Goal: Task Accomplishment & Management: Use online tool/utility

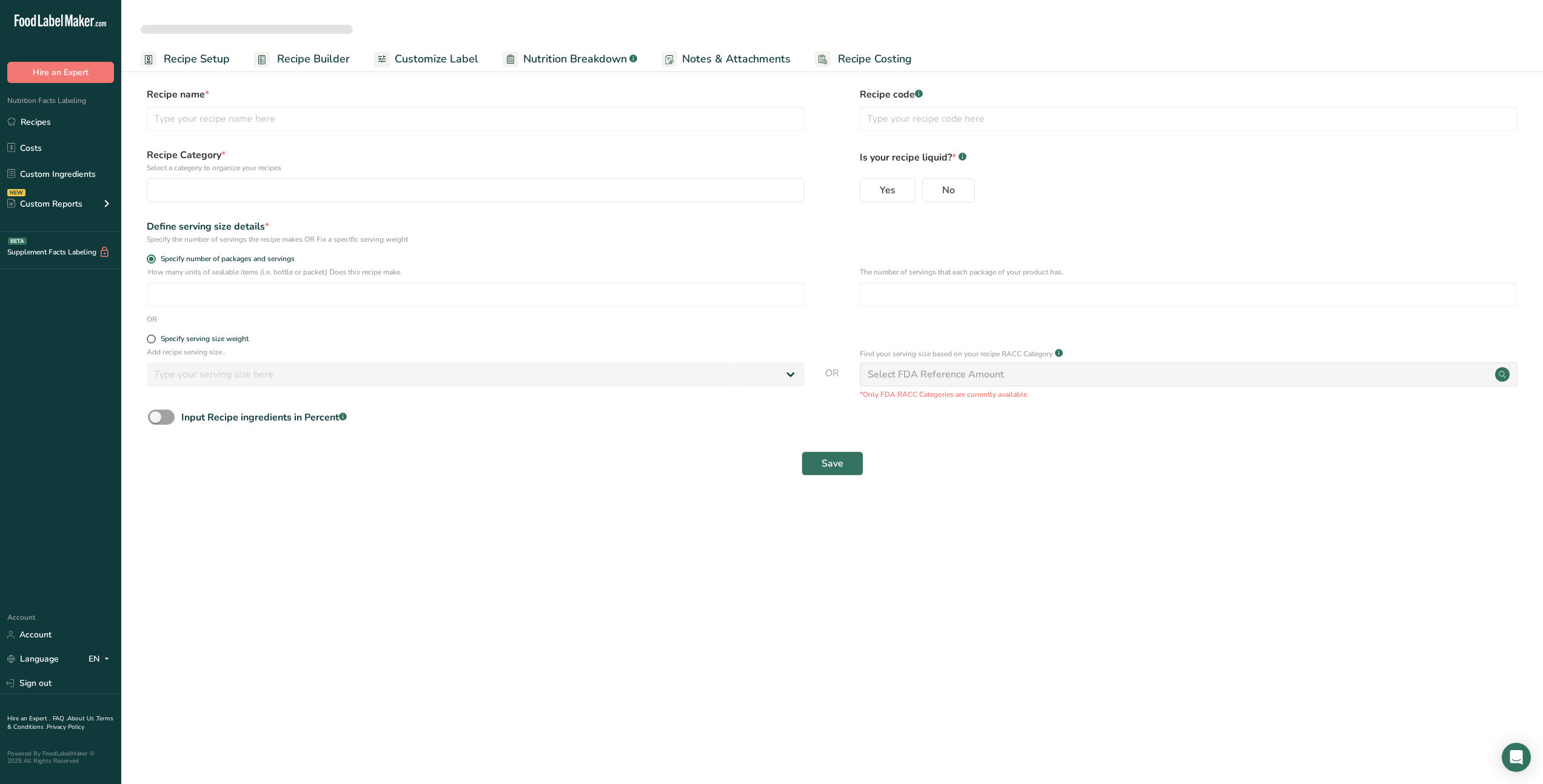
select select
type input "[DEMO] Chocolate Chip Cookies"
type input "A1234"
radio input "true"
radio input "false"
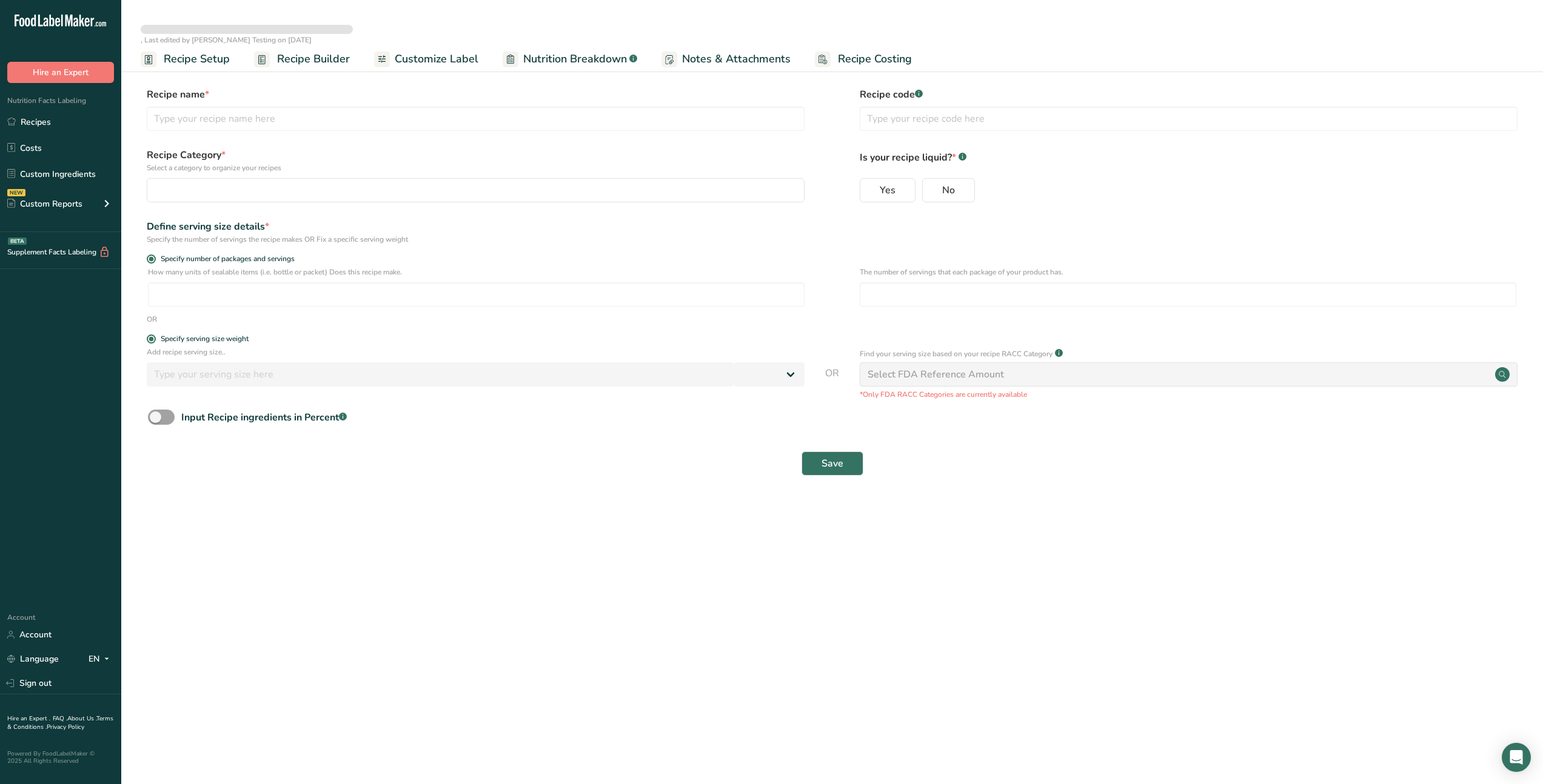
radio input "true"
type input "60"
select select "0"
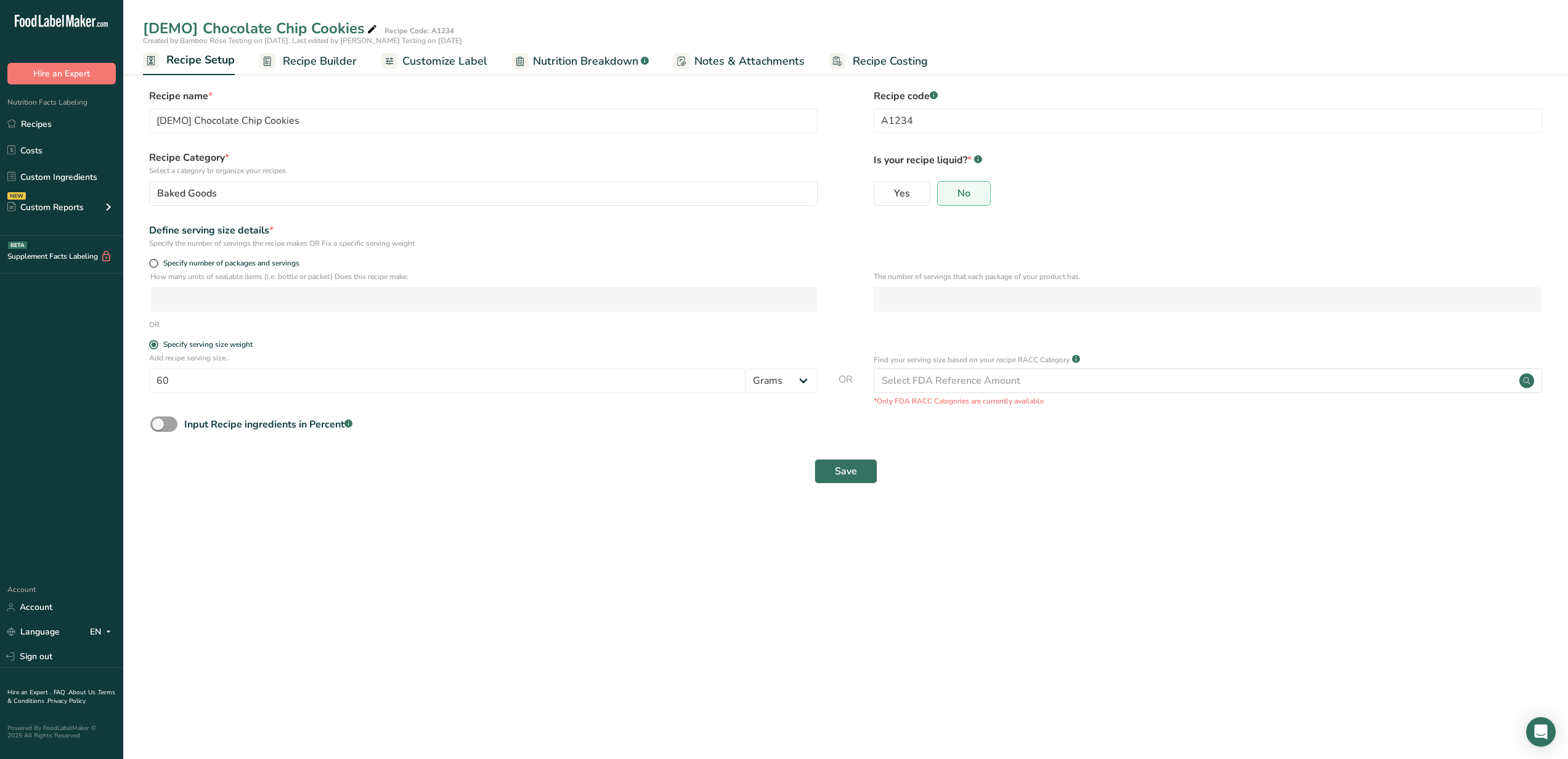
click at [336, 57] on span "Recipe Builder" at bounding box center [320, 61] width 74 height 16
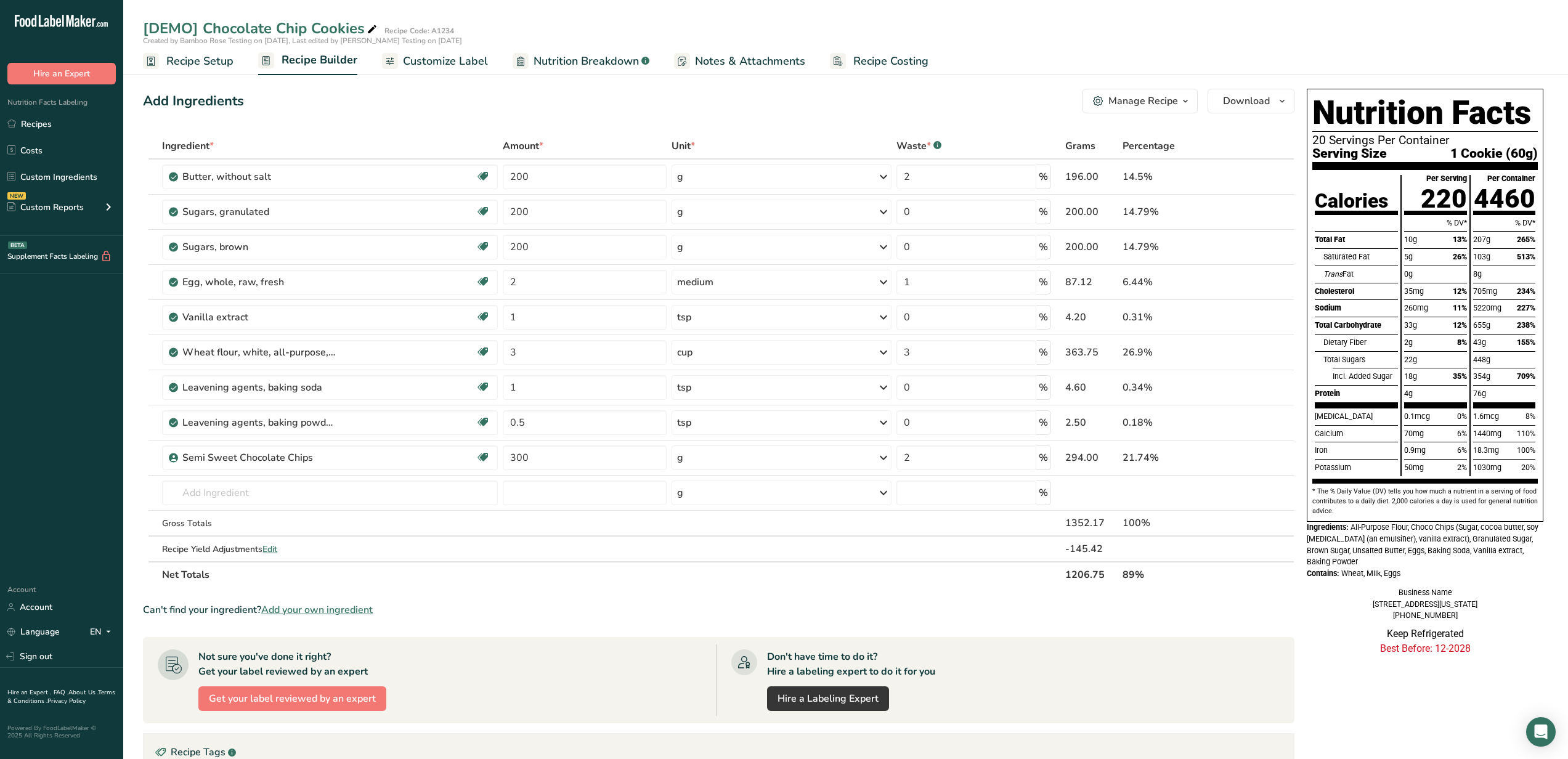
click at [221, 56] on span "Recipe Setup" at bounding box center [200, 61] width 68 height 16
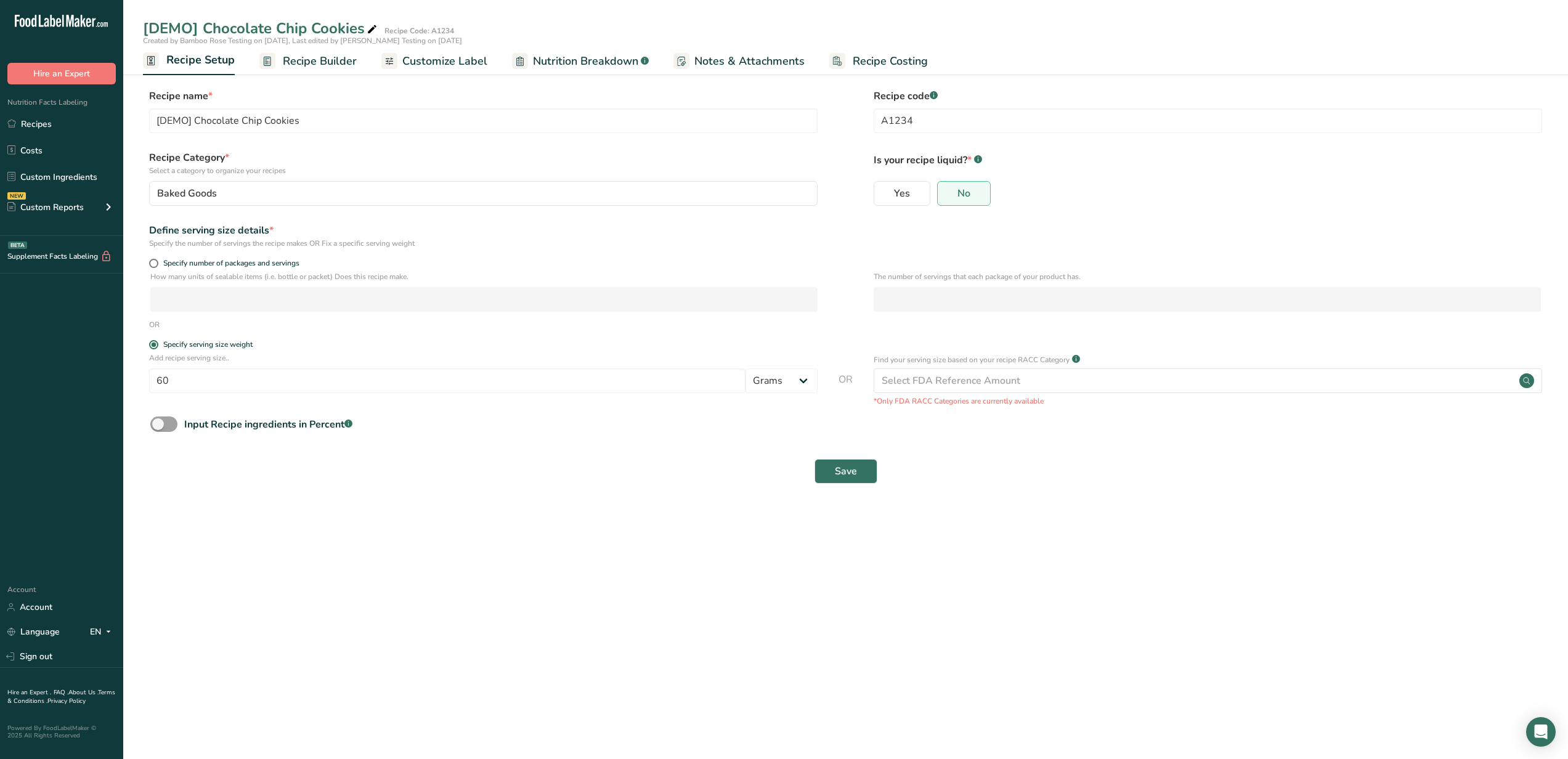
click at [585, 68] on span "Nutrition Breakdown" at bounding box center [586, 61] width 106 height 16
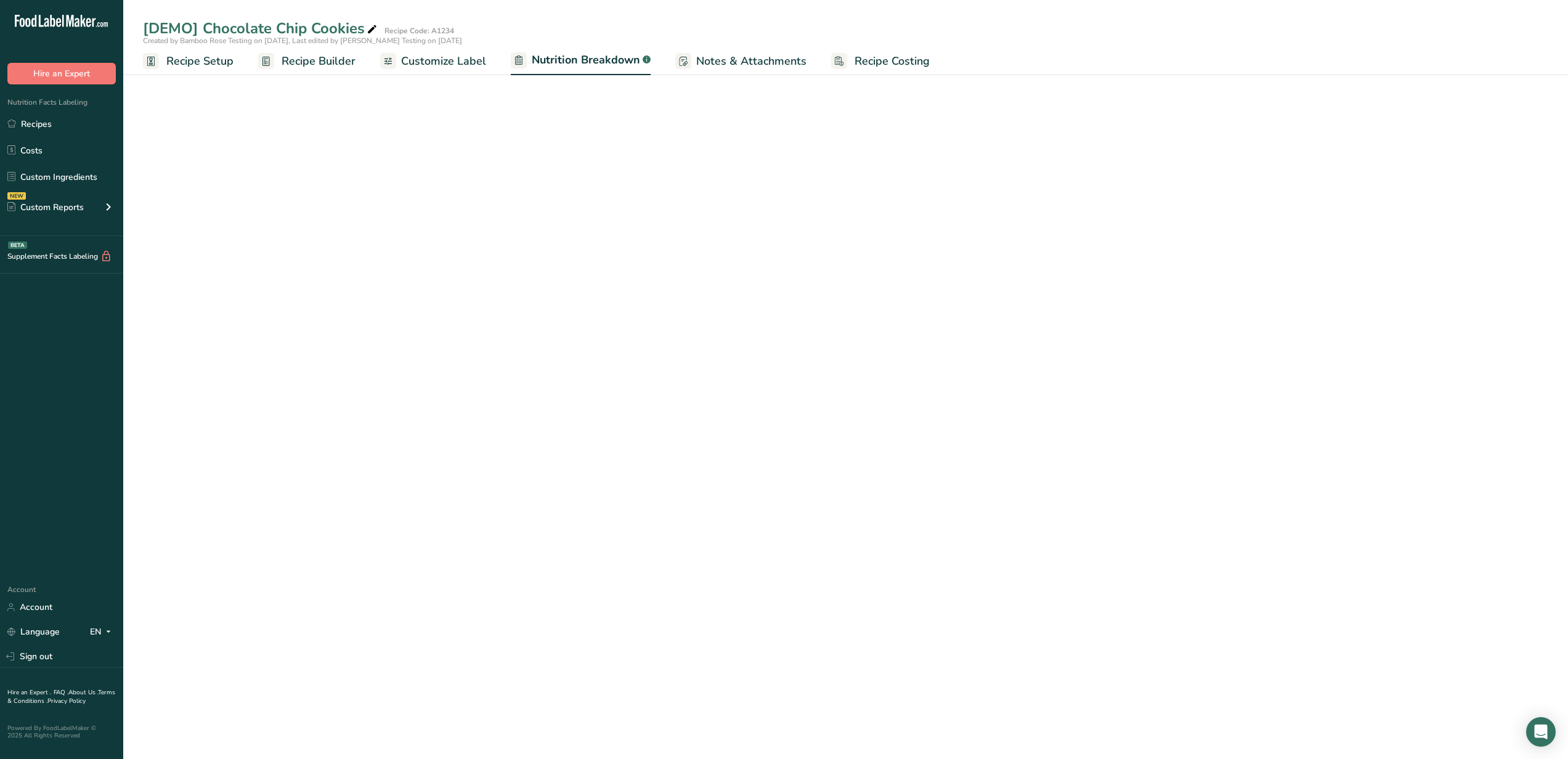
select select "Calories"
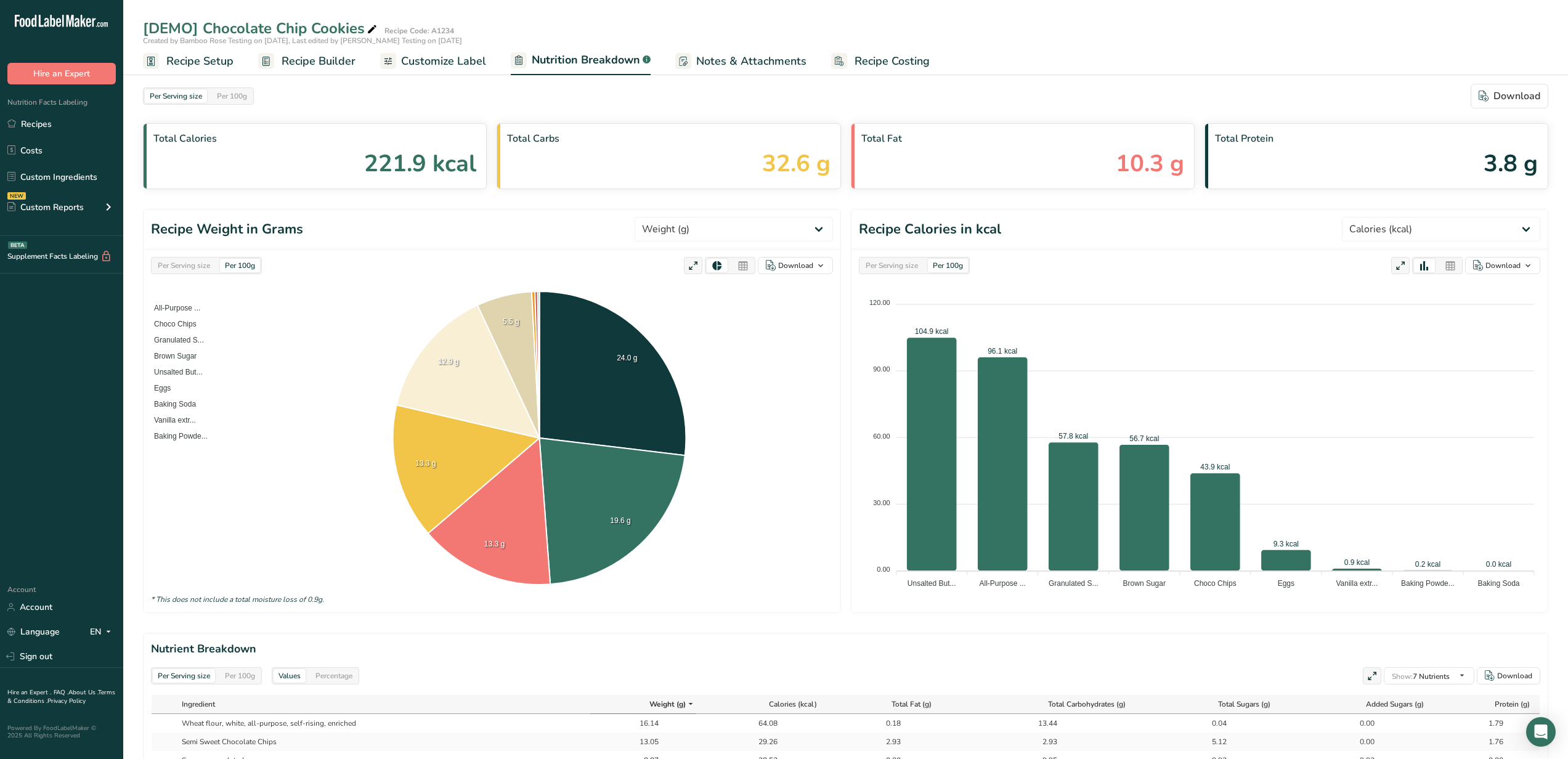
click at [450, 58] on span "Customize Label" at bounding box center [444, 61] width 85 height 16
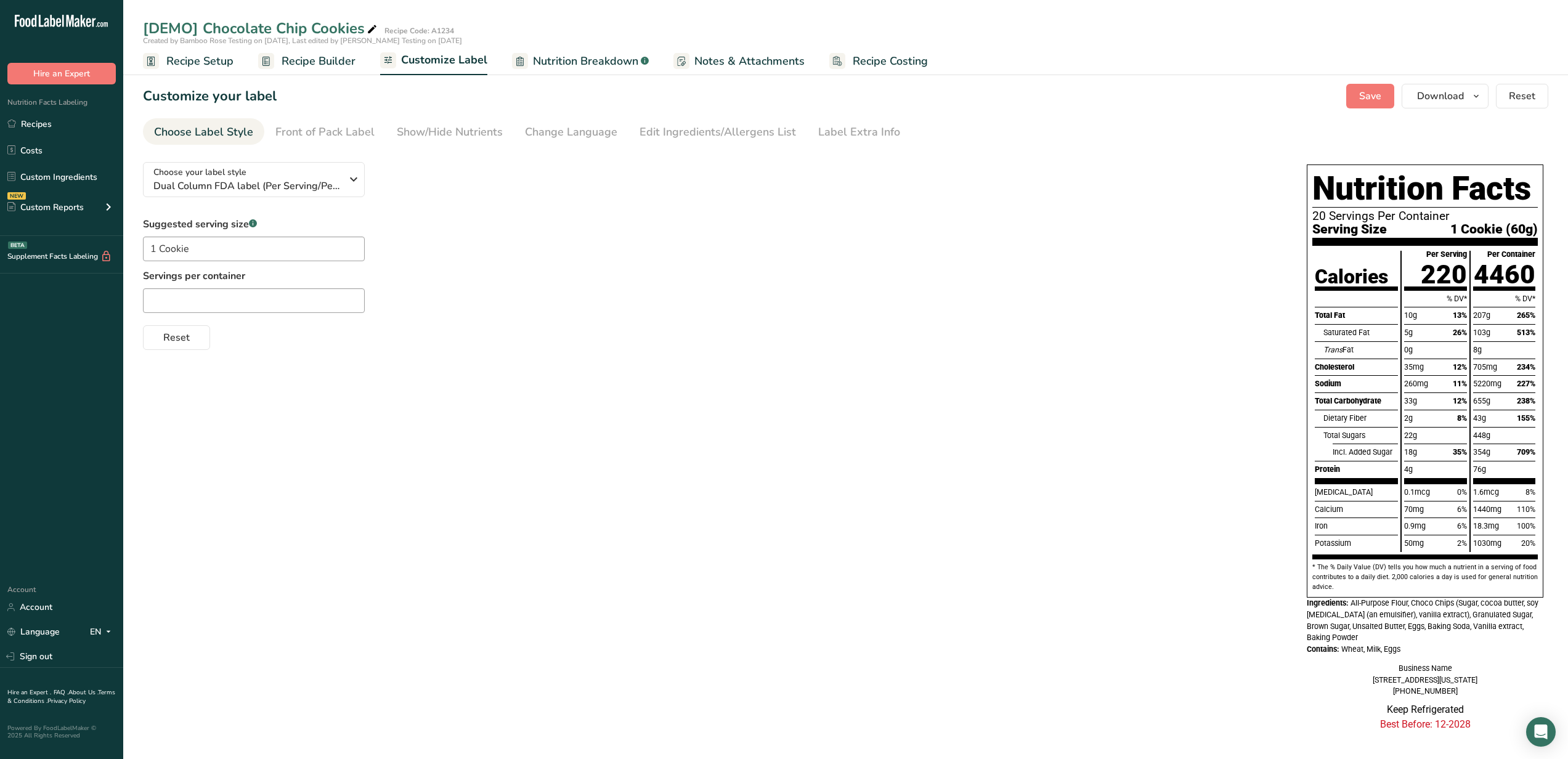
click at [320, 62] on span "Recipe Builder" at bounding box center [318, 61] width 74 height 16
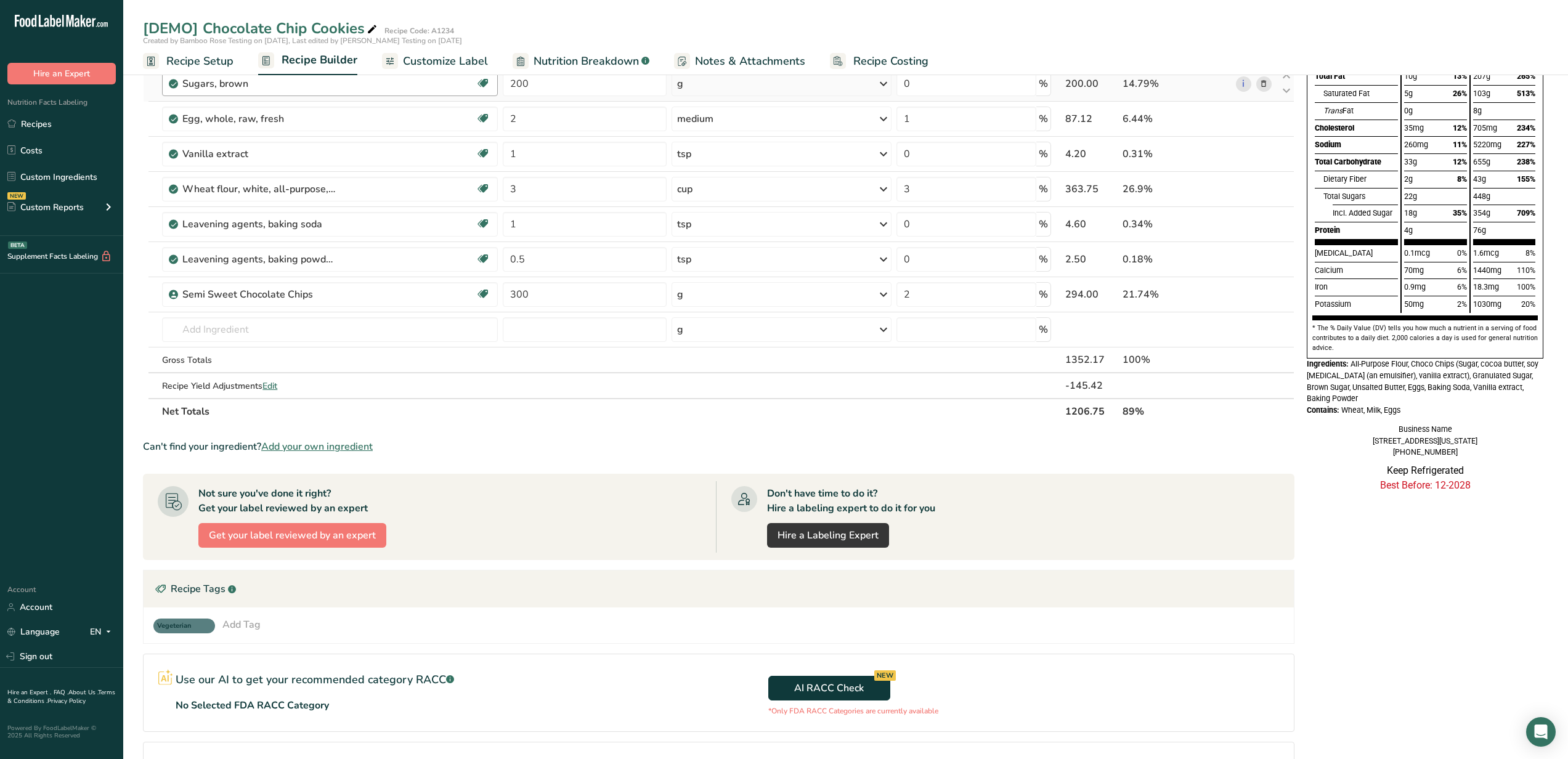
scroll to position [163, 0]
click at [432, 63] on span "Customize Label" at bounding box center [445, 61] width 85 height 16
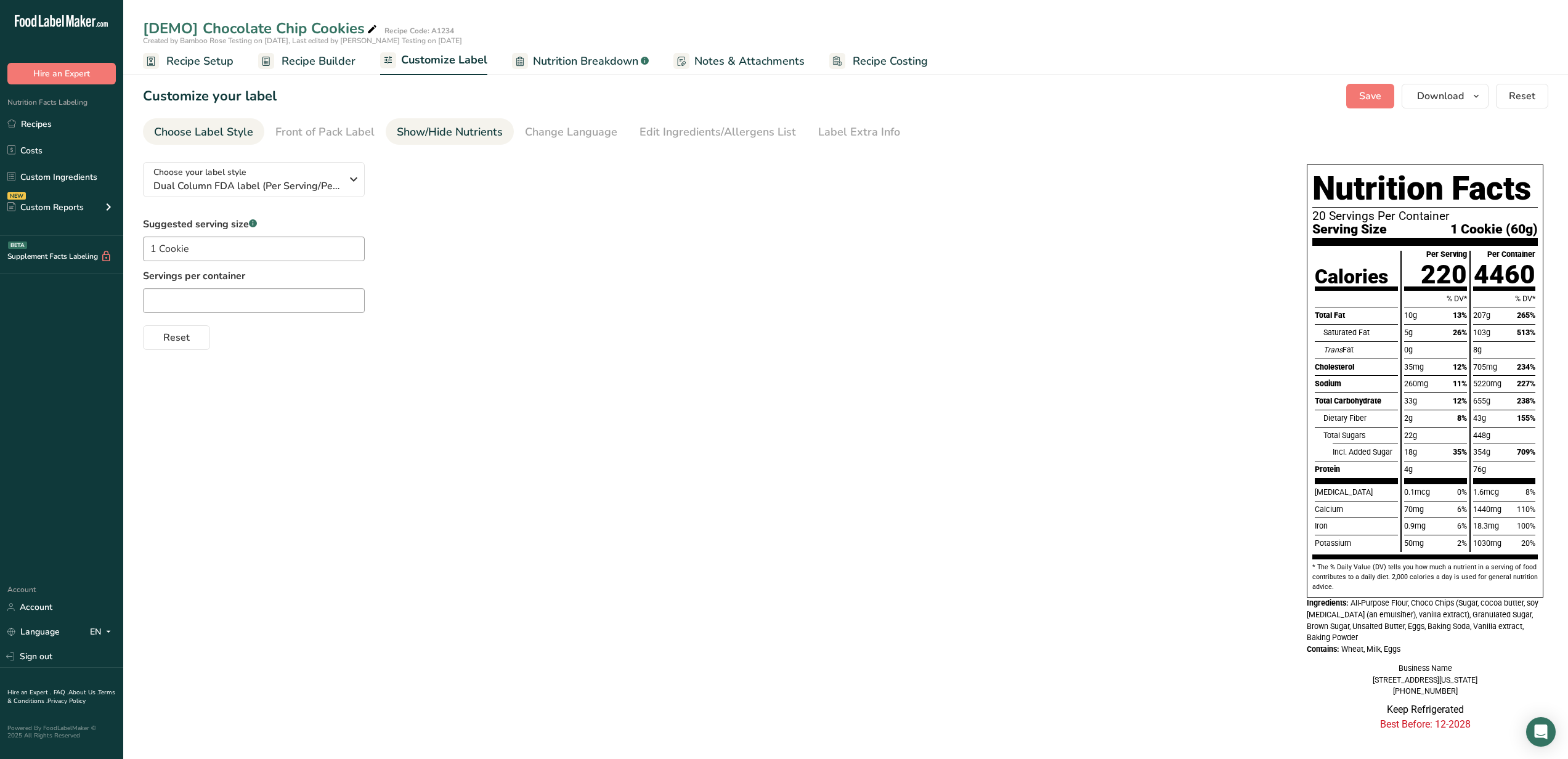
click at [432, 135] on div "Show/Hide Nutrients" at bounding box center [450, 132] width 106 height 16
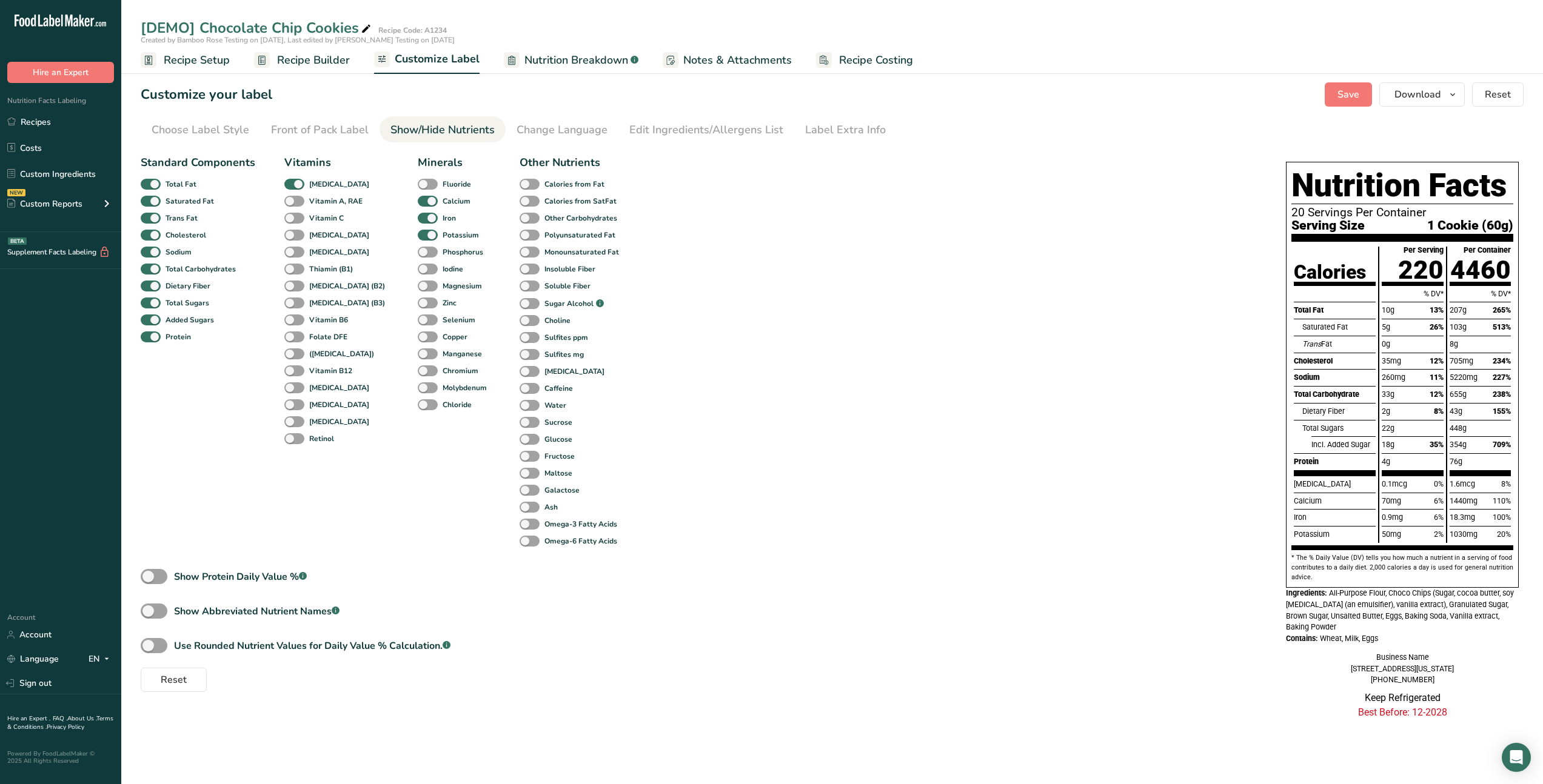
click at [584, 64] on span "Nutrition Breakdown" at bounding box center [576, 60] width 104 height 16
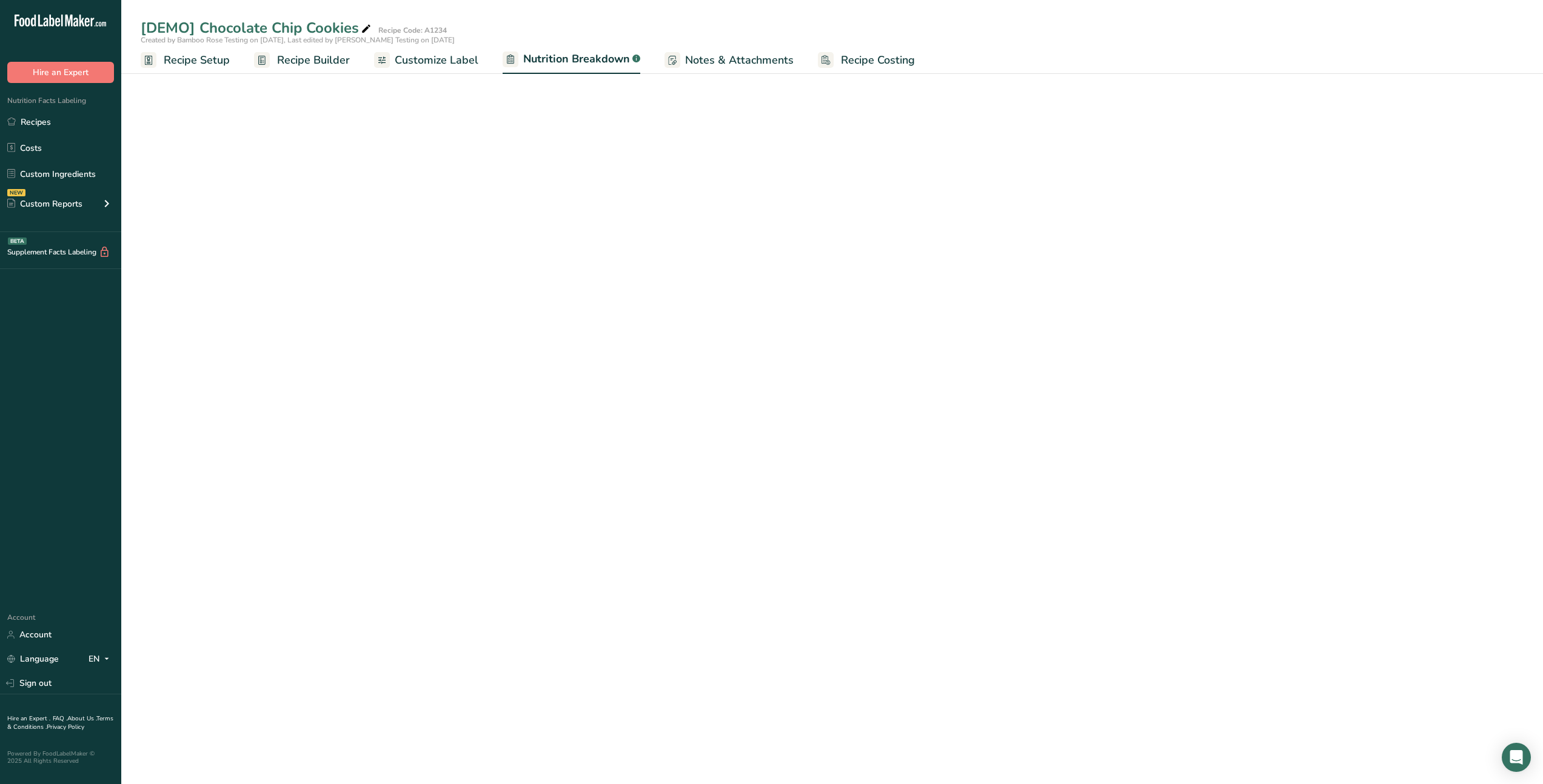
select select "Calories"
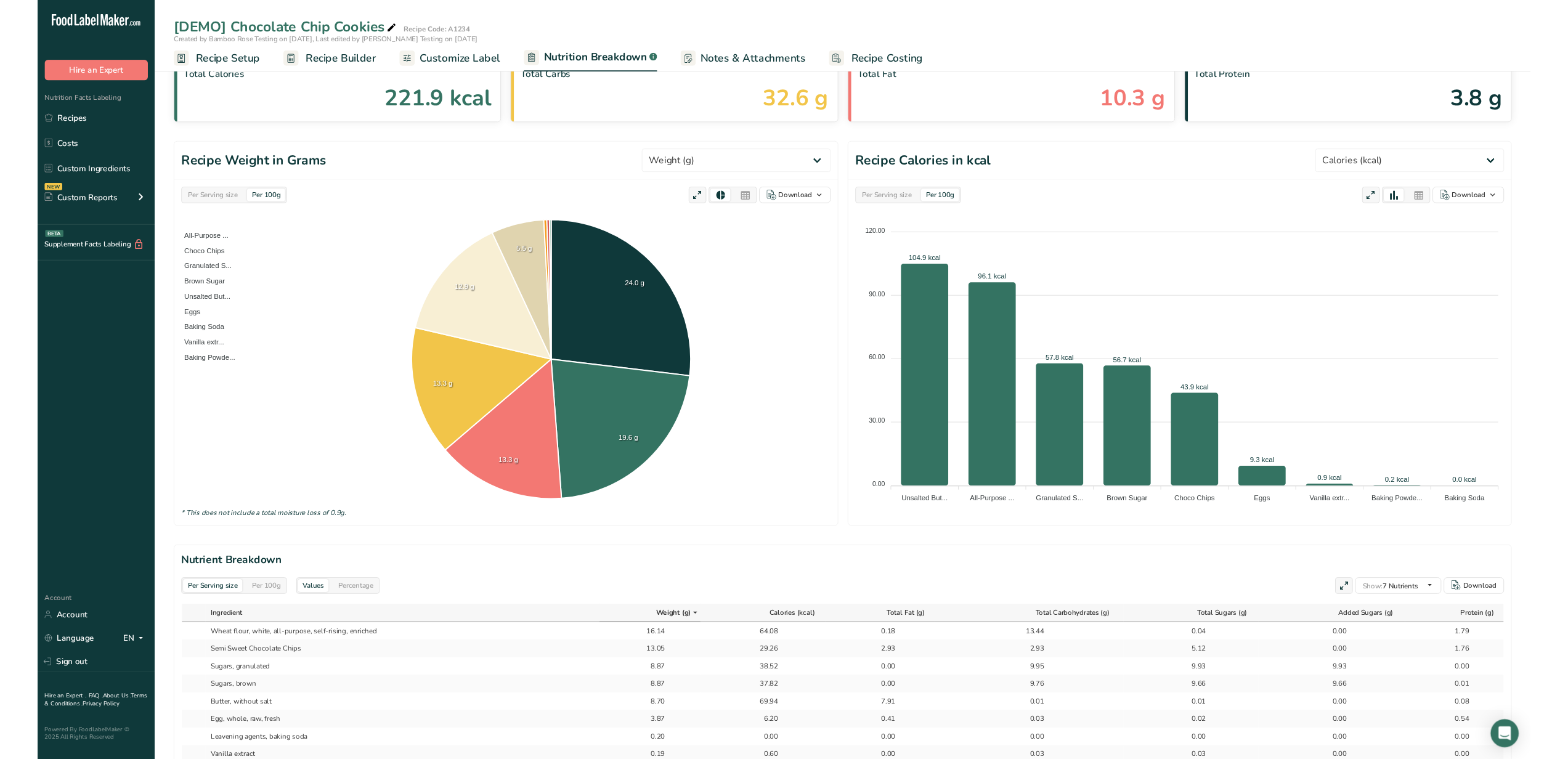
scroll to position [308, 0]
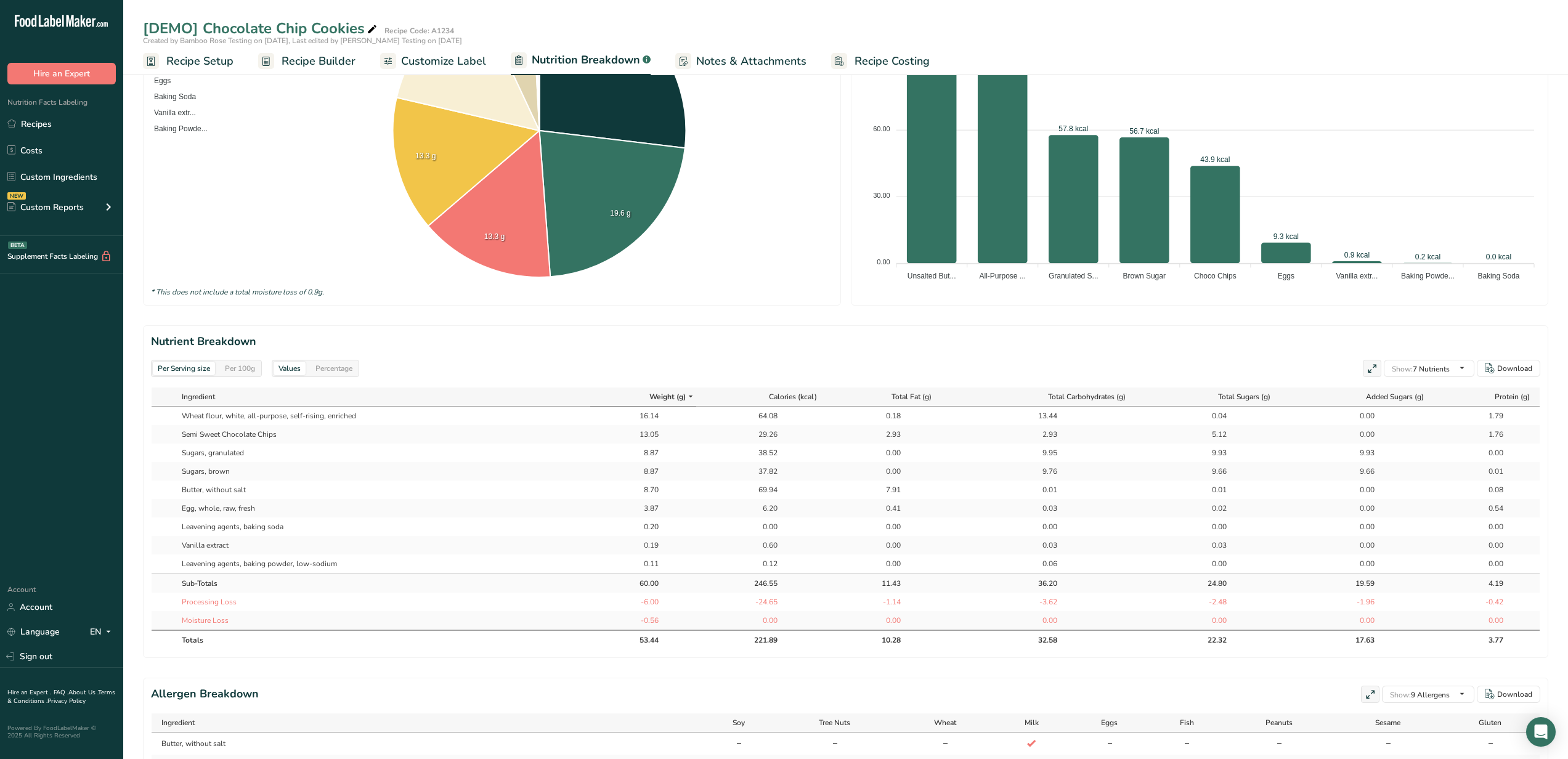
click at [333, 371] on div "Percentage" at bounding box center [334, 369] width 47 height 14
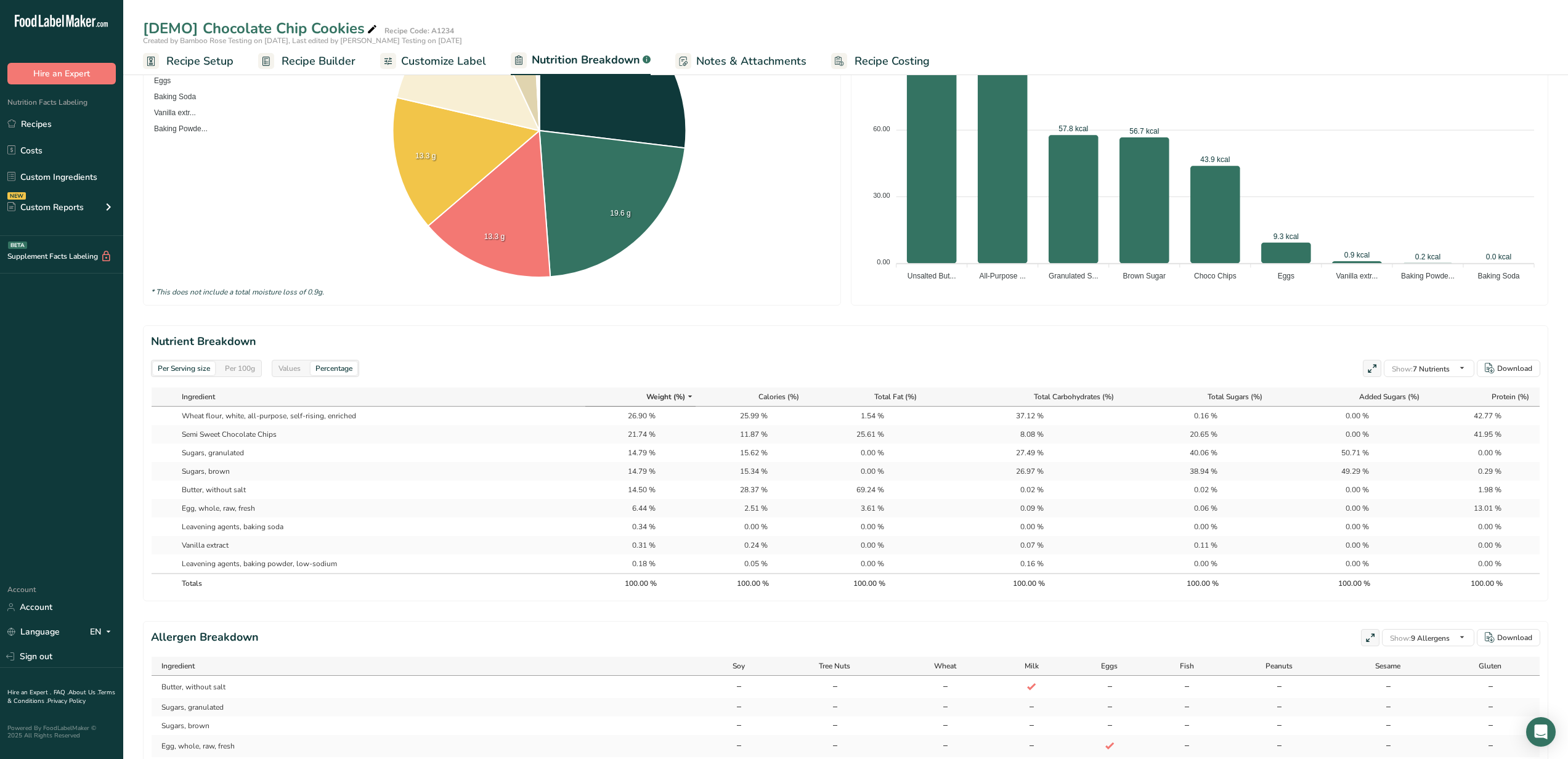
click at [301, 369] on div "Values" at bounding box center [289, 369] width 32 height 14
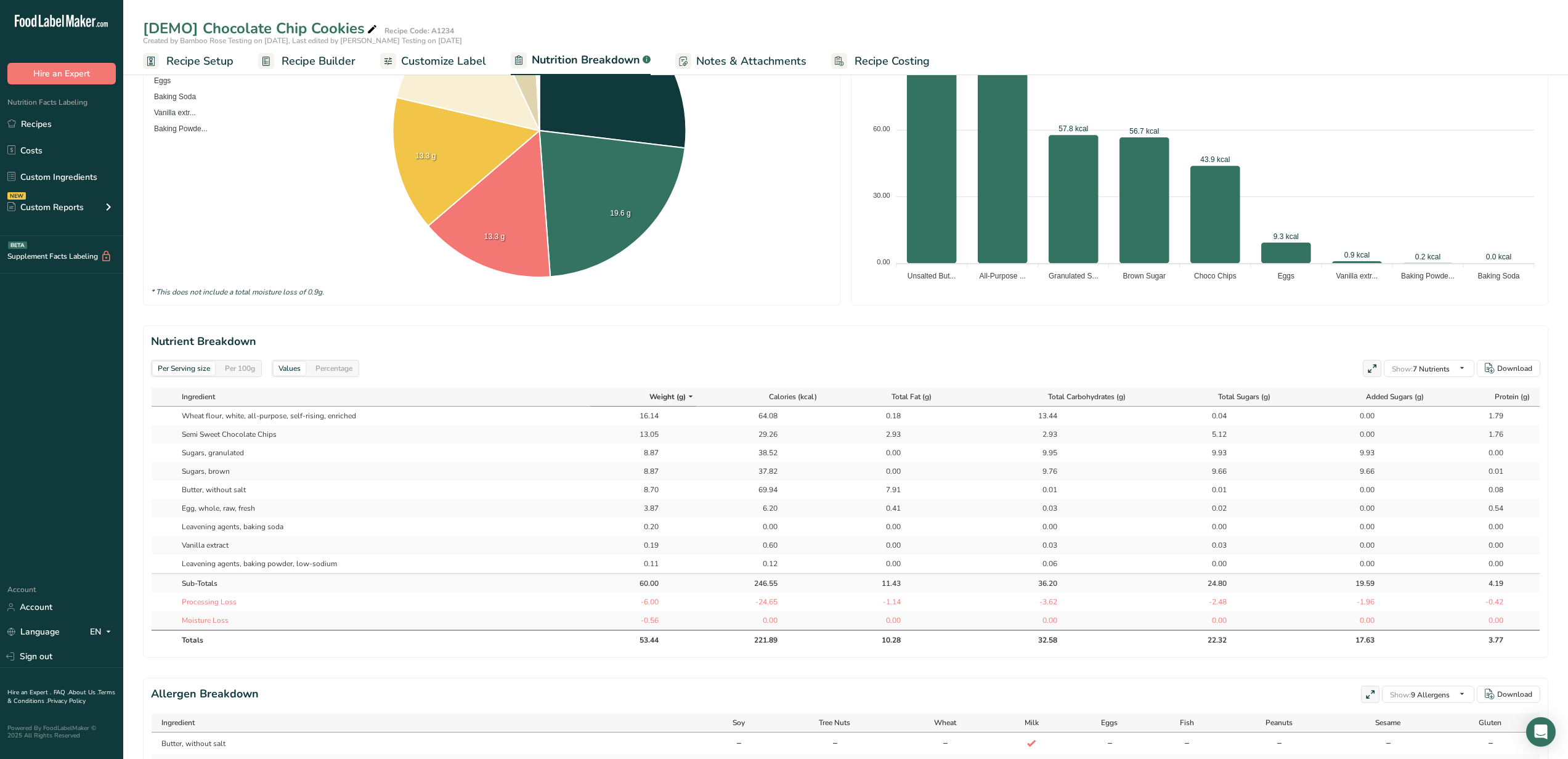
click at [232, 625] on td "Moisture Loss" at bounding box center [383, 620] width 414 height 18
click at [344, 367] on div "Percentage" at bounding box center [334, 369] width 47 height 14
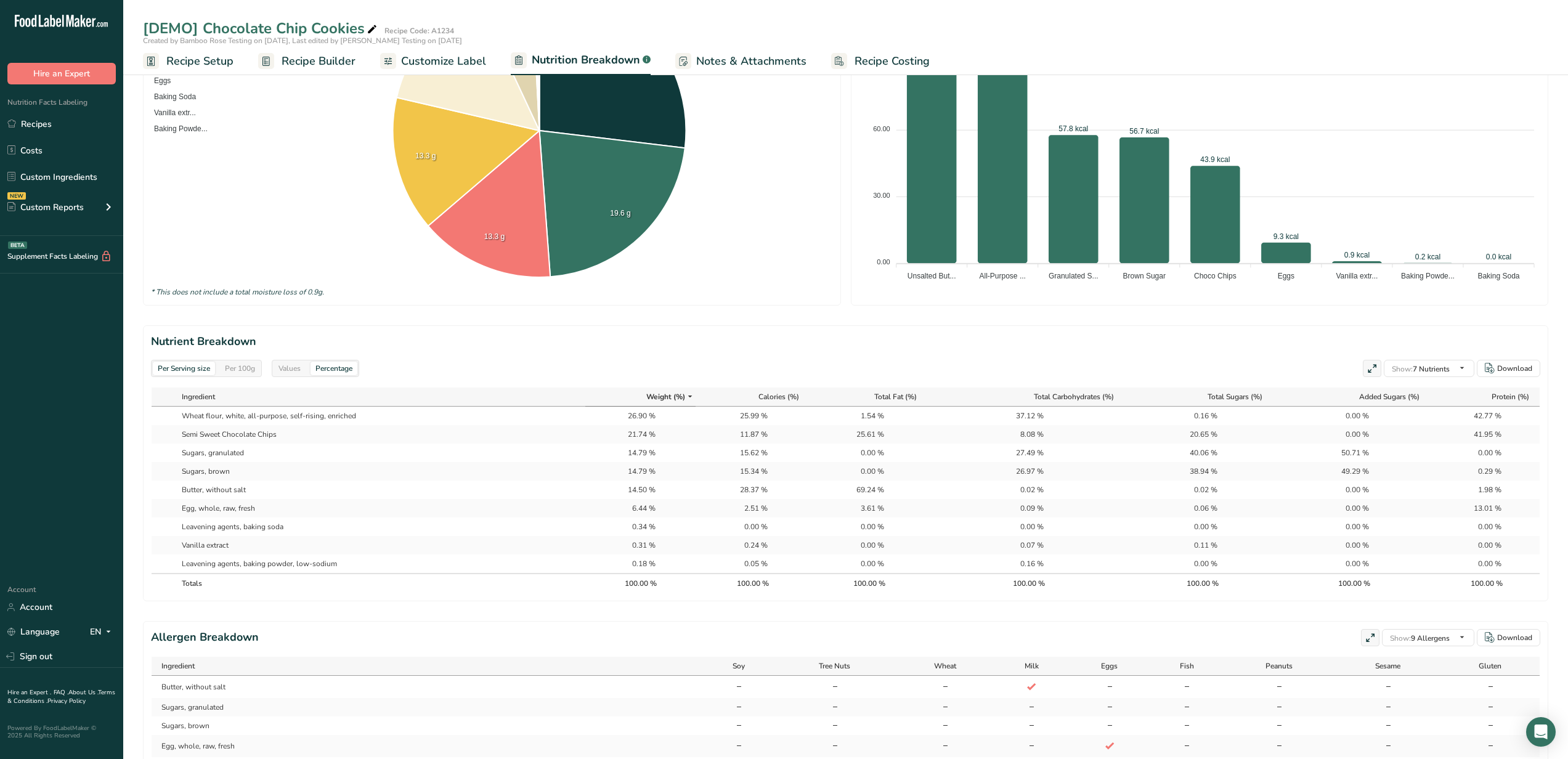
click at [302, 370] on div "Values" at bounding box center [289, 369] width 32 height 14
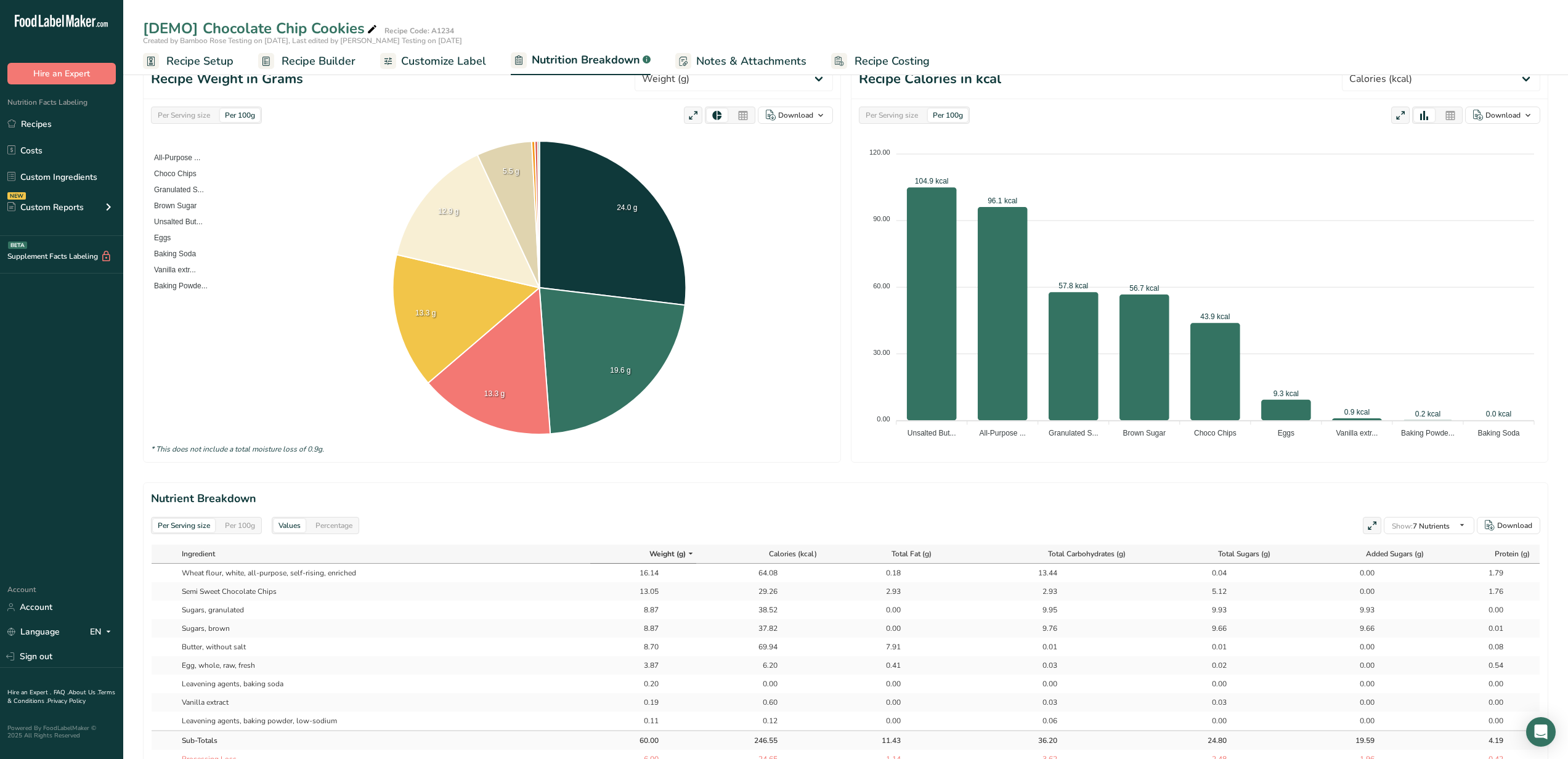
scroll to position [170, 0]
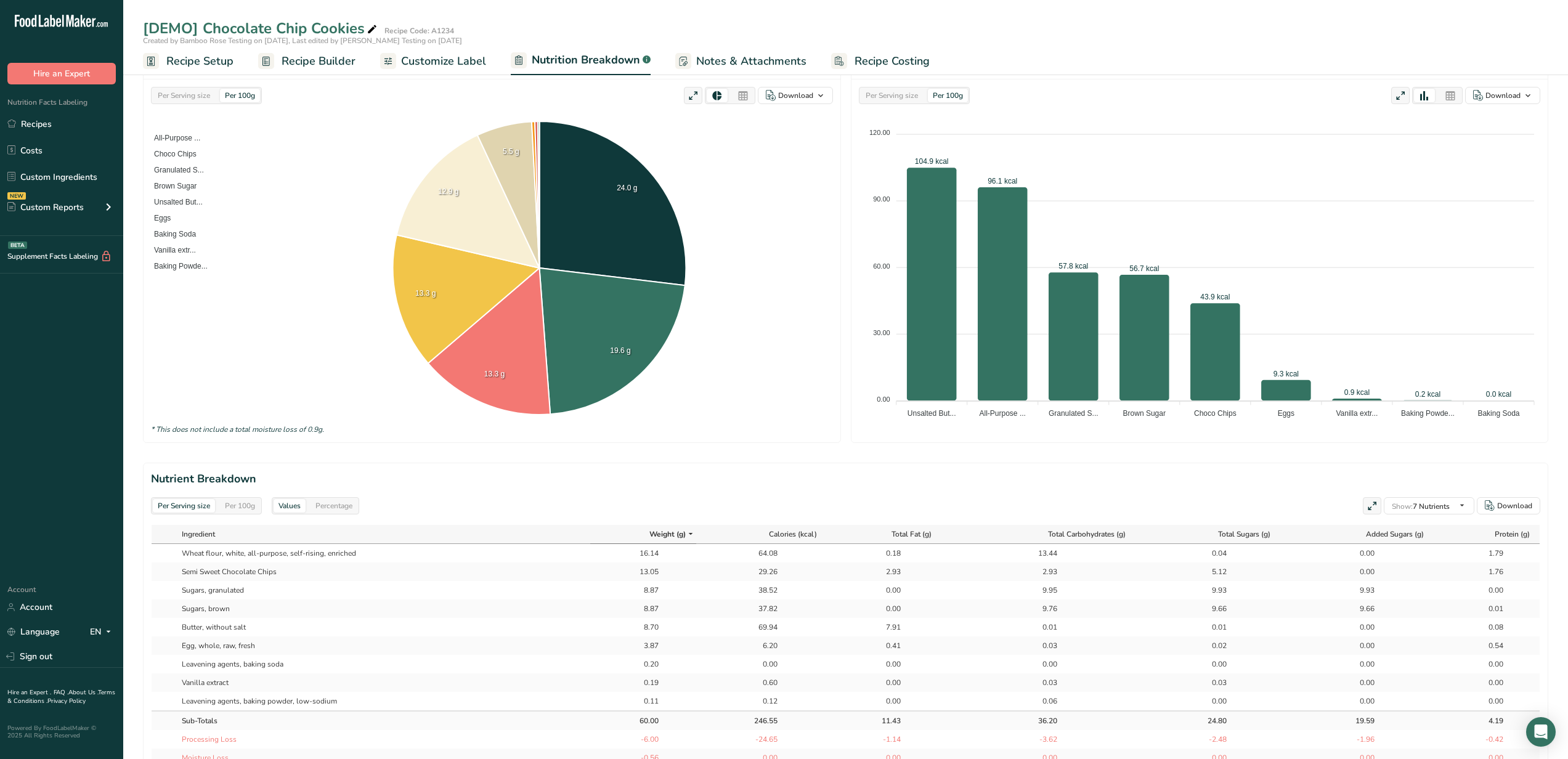
drag, startPoint x: 208, startPoint y: 608, endPoint x: 1098, endPoint y: 605, distance: 890.0
click at [1066, 607] on tr "Sugars, brown 8.87 37.82 0.00 9.76 9.66 9.66 0.01" at bounding box center [846, 608] width 1389 height 18
click at [1238, 604] on div "9.66" at bounding box center [1211, 608] width 131 height 11
drag, startPoint x: 1241, startPoint y: 610, endPoint x: 179, endPoint y: 603, distance: 1062.0
click at [179, 603] on tr "Sugars, brown 8.87 37.82 0.00 9.76 9.66 9.66 0.01" at bounding box center [846, 608] width 1389 height 18
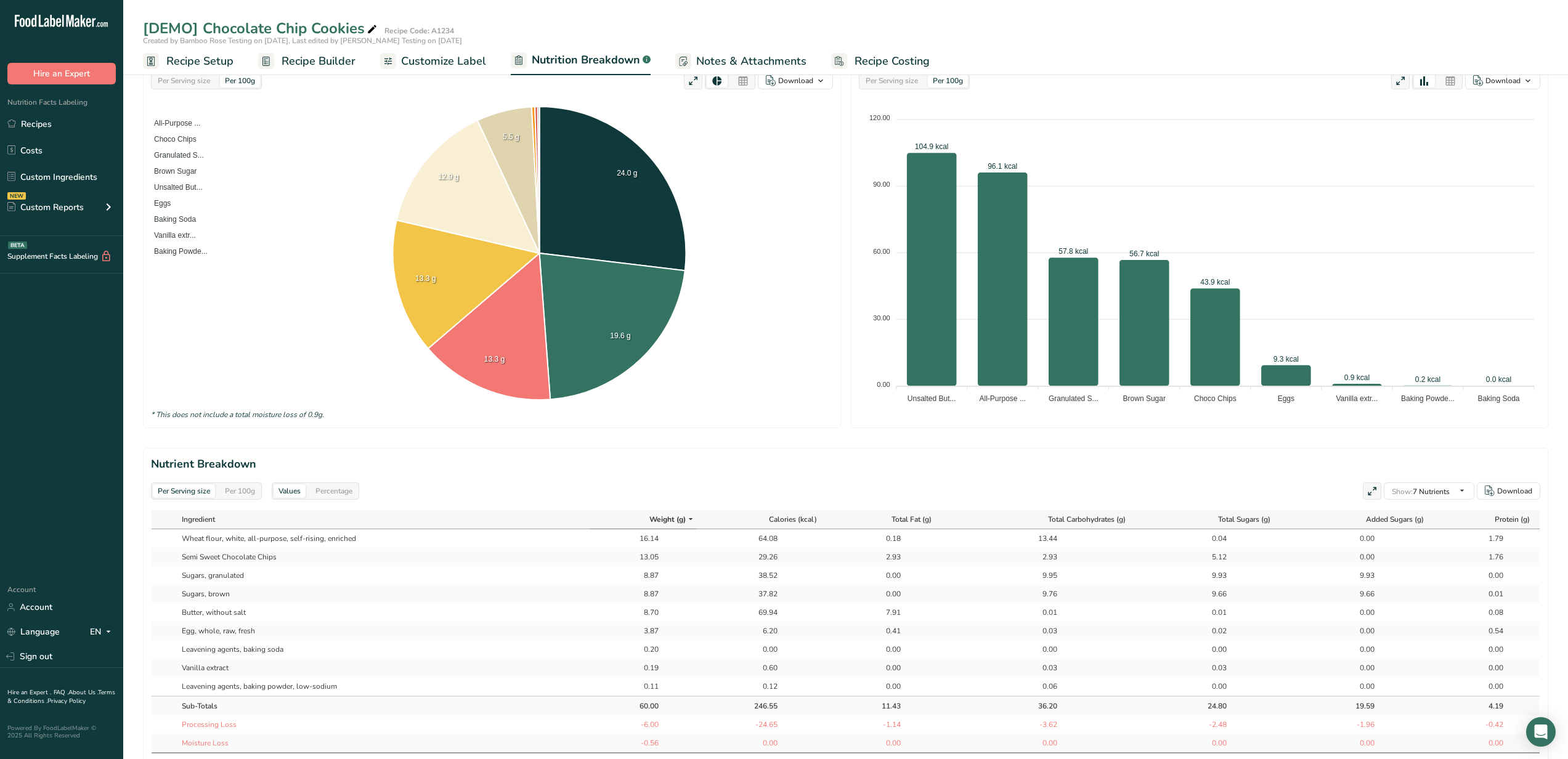
scroll to position [183, 0]
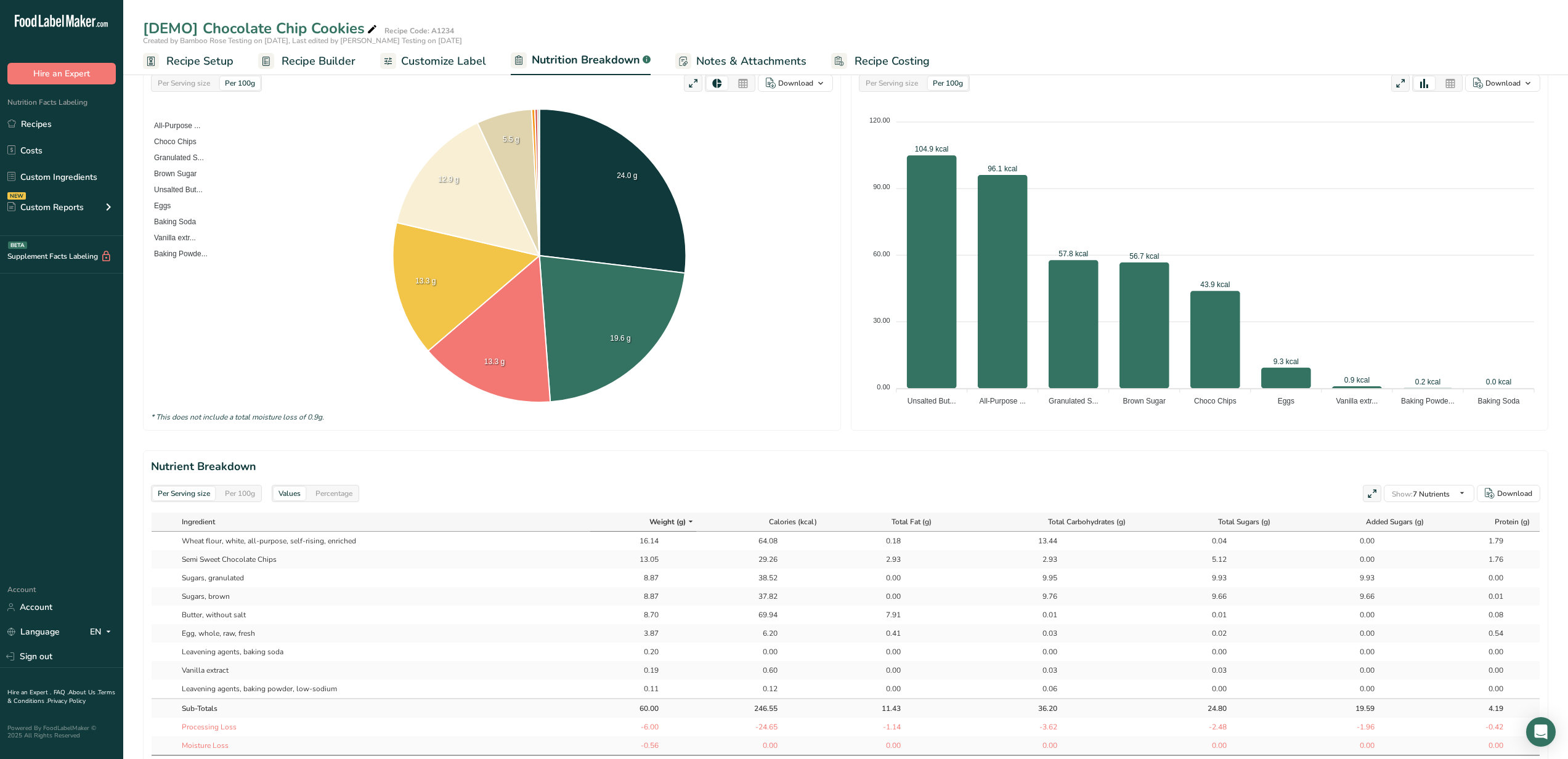
click at [590, 580] on td "8.87" at bounding box center [643, 578] width 106 height 18
drag, startPoint x: 653, startPoint y: 597, endPoint x: 641, endPoint y: 595, distance: 12.2
click at [643, 594] on div "8.87" at bounding box center [644, 596] width 95 height 11
click at [638, 596] on div "8.87" at bounding box center [644, 596] width 31 height 11
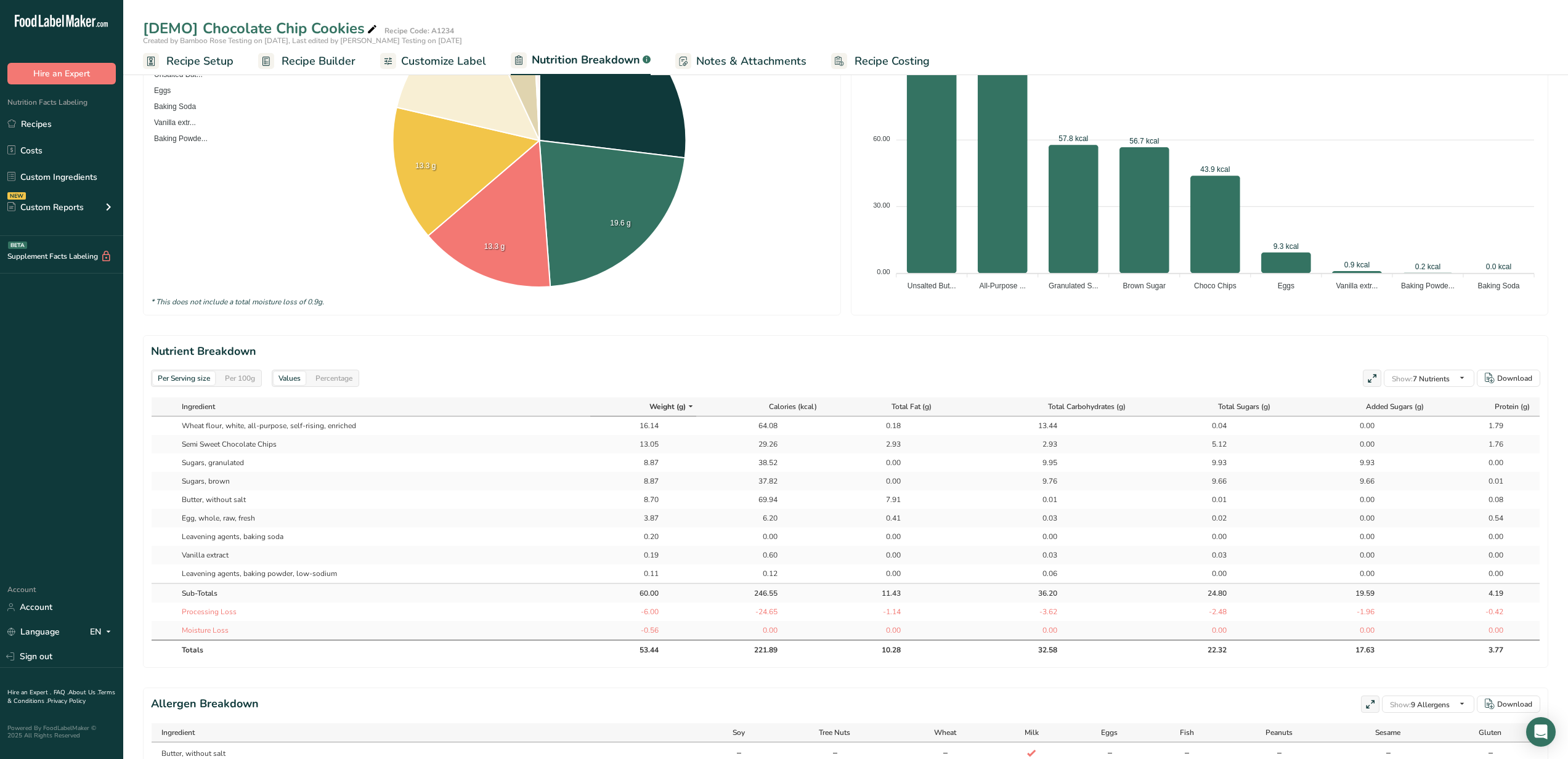
scroll to position [360, 0]
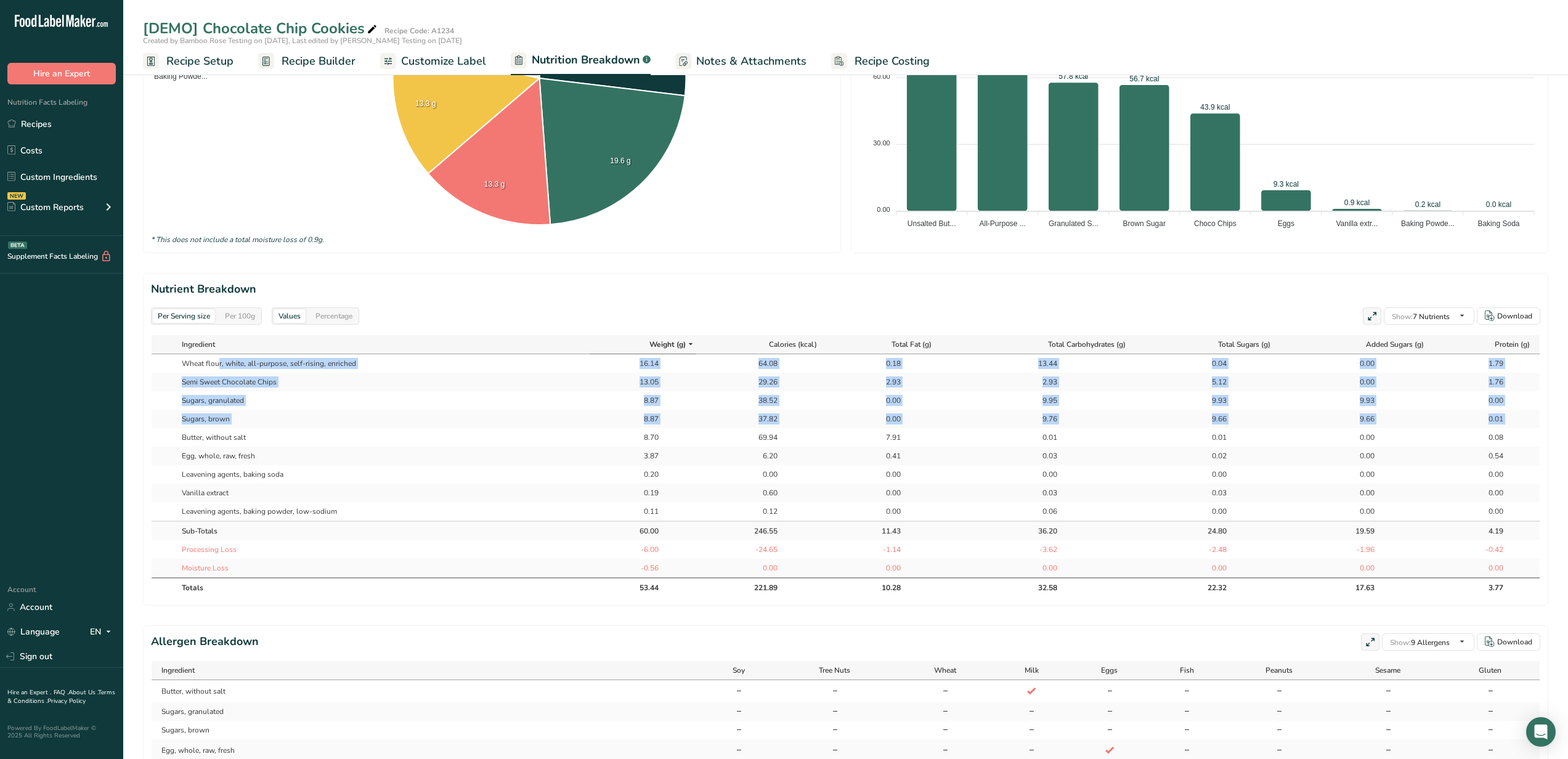
drag, startPoint x: 197, startPoint y: 361, endPoint x: 215, endPoint y: 431, distance: 72.3
click at [215, 431] on tbody "Wheat flour, white, all-purpose, self-rising, enriched 16.14 64.08 0.18 13.44 0…" at bounding box center [846, 466] width 1389 height 224
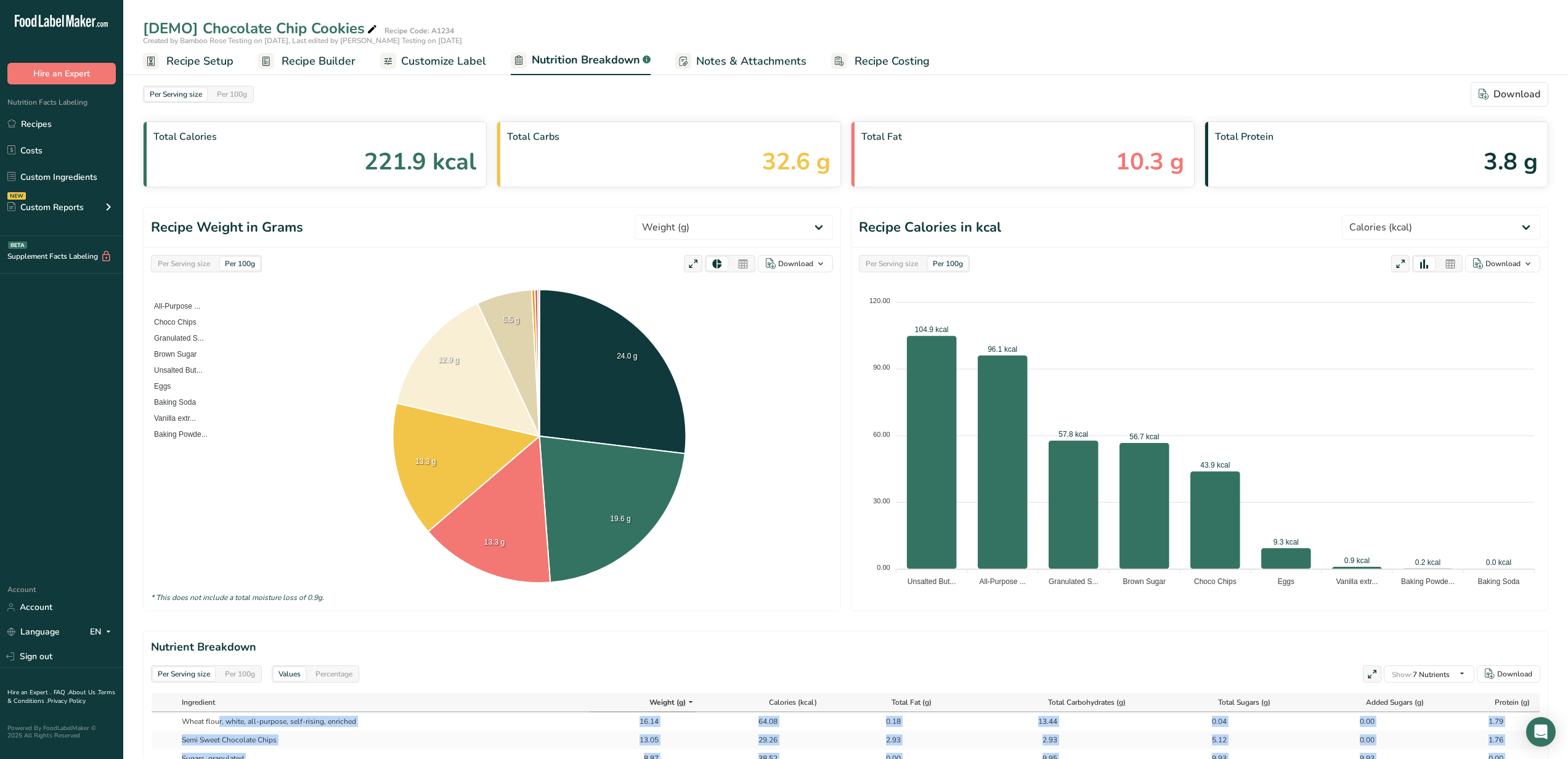
scroll to position [0, 0]
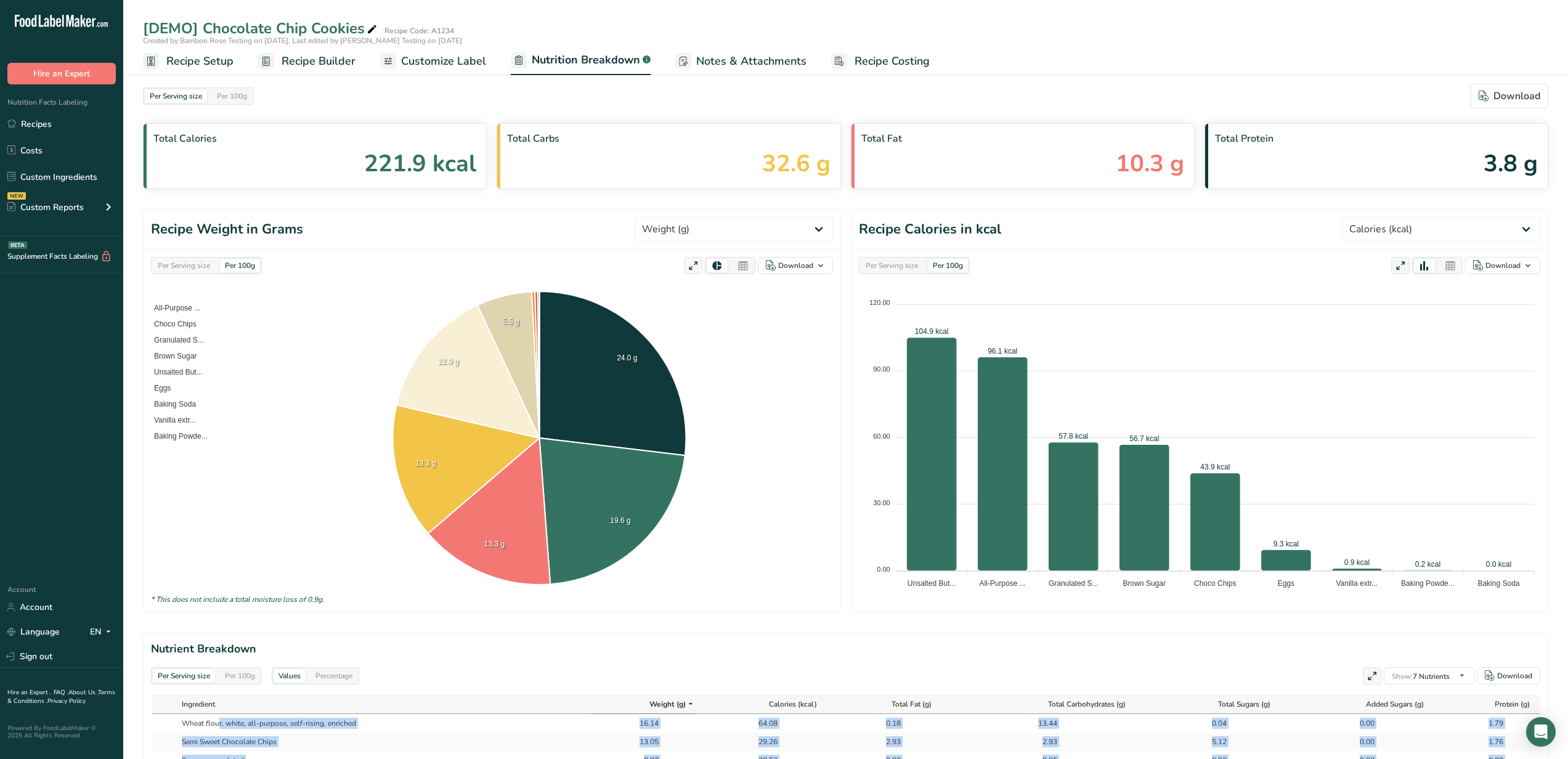
click at [460, 62] on span "Customize Label" at bounding box center [444, 61] width 85 height 16
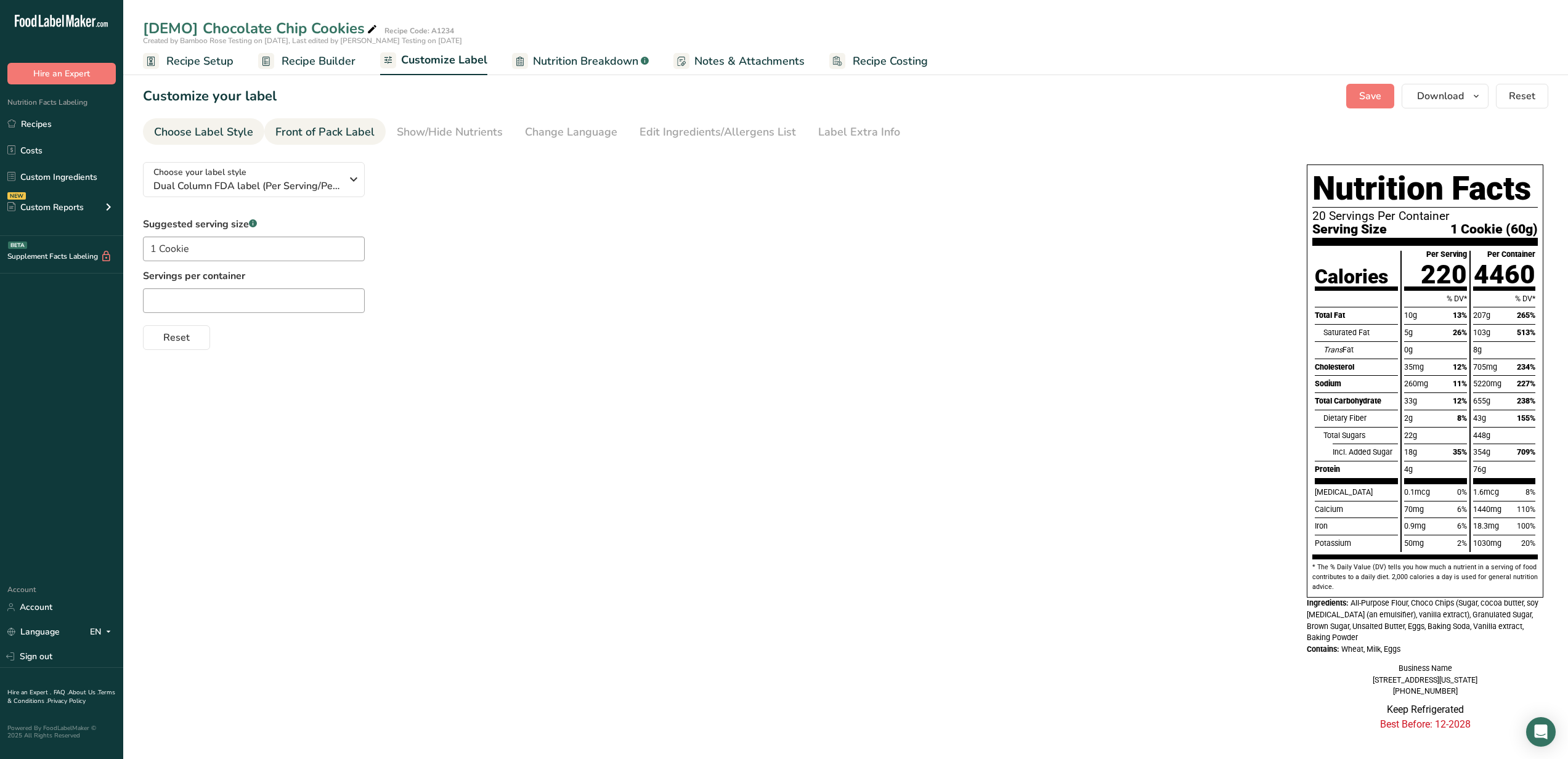
click at [353, 141] on link "Front of Pack Label" at bounding box center [325, 133] width 100 height 28
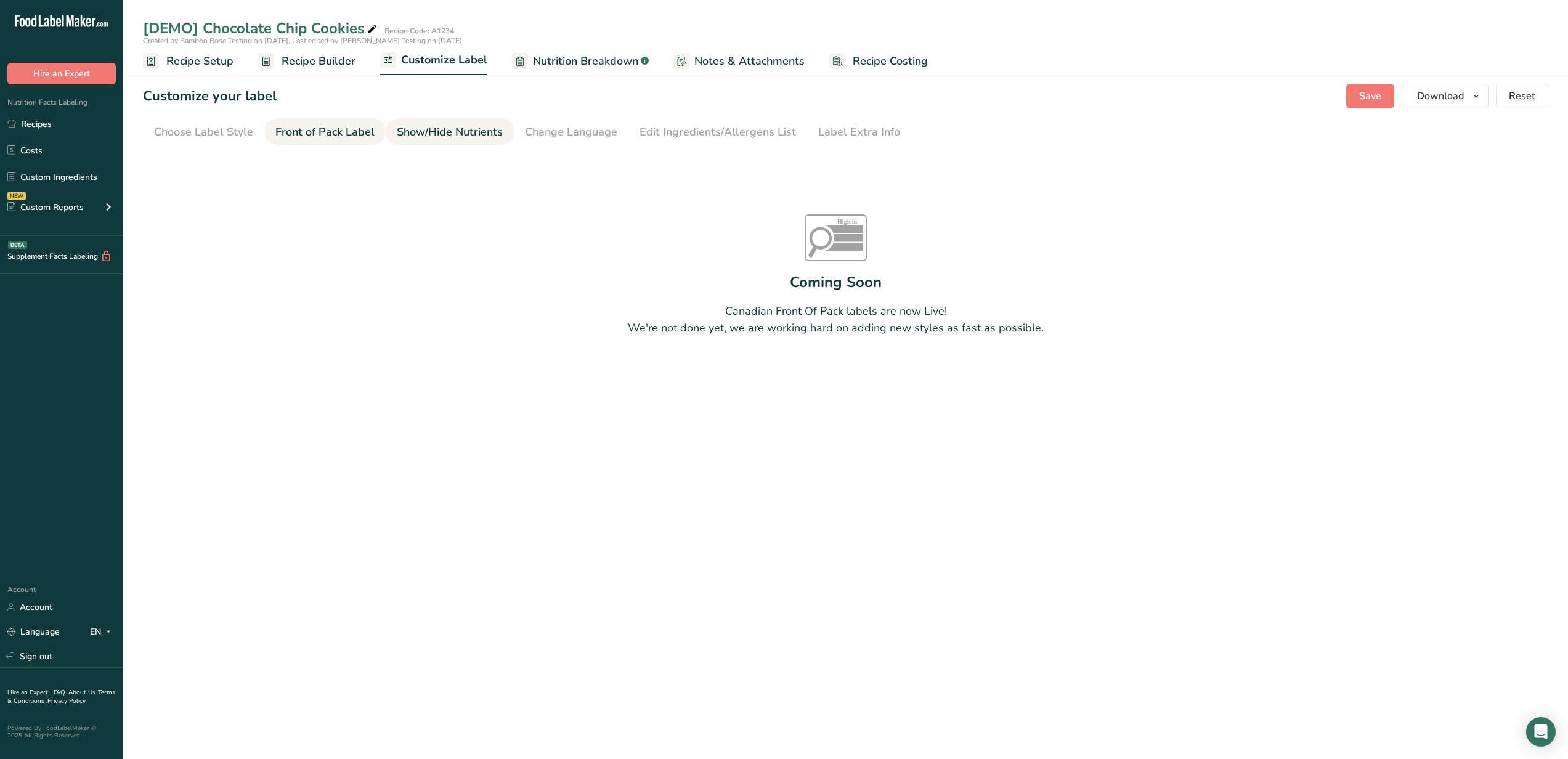
click at [432, 133] on div "Show/Hide Nutrients" at bounding box center [450, 132] width 106 height 16
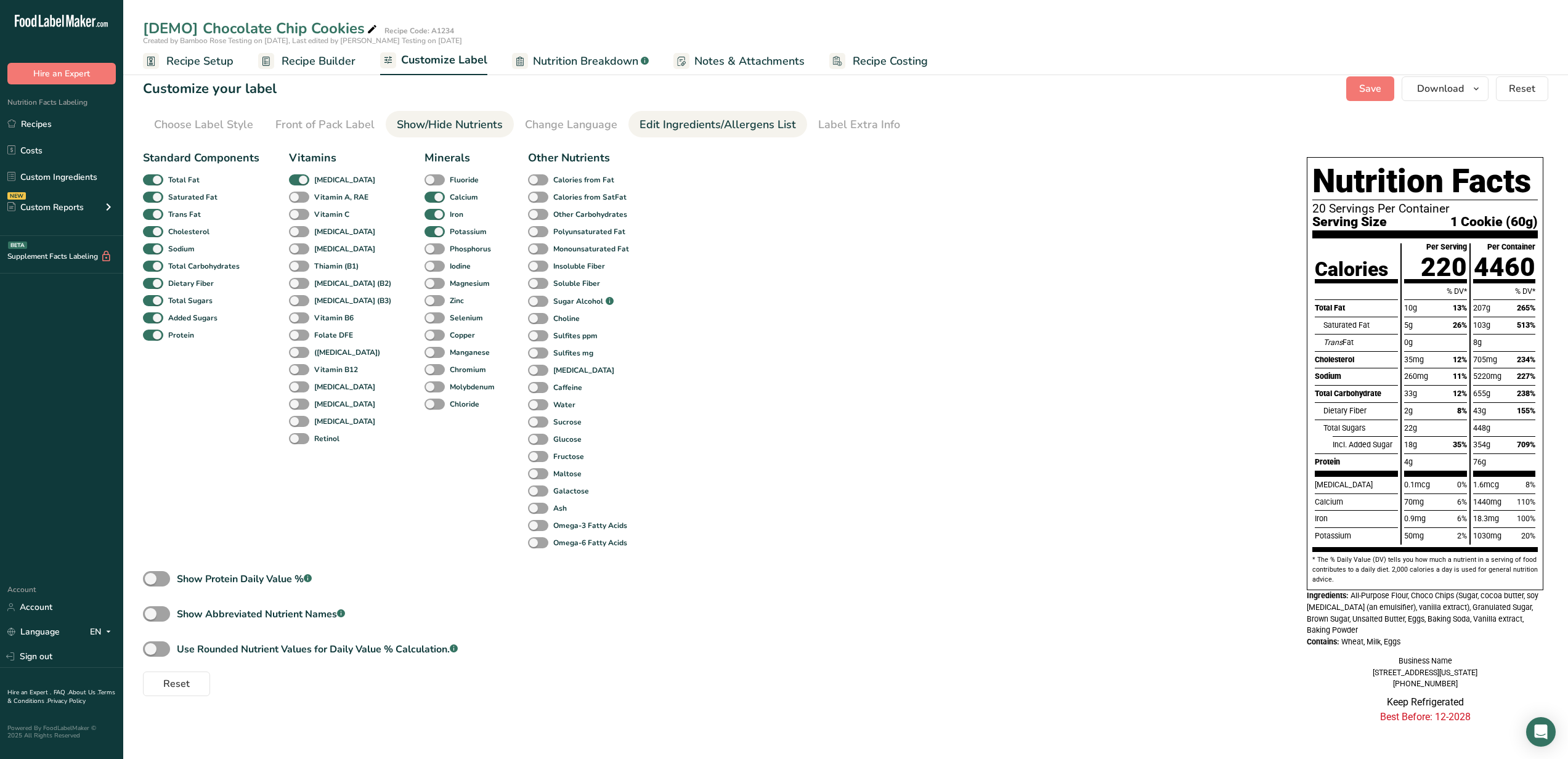
scroll to position [19, 0]
click at [563, 116] on div "Change Language" at bounding box center [571, 124] width 93 height 16
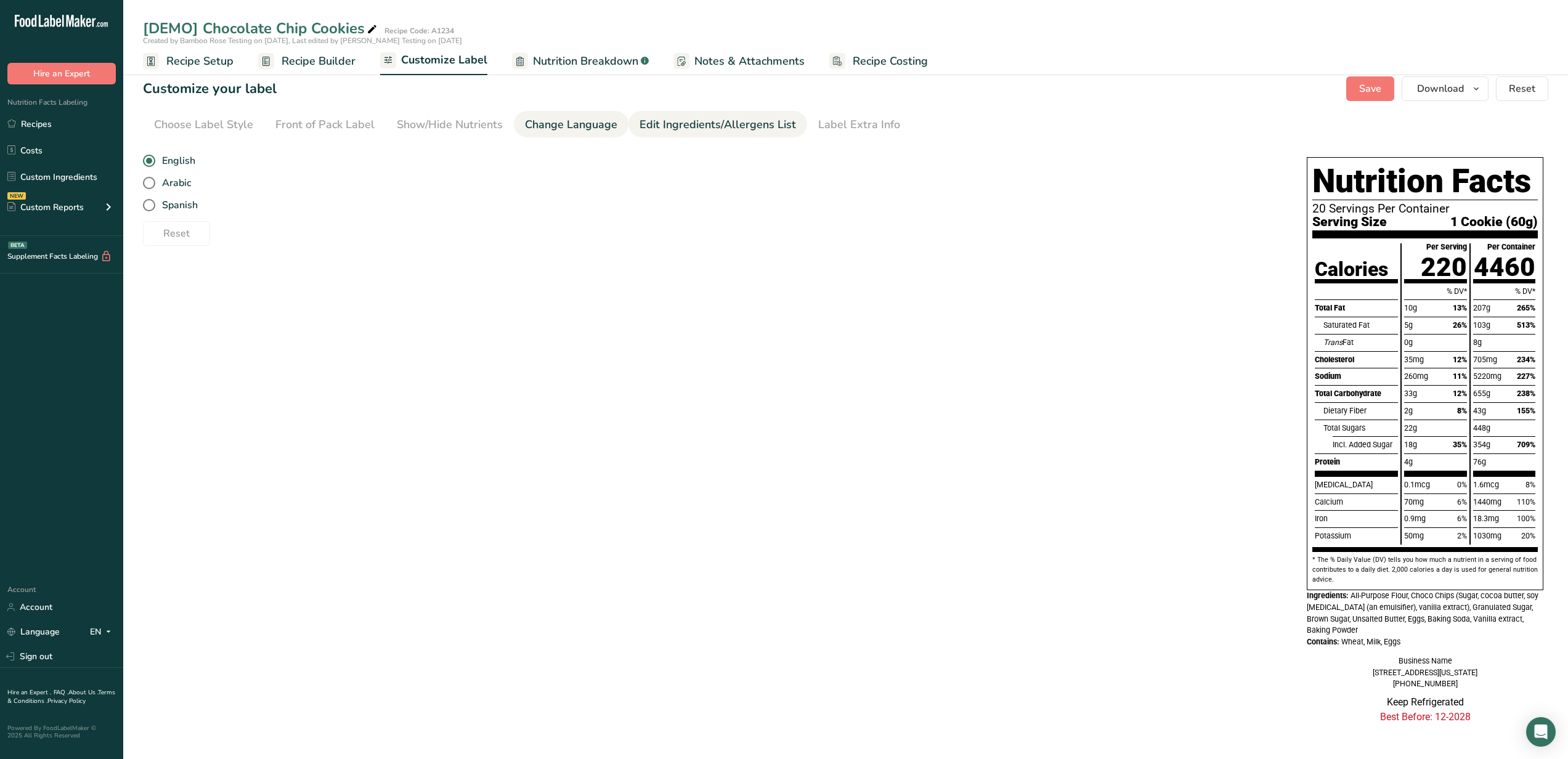
click at [633, 112] on li "Edit Ingredients/Allergens List" at bounding box center [718, 124] width 178 height 27
click at [826, 116] on div "Label Extra Info" at bounding box center [859, 124] width 82 height 16
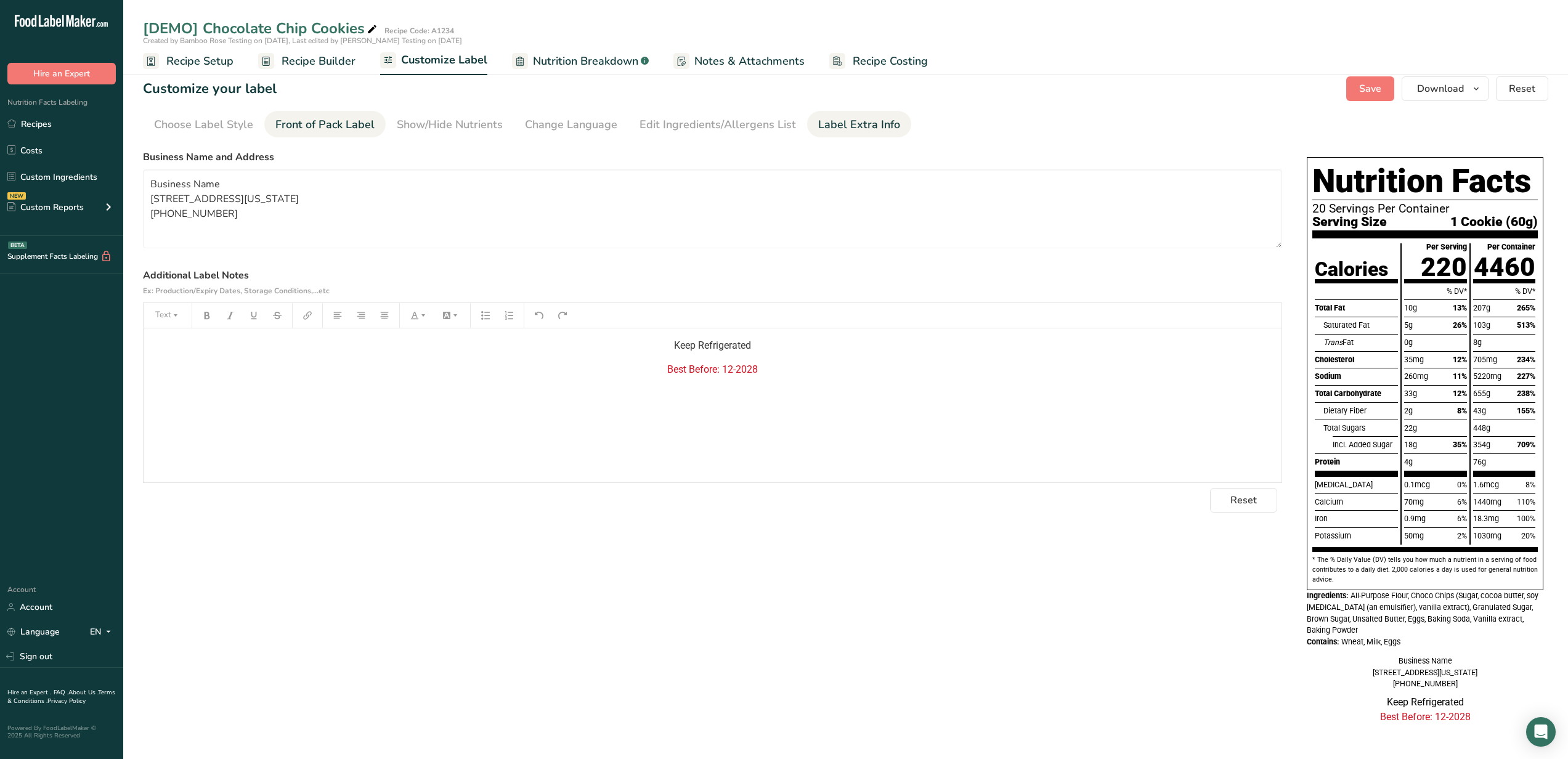
click at [327, 116] on div "Front of Pack Label" at bounding box center [325, 124] width 100 height 16
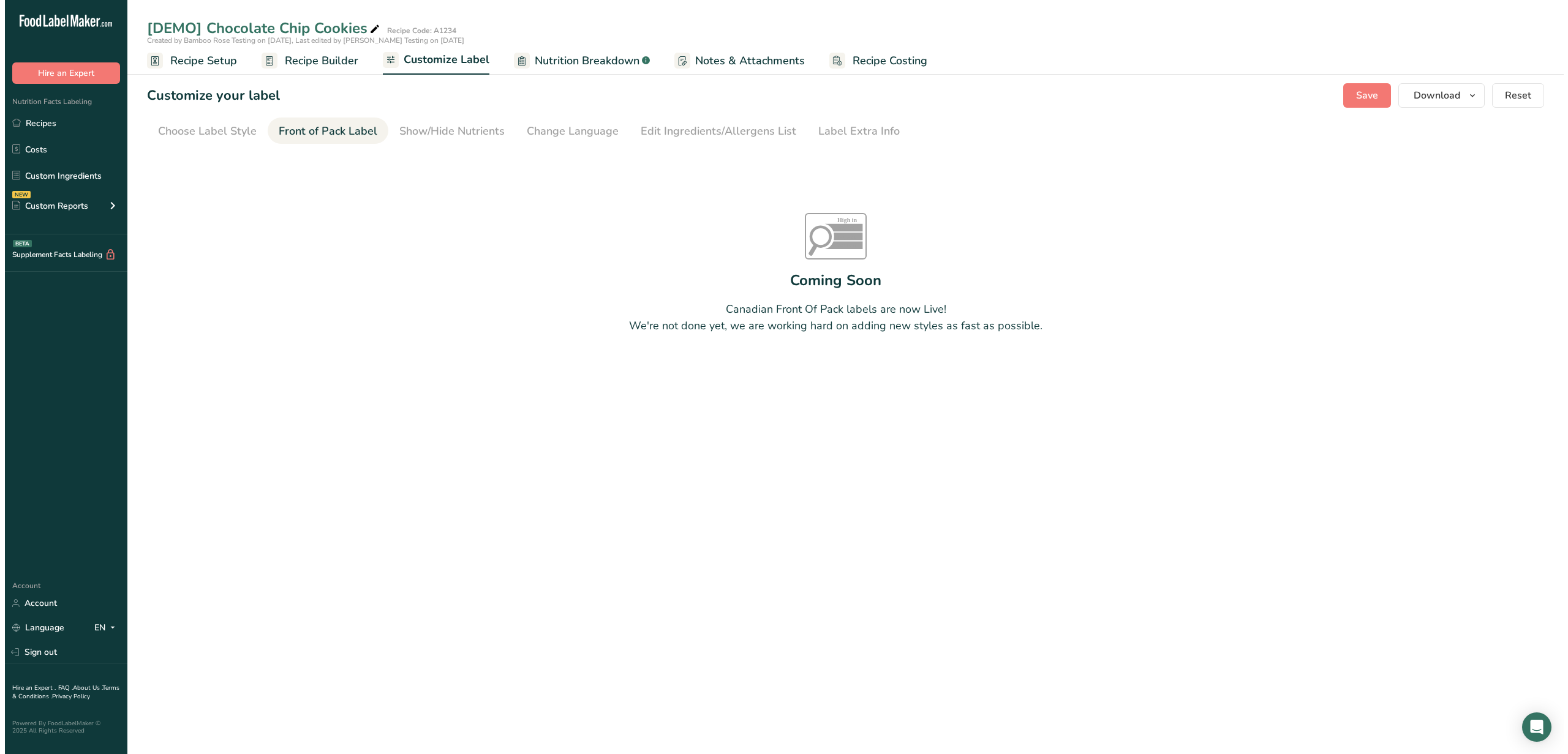
scroll to position [0, 0]
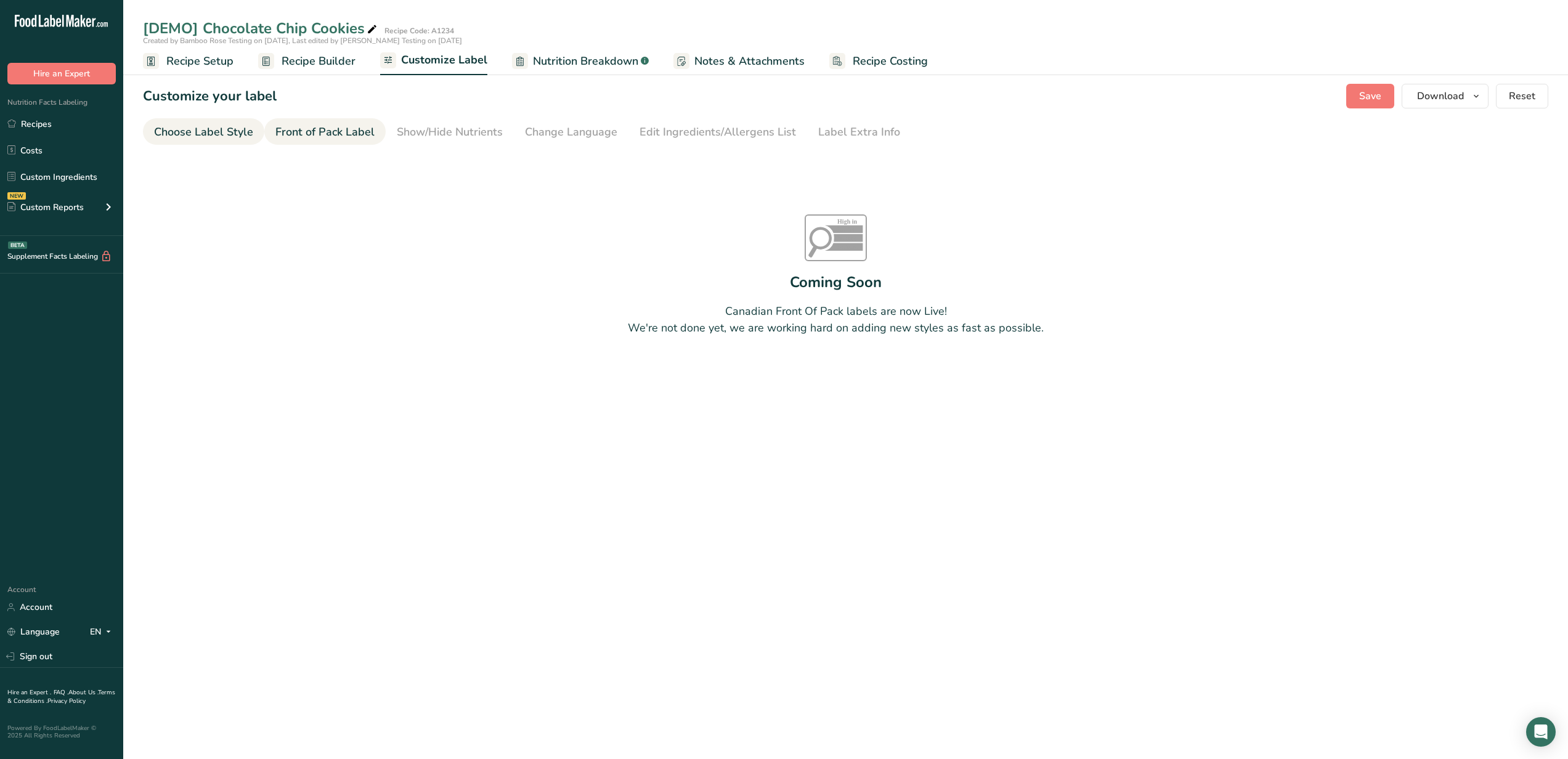
click at [197, 126] on div "Choose Label Style" at bounding box center [204, 132] width 100 height 16
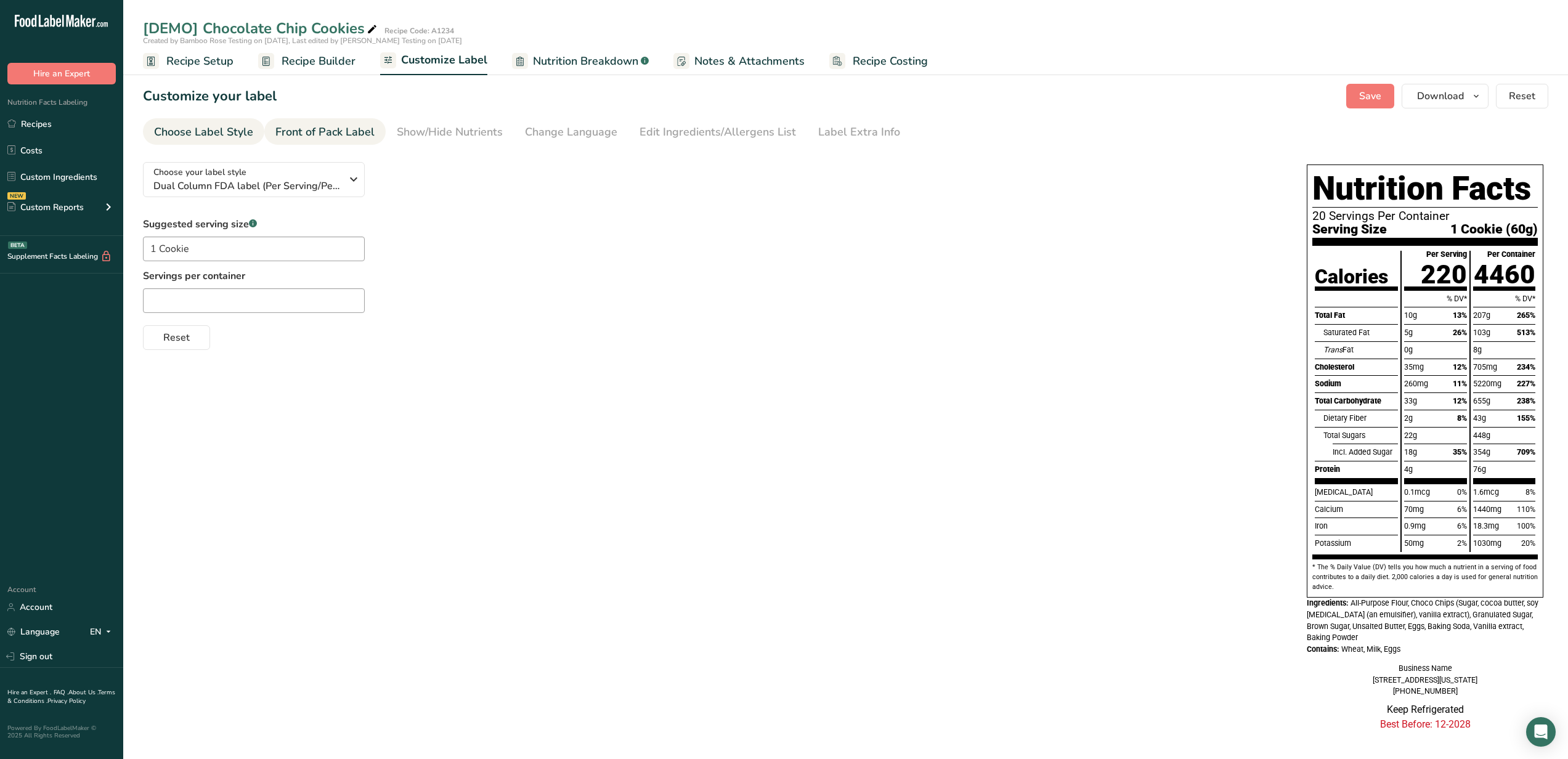
click at [359, 137] on div "Front of Pack Label" at bounding box center [325, 132] width 100 height 16
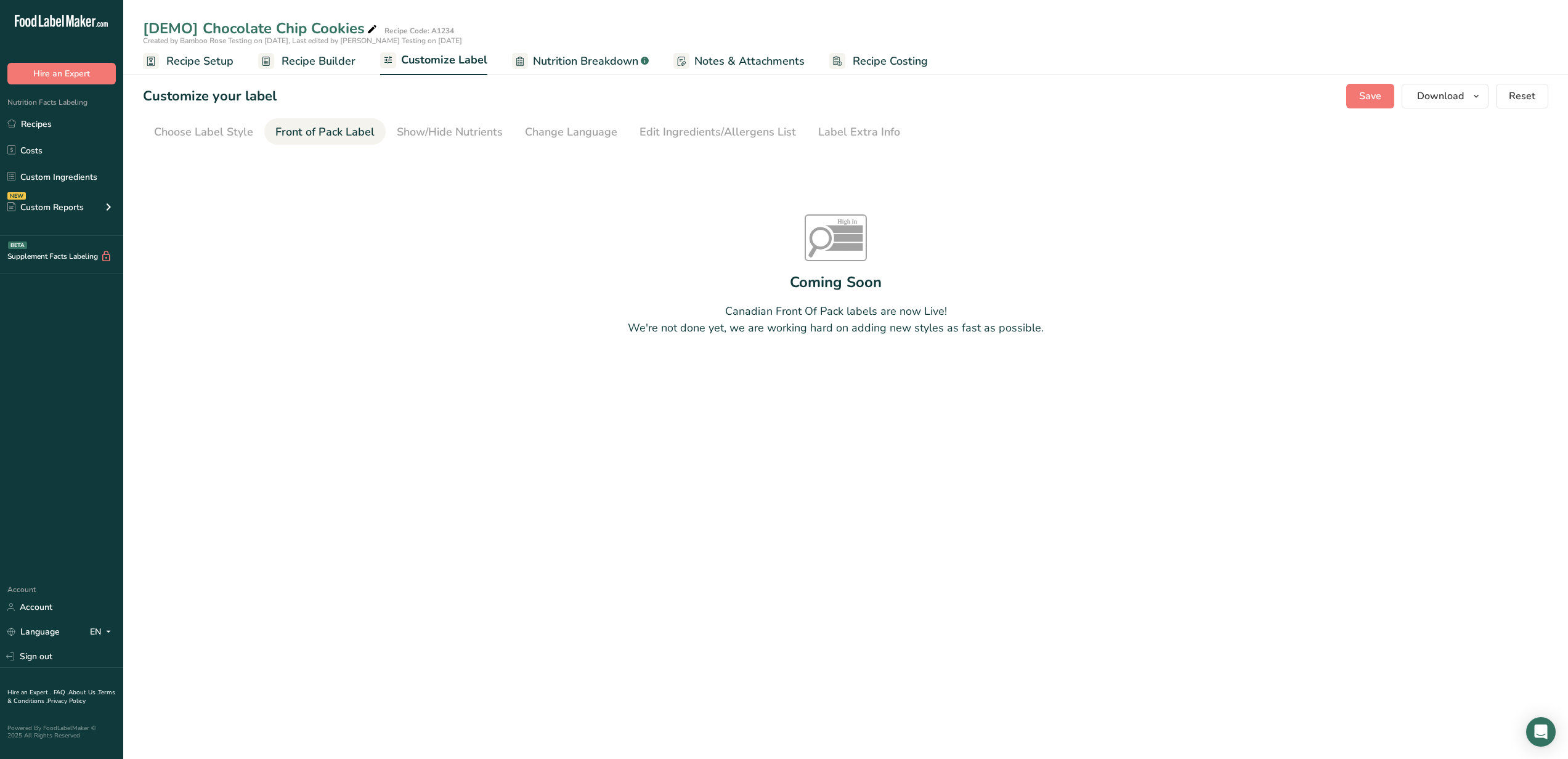
click at [217, 62] on span "Recipe Setup" at bounding box center [200, 61] width 68 height 16
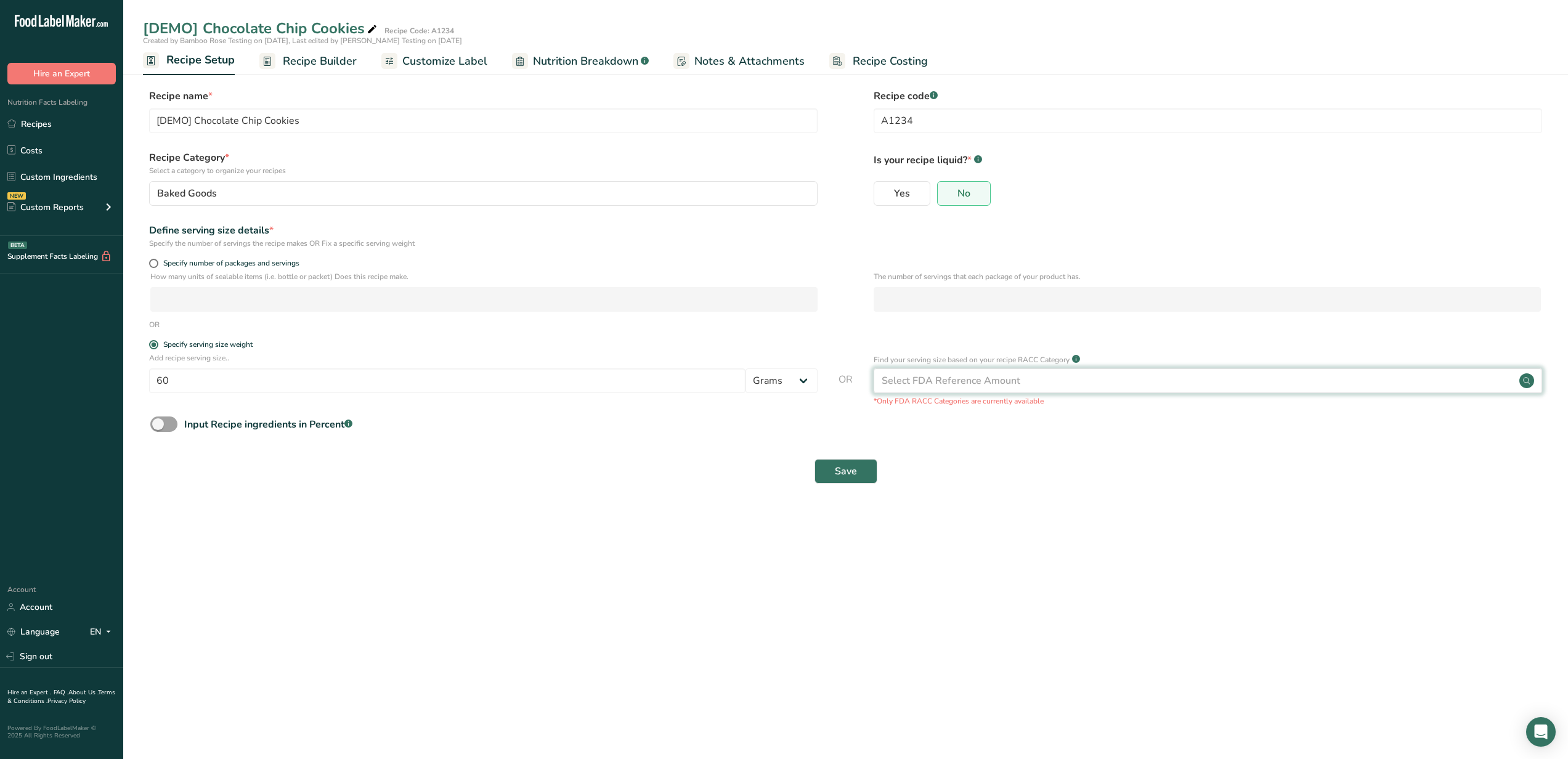
click at [928, 375] on div "Select FDA Reference Amount" at bounding box center [951, 380] width 139 height 15
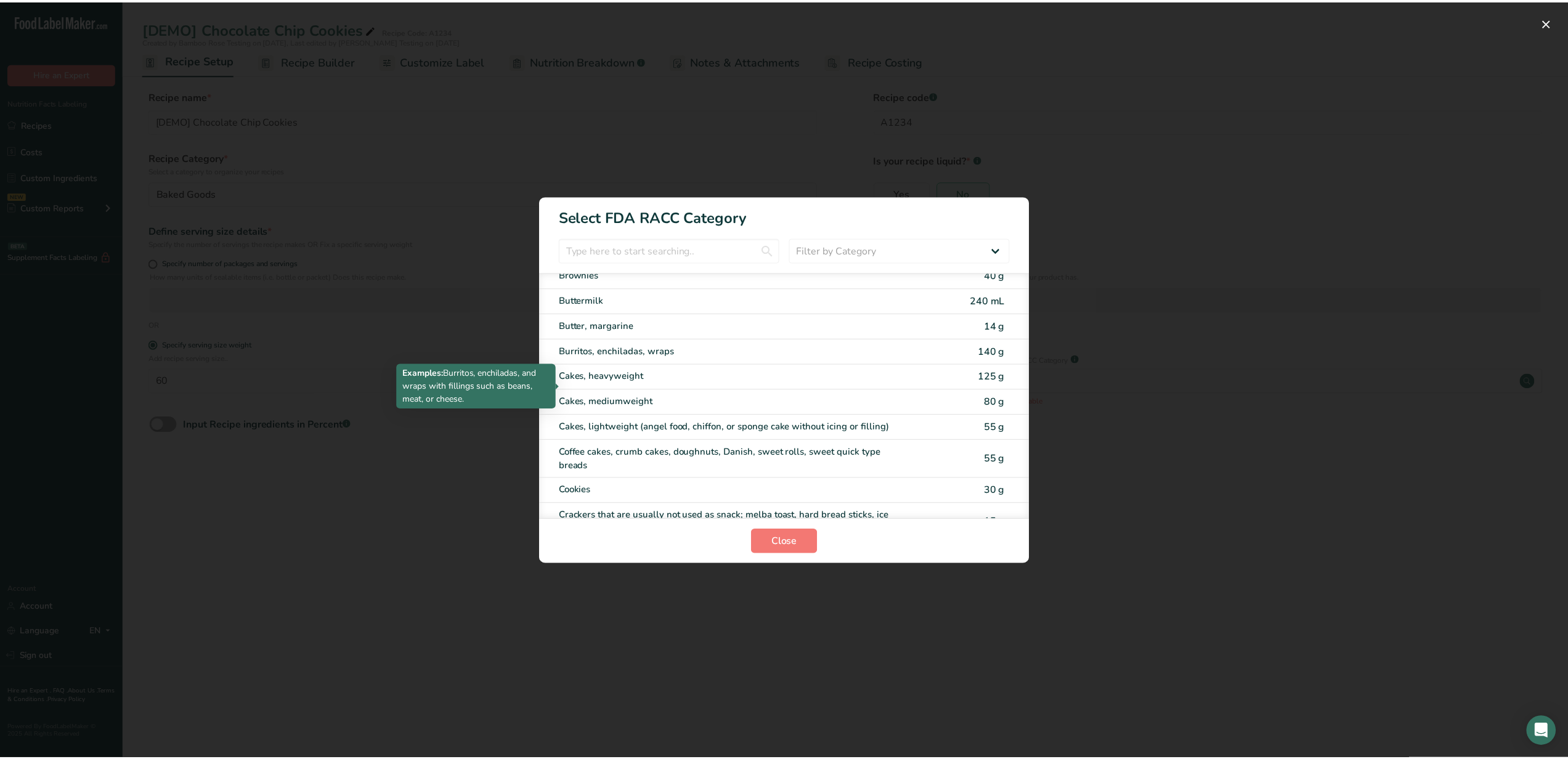
scroll to position [117, 0]
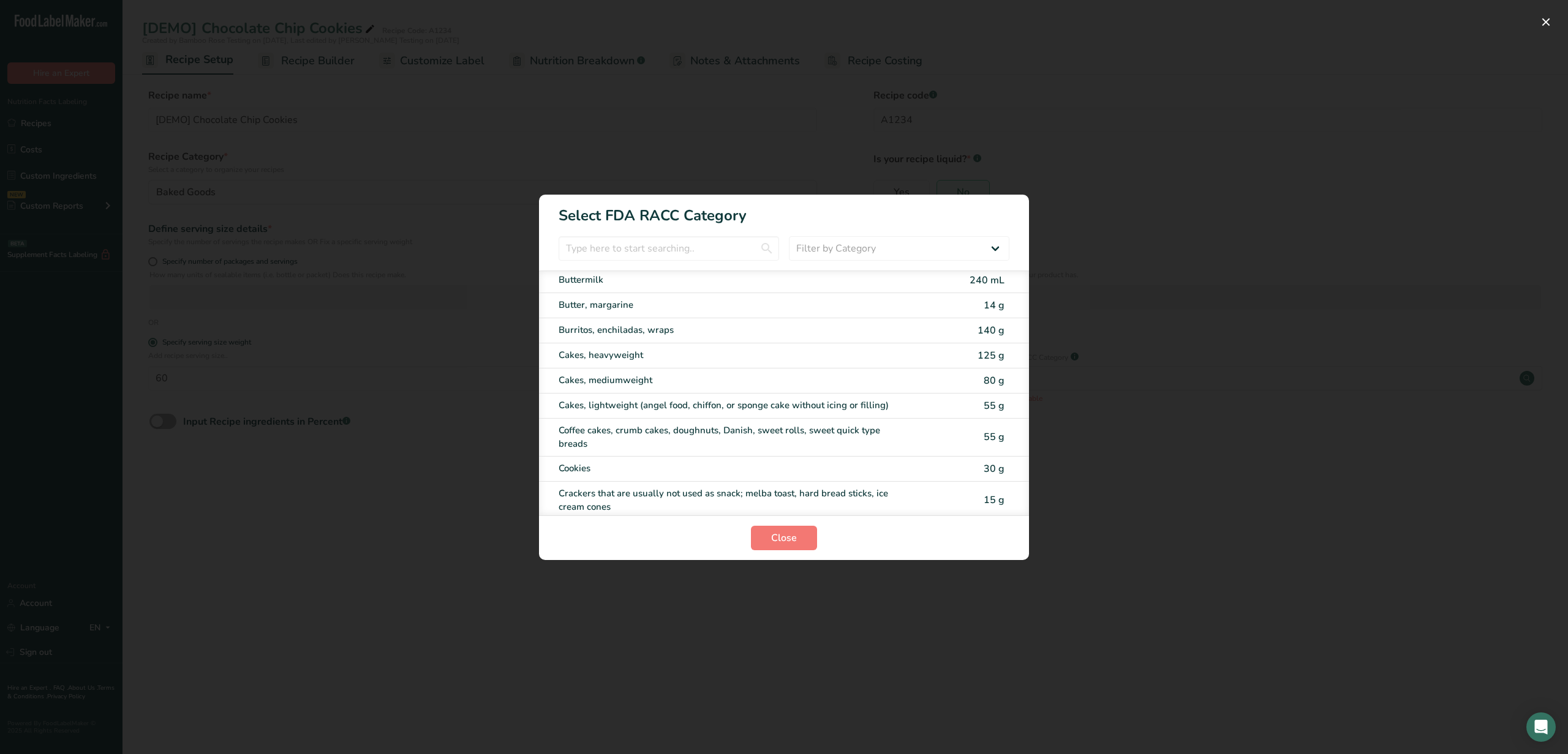
click at [699, 296] on div "Butter, margarine 14 g" at bounding box center [784, 306] width 490 height 25
type input "14"
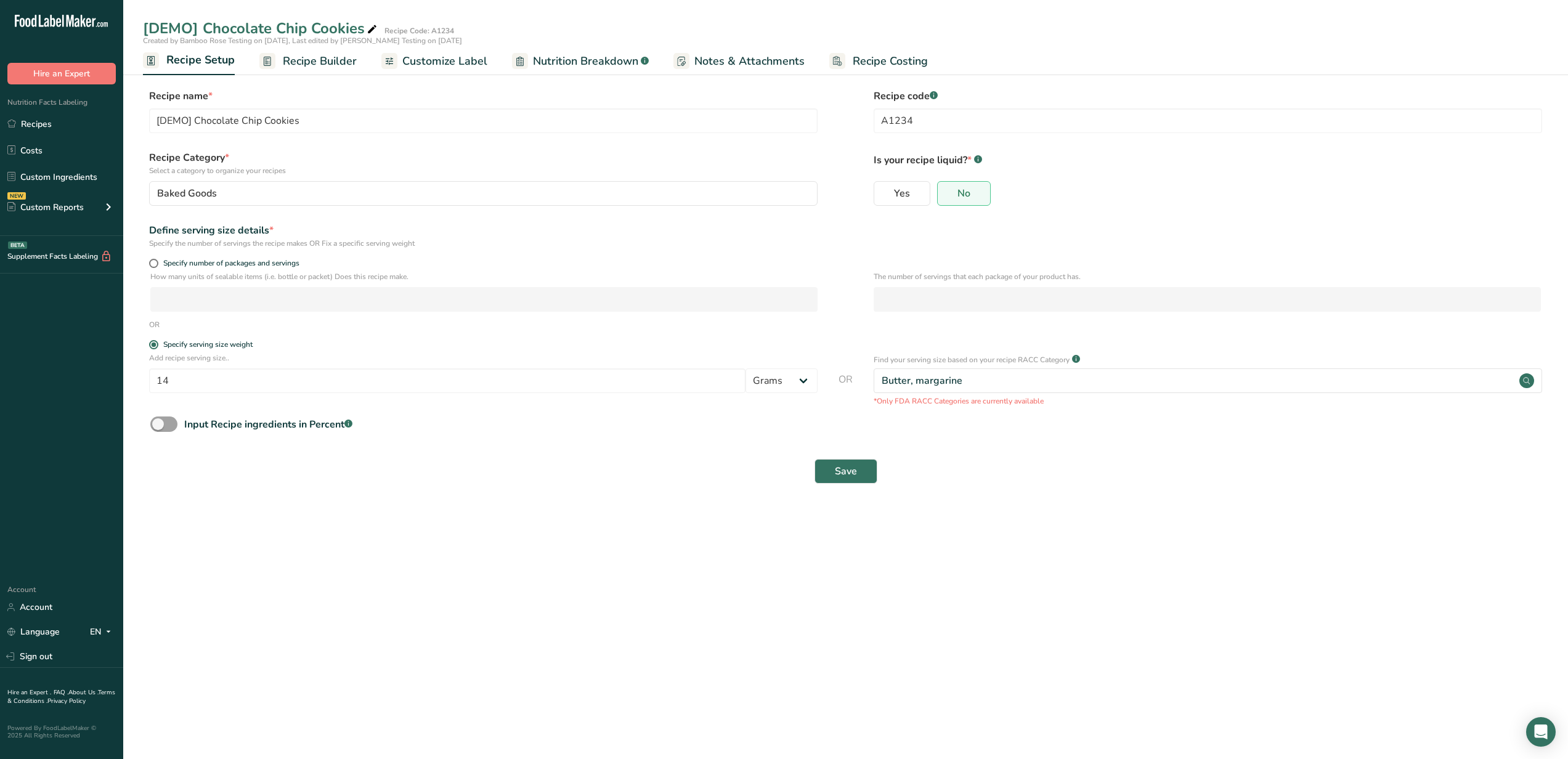
click at [415, 56] on span "Customize Label" at bounding box center [445, 61] width 85 height 16
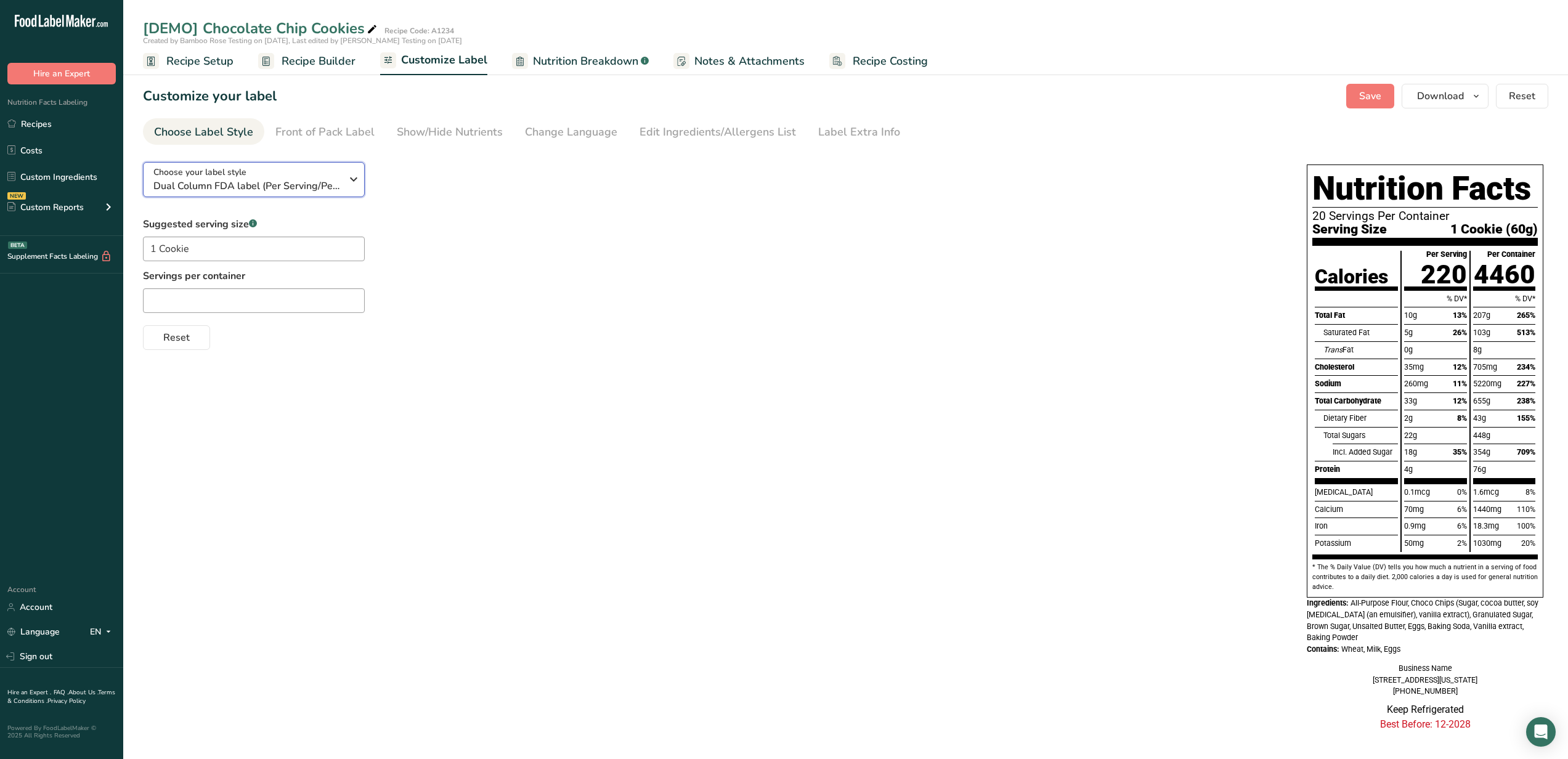
click at [220, 187] on span "Dual Column FDA label (Per Serving/Per Container)" at bounding box center [247, 185] width 188 height 15
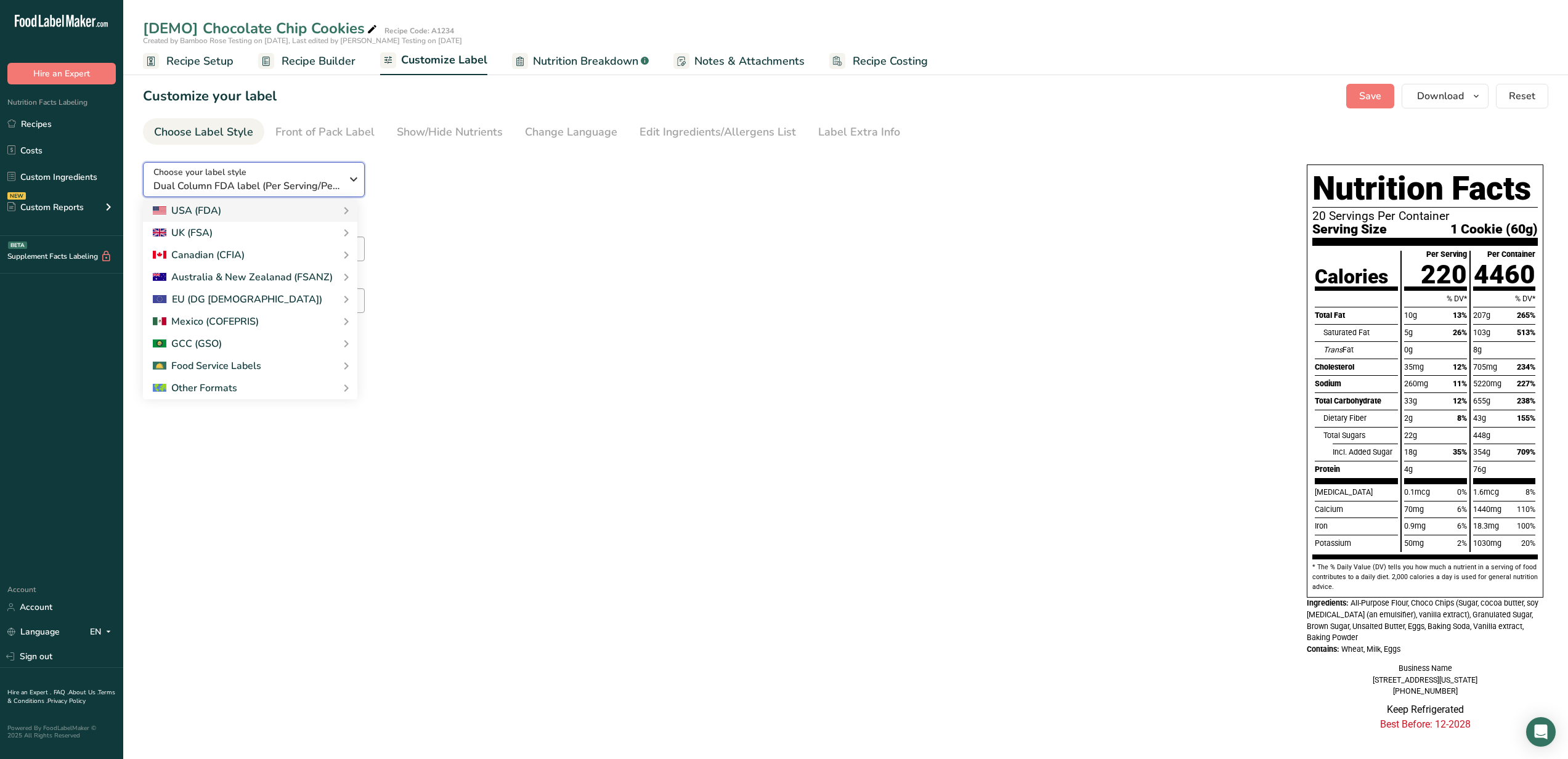
click at [357, 178] on icon "button" at bounding box center [353, 179] width 15 height 23
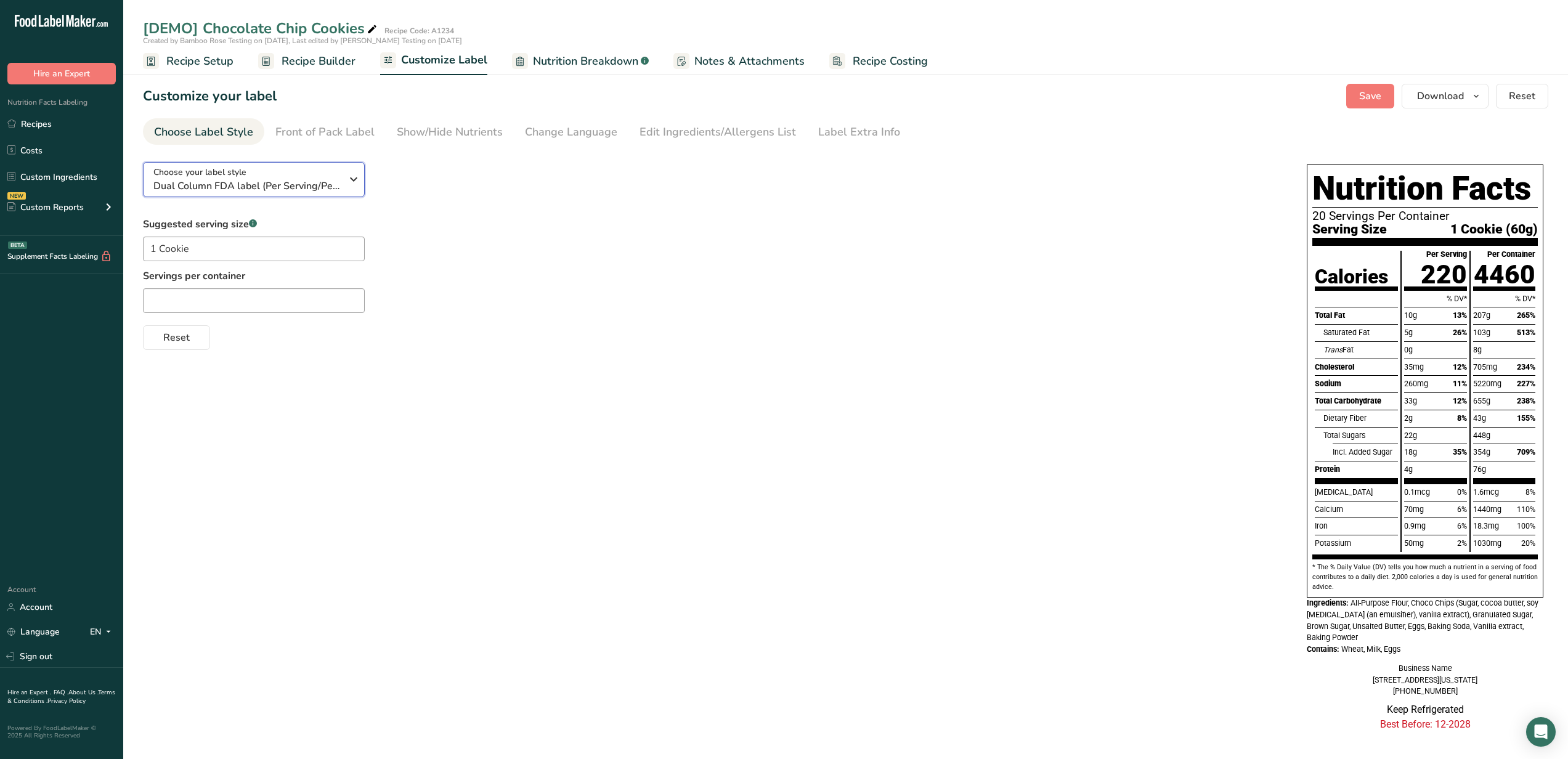
click at [295, 180] on span "Dual Column FDA label (Per Serving/Per Container)" at bounding box center [247, 185] width 188 height 15
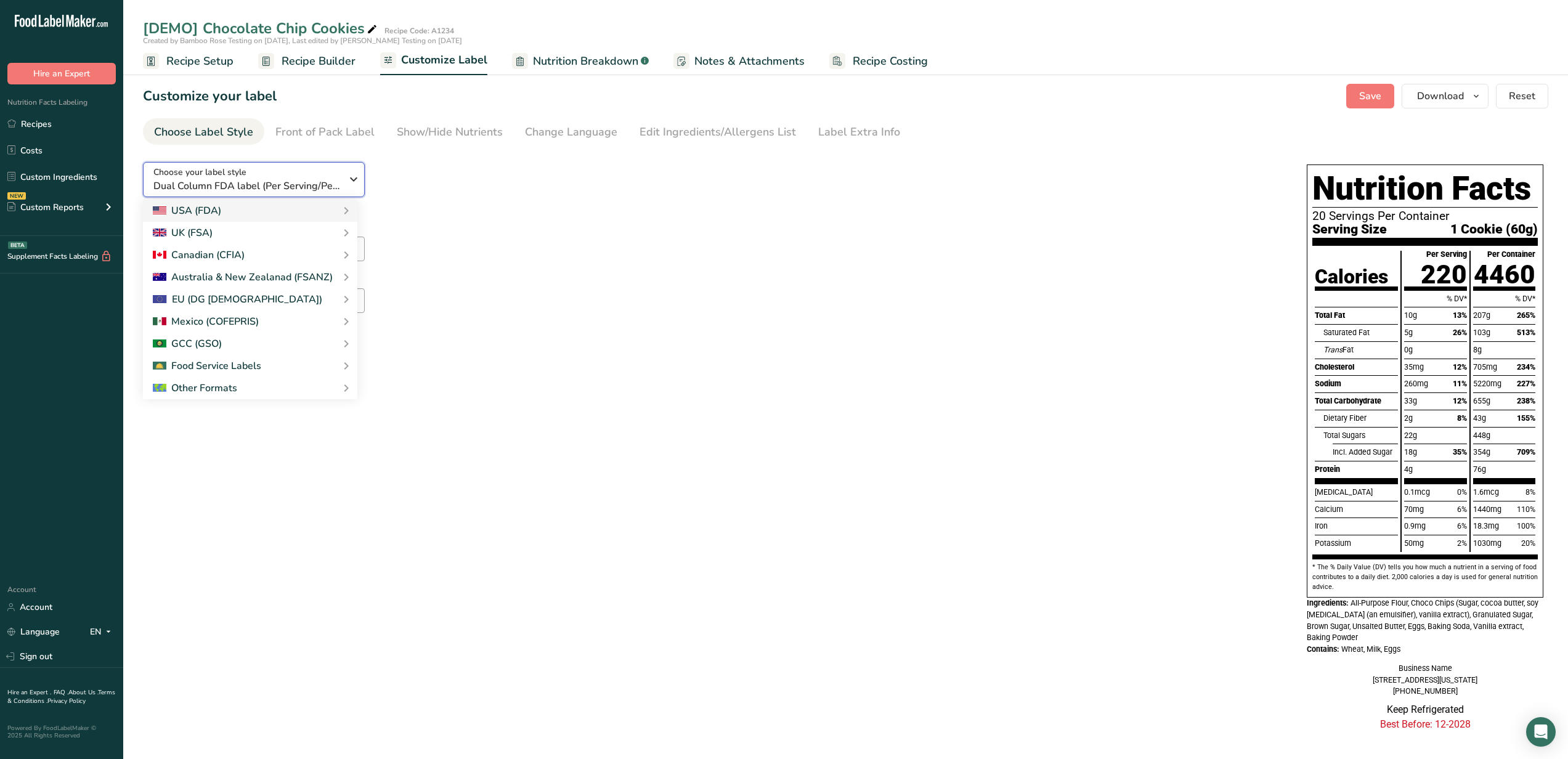
click at [295, 180] on span "Dual Column FDA label (Per Serving/Per Container)" at bounding box center [247, 185] width 188 height 15
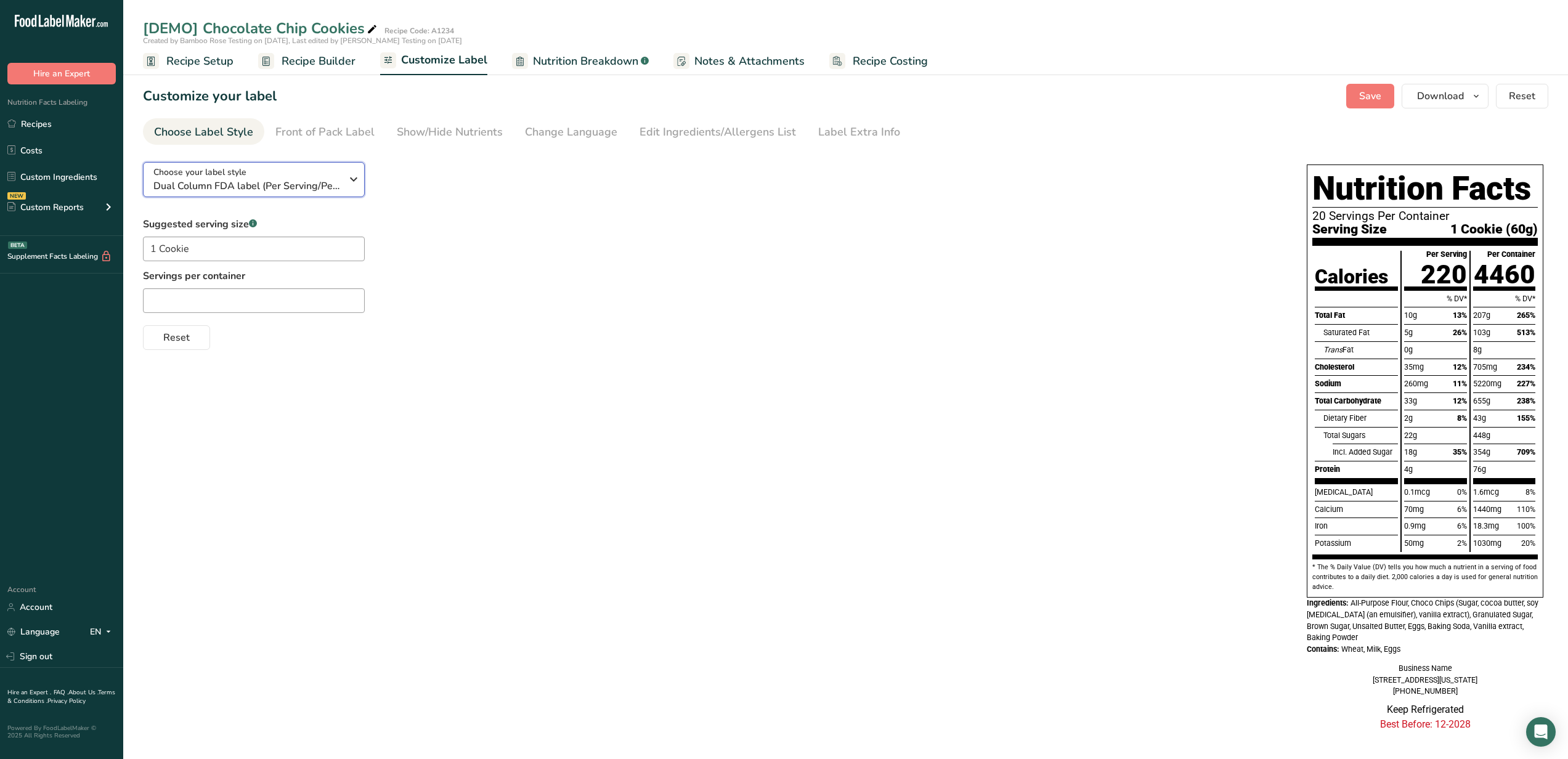
click at [305, 174] on div "Choose your label style Dual Column FDA label (Per Serving/Per Container)" at bounding box center [247, 179] width 188 height 28
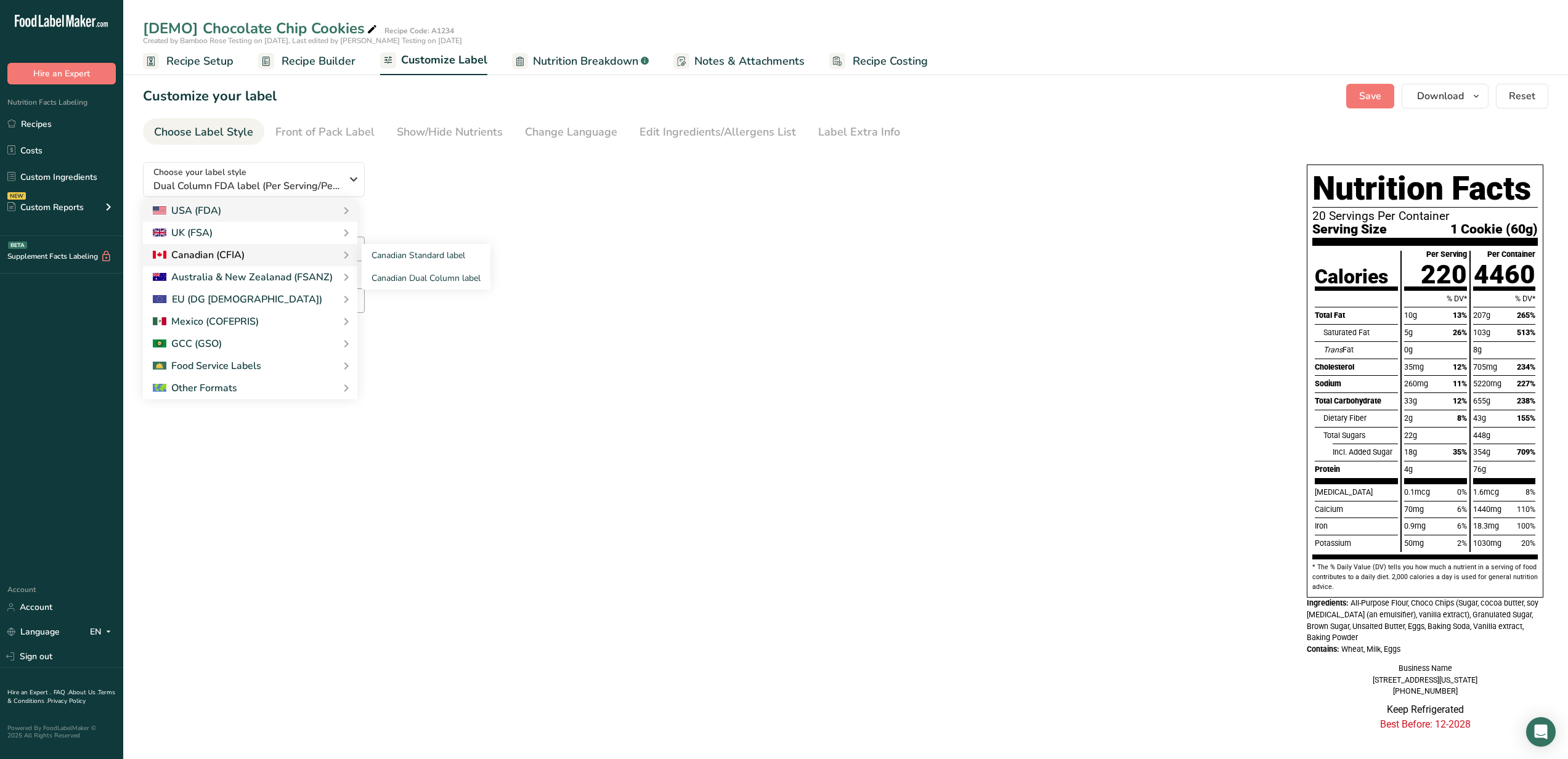
click at [334, 252] on div "Canadian (CFIA)" at bounding box center [249, 255] width 195 height 15
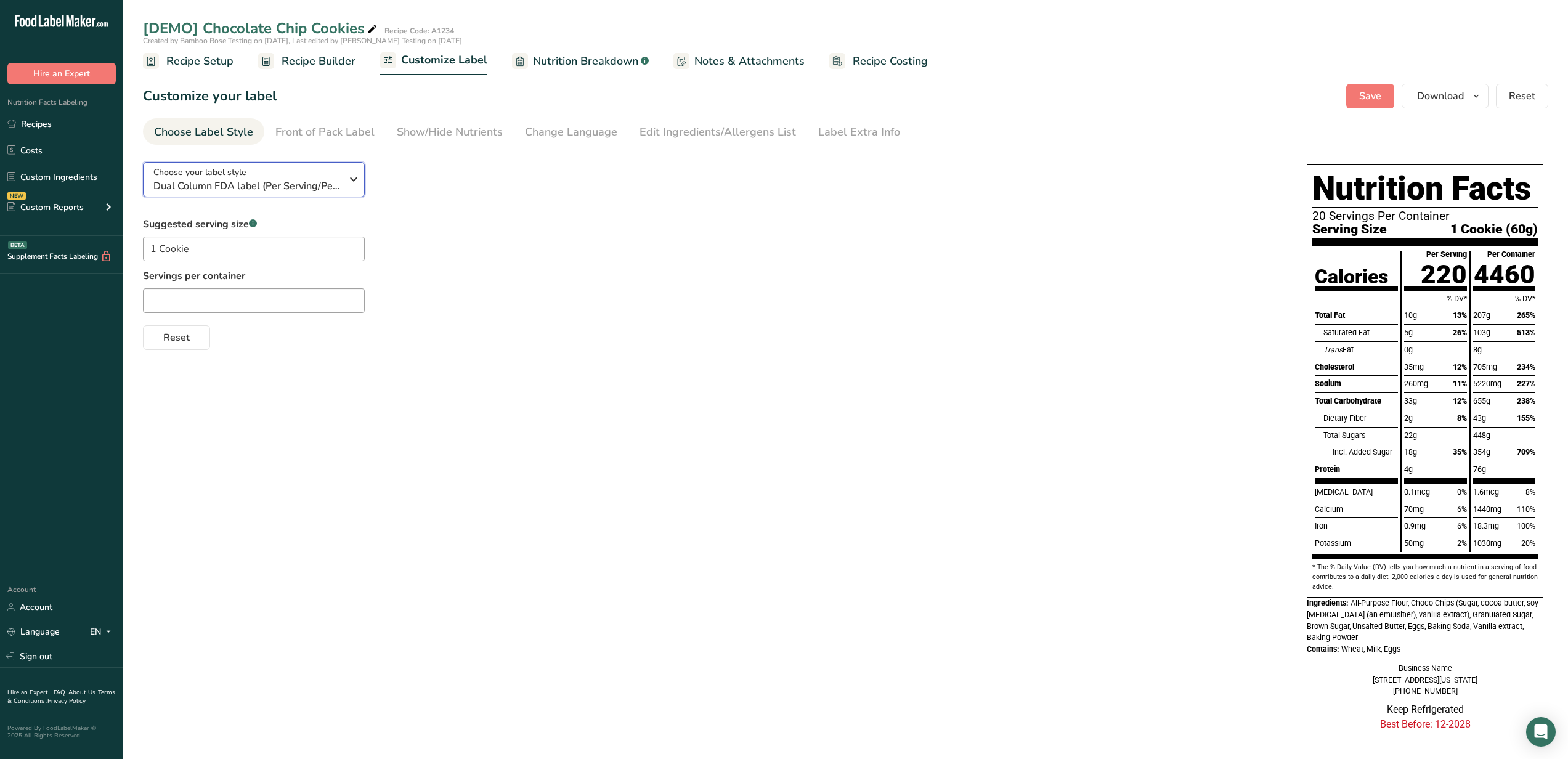
click at [335, 187] on span "Dual Column FDA label (Per Serving/Per Container)" at bounding box center [247, 185] width 188 height 15
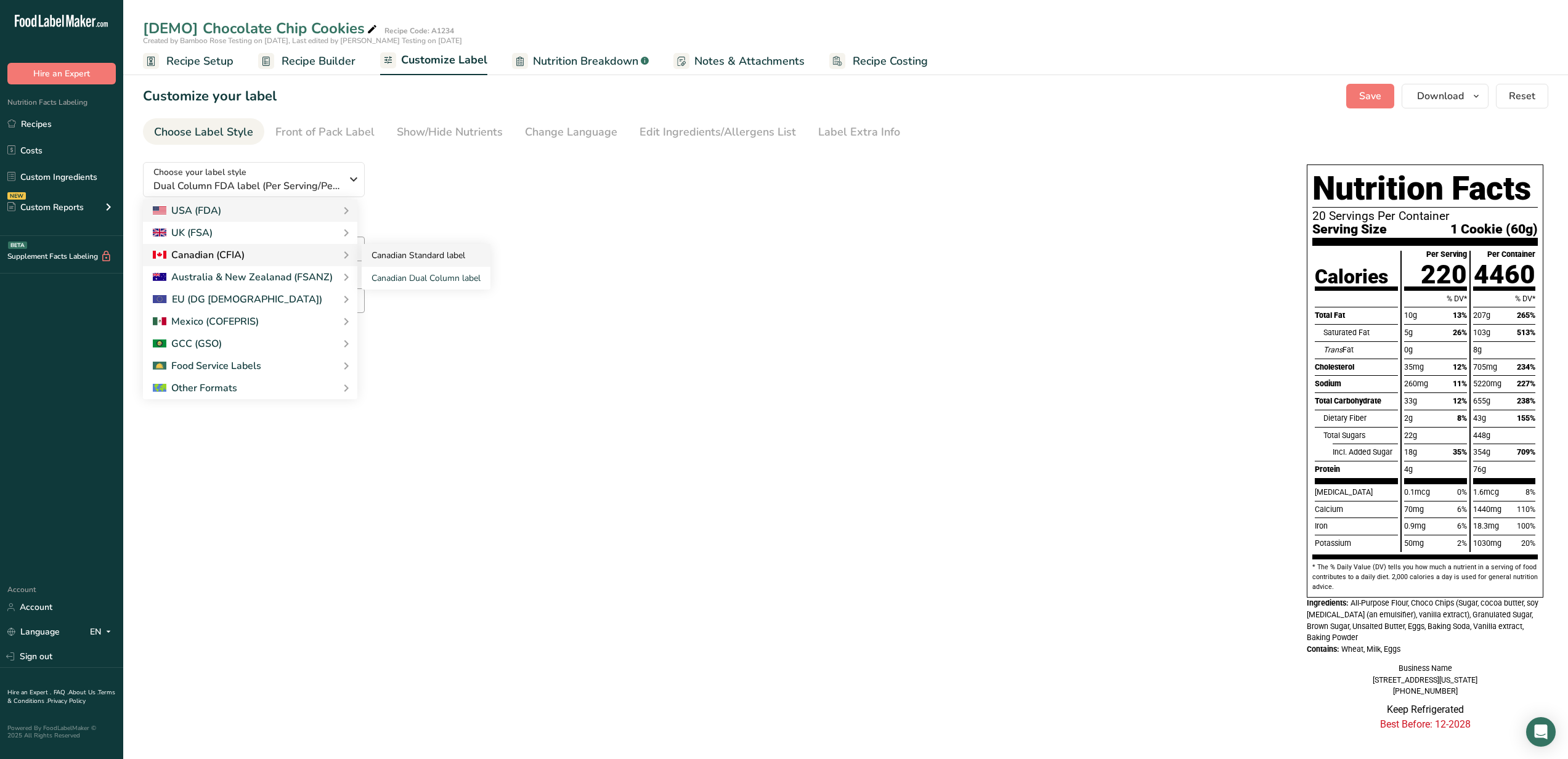
click at [444, 254] on link "Canadian Standard label" at bounding box center [426, 256] width 129 height 23
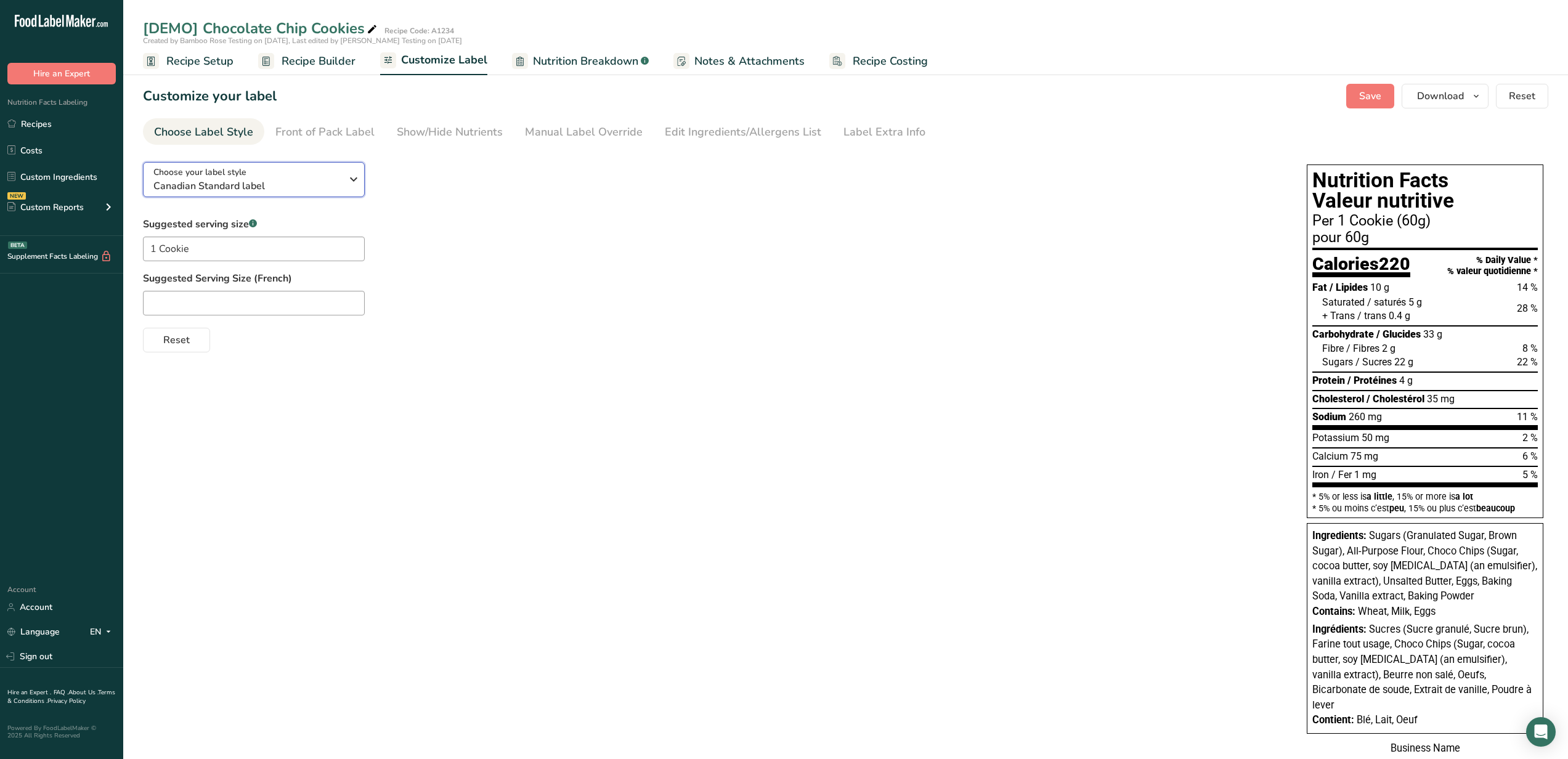
click at [321, 185] on span "Canadian Standard label" at bounding box center [247, 185] width 188 height 15
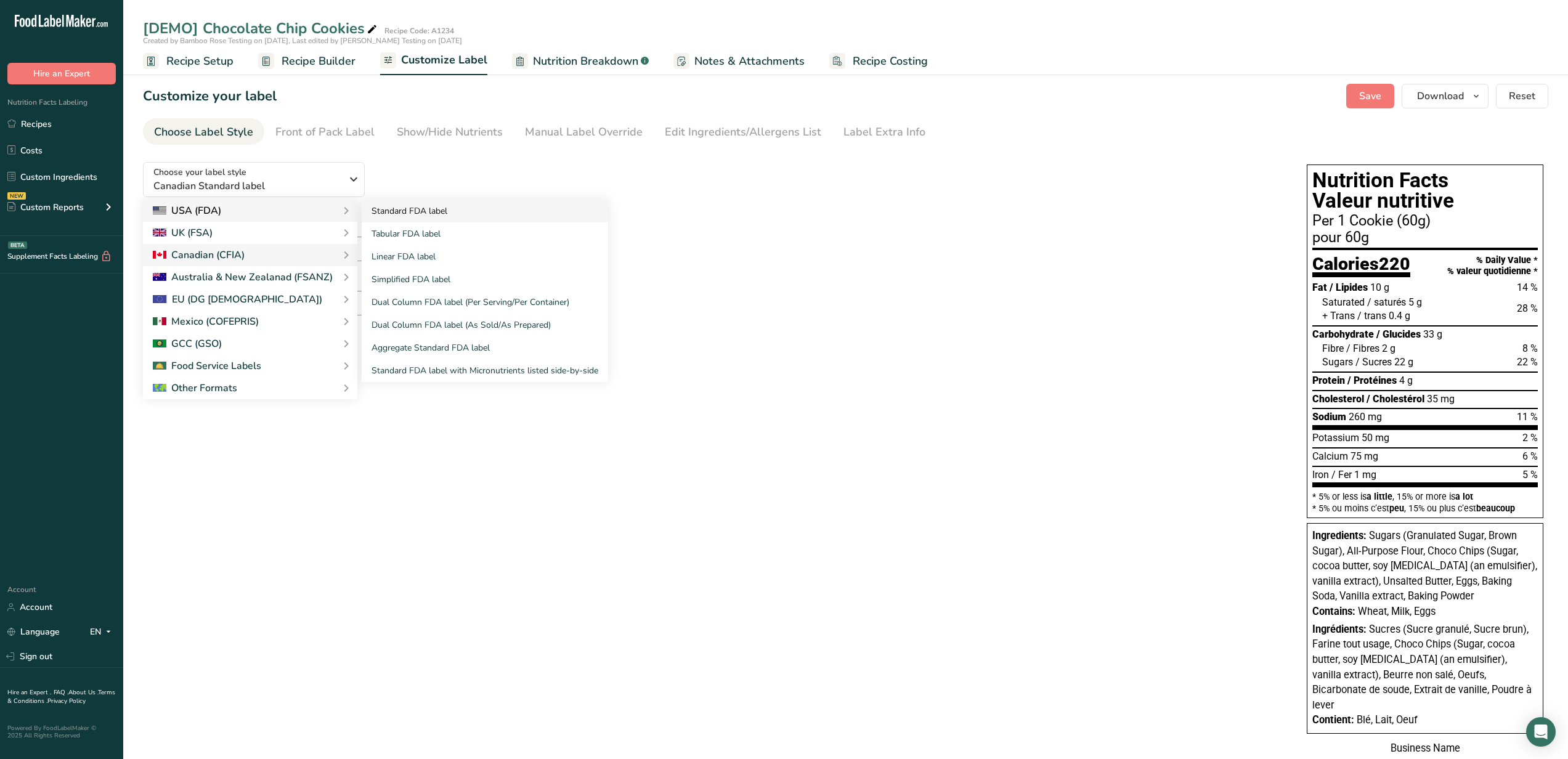
click at [398, 215] on link "Standard FDA label" at bounding box center [485, 211] width 247 height 23
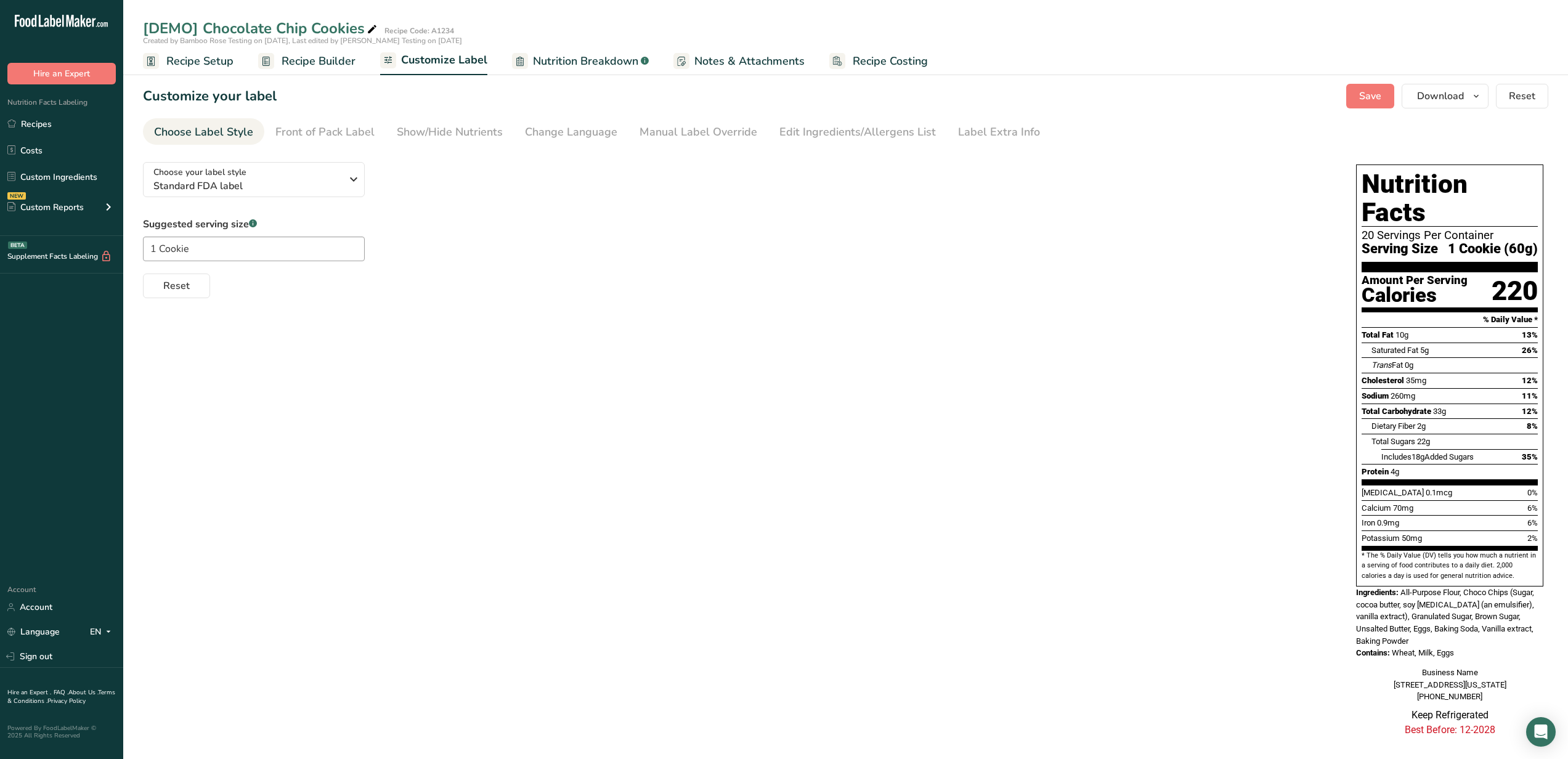
click at [311, 205] on div "Choose your label style Standard FDA label USA (FDA) Standard FDA label Tabular…" at bounding box center [737, 225] width 1189 height 146
click at [329, 177] on div "Choose your label style Standard FDA label" at bounding box center [247, 179] width 188 height 28
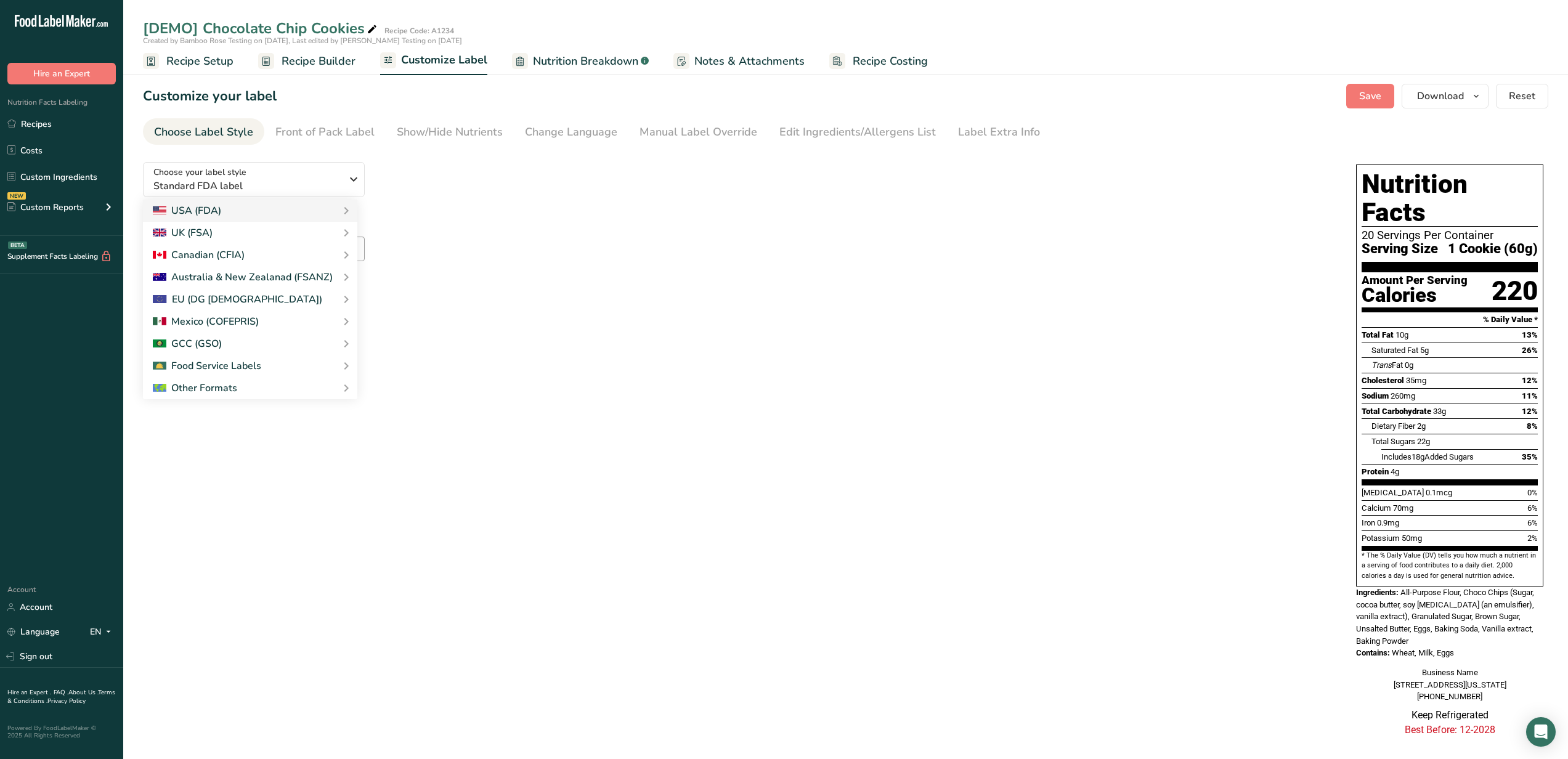
click at [496, 204] on div "Choose your label style Standard FDA label USA (FDA) Standard FDA label Tabular…" at bounding box center [737, 225] width 1189 height 146
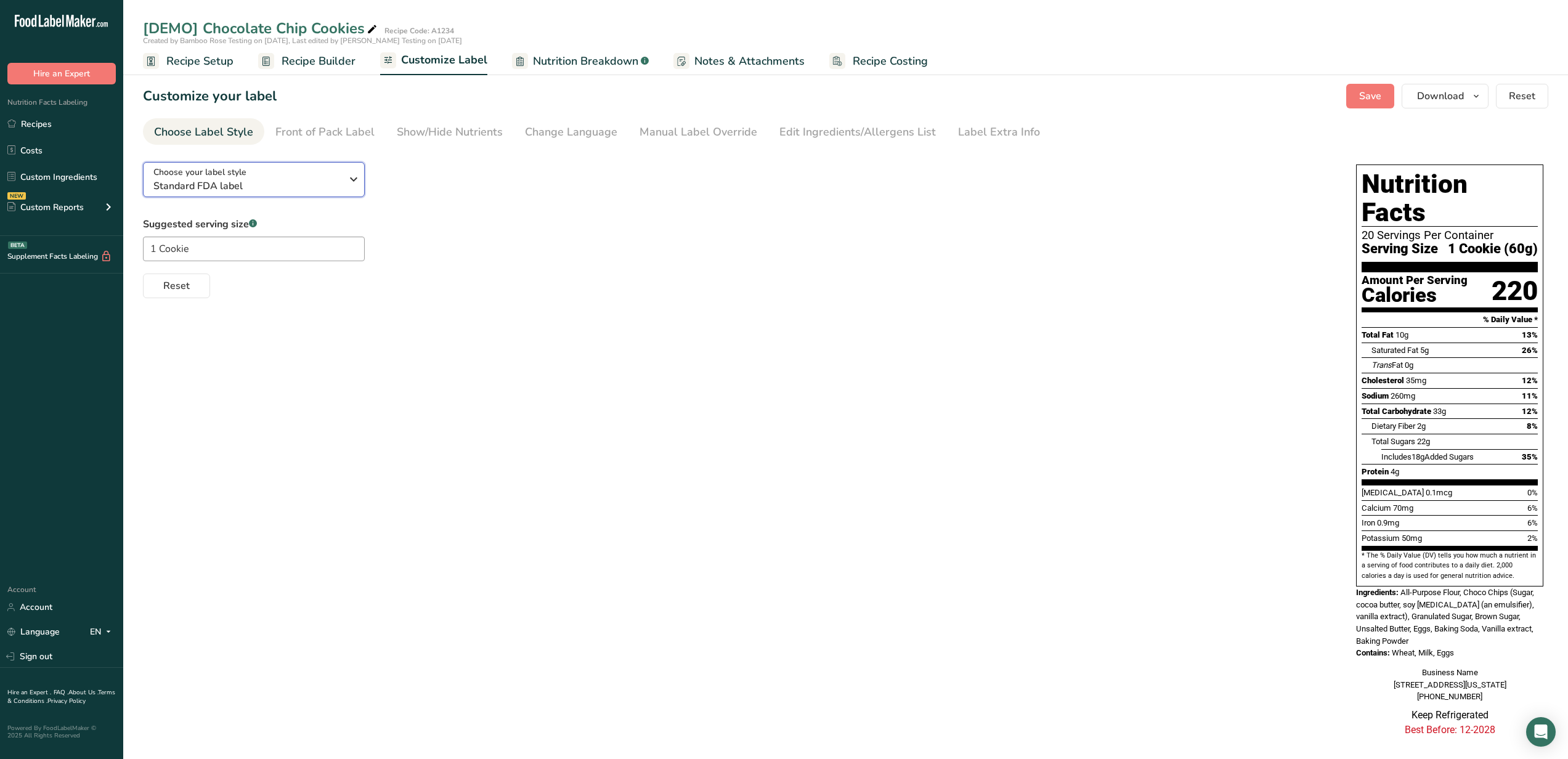
click at [286, 169] on div "Choose your label style Standard FDA label" at bounding box center [247, 179] width 188 height 28
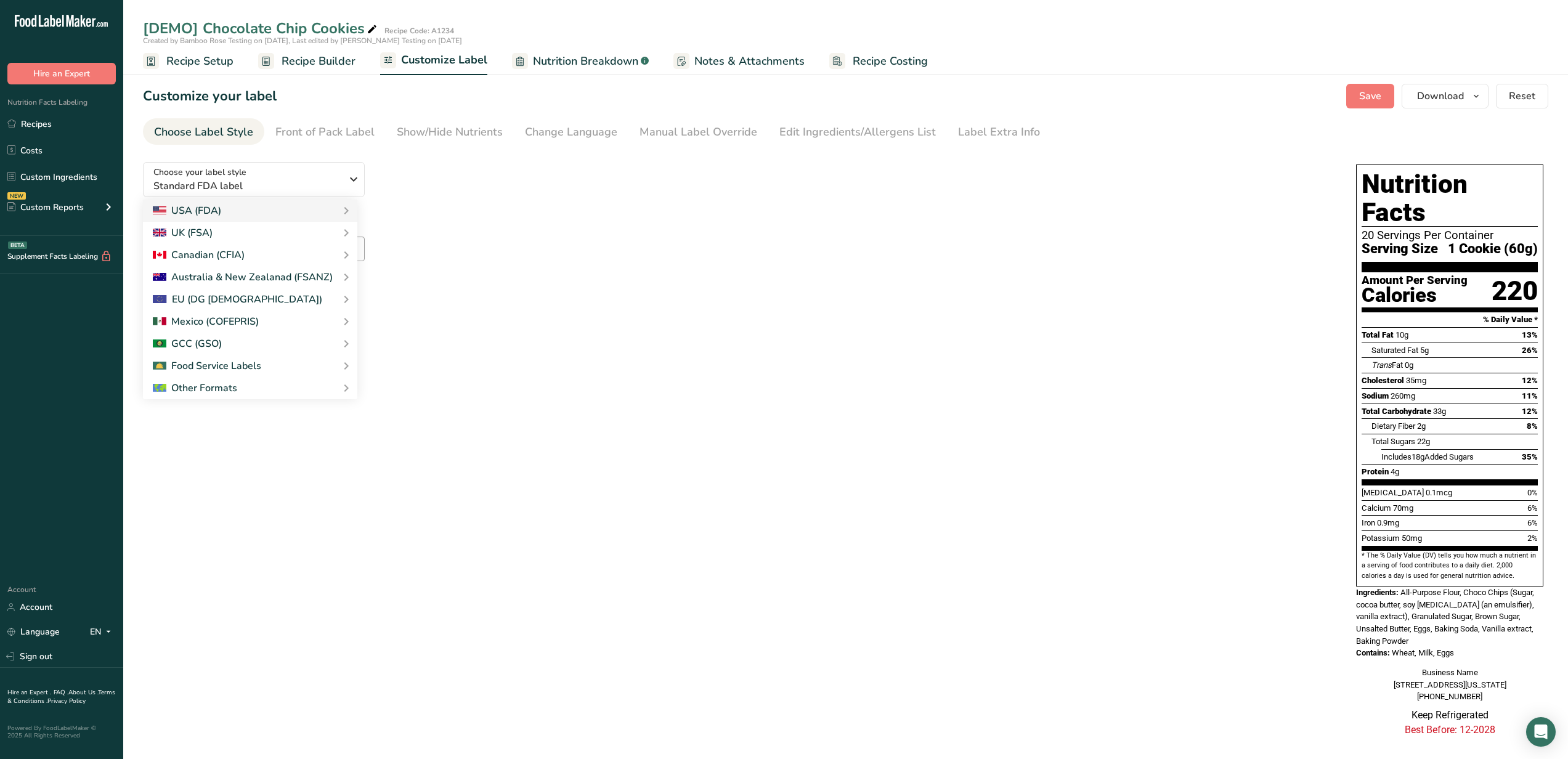
click at [464, 335] on div "Choose your label style Standard FDA label USA (FDA) Standard FDA label Tabular…" at bounding box center [846, 452] width 1406 height 600
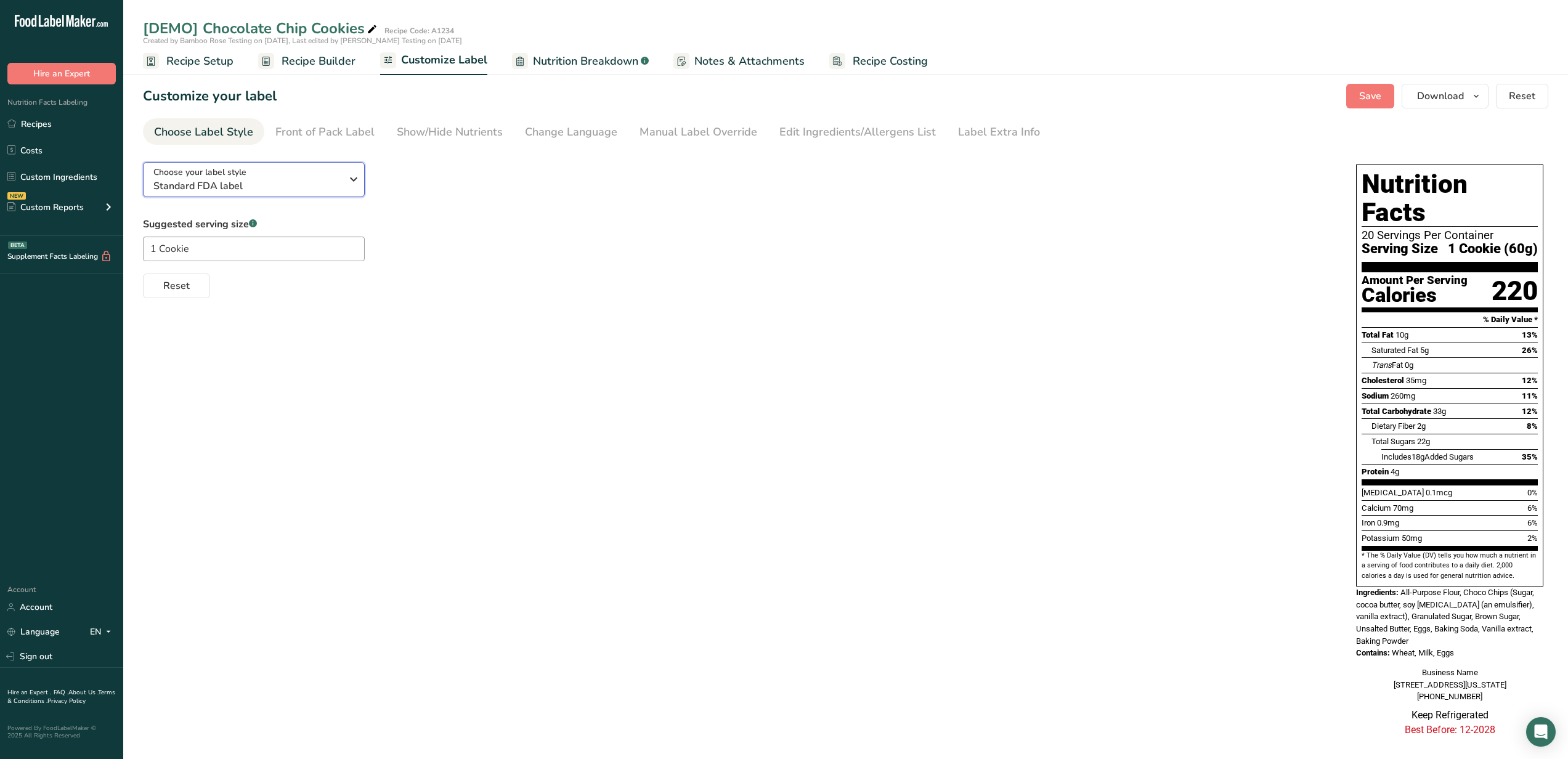
click at [347, 182] on icon "button" at bounding box center [353, 179] width 15 height 23
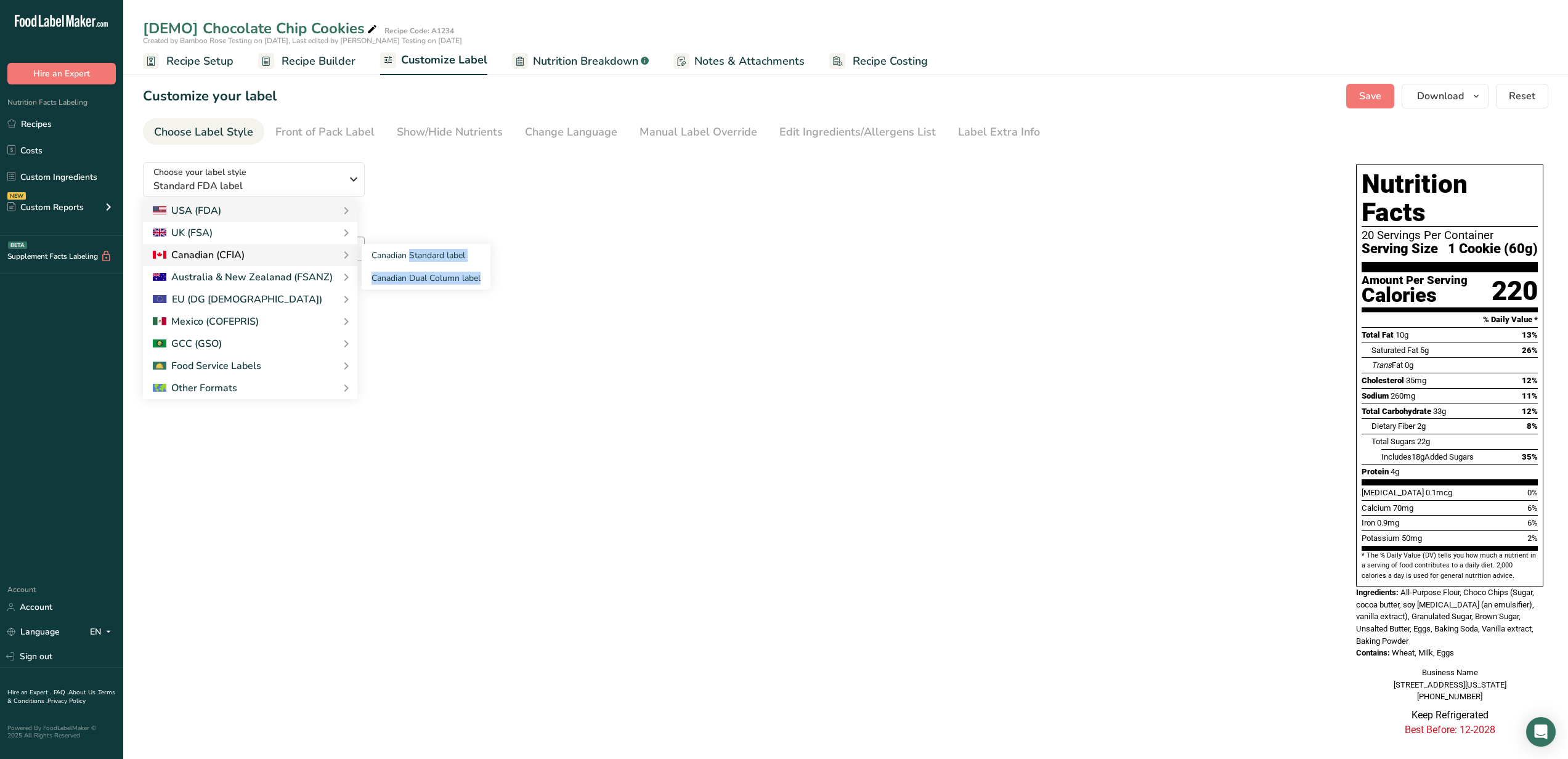
drag, startPoint x: 411, startPoint y: 253, endPoint x: 347, endPoint y: 249, distance: 64.1
click at [347, 249] on div "Canadian Standard label Canadian Dual Column label" at bounding box center [418, 267] width 144 height 46
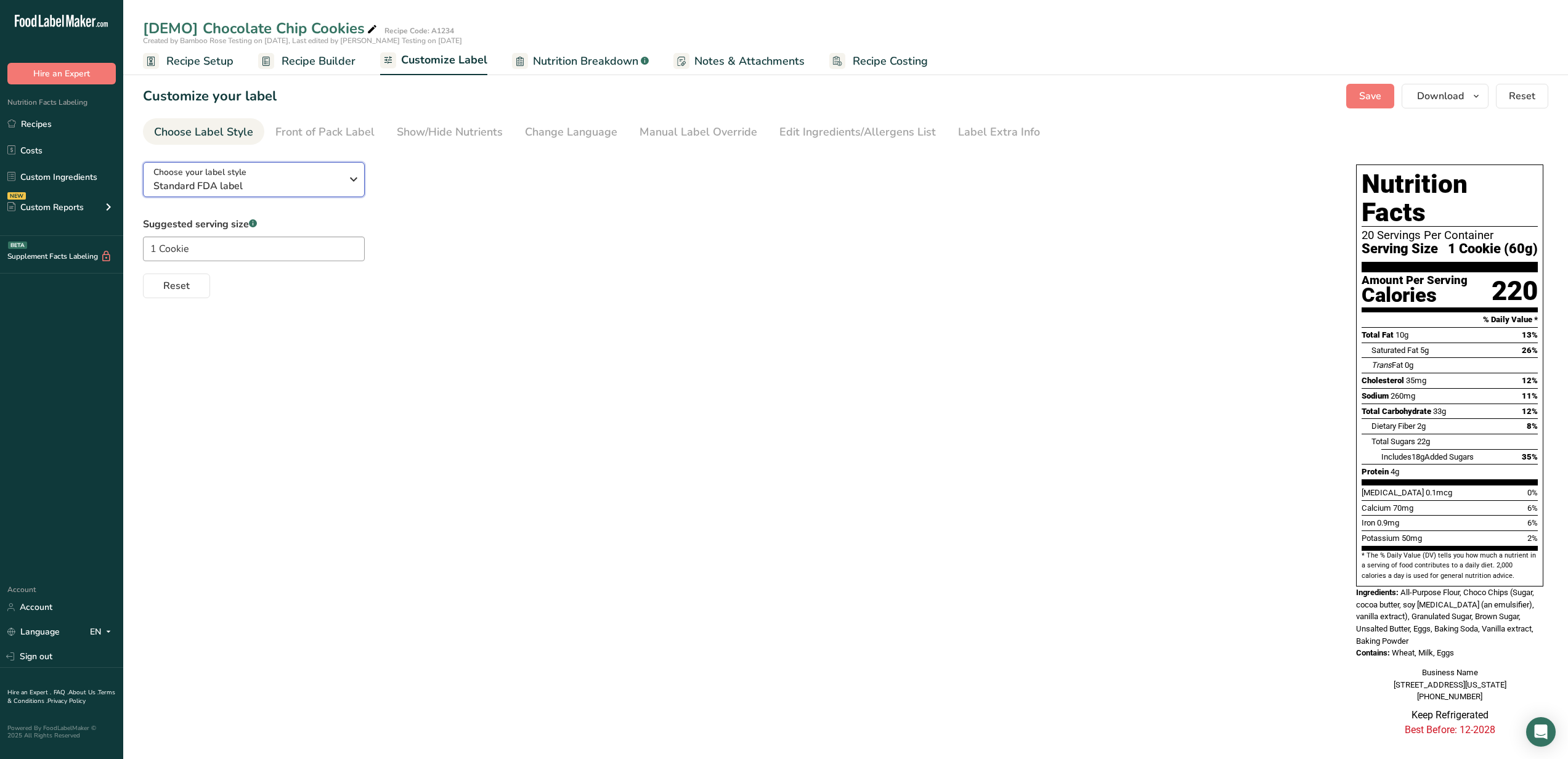
click at [355, 167] on button "Choose your label style Standard FDA label" at bounding box center [254, 179] width 222 height 36
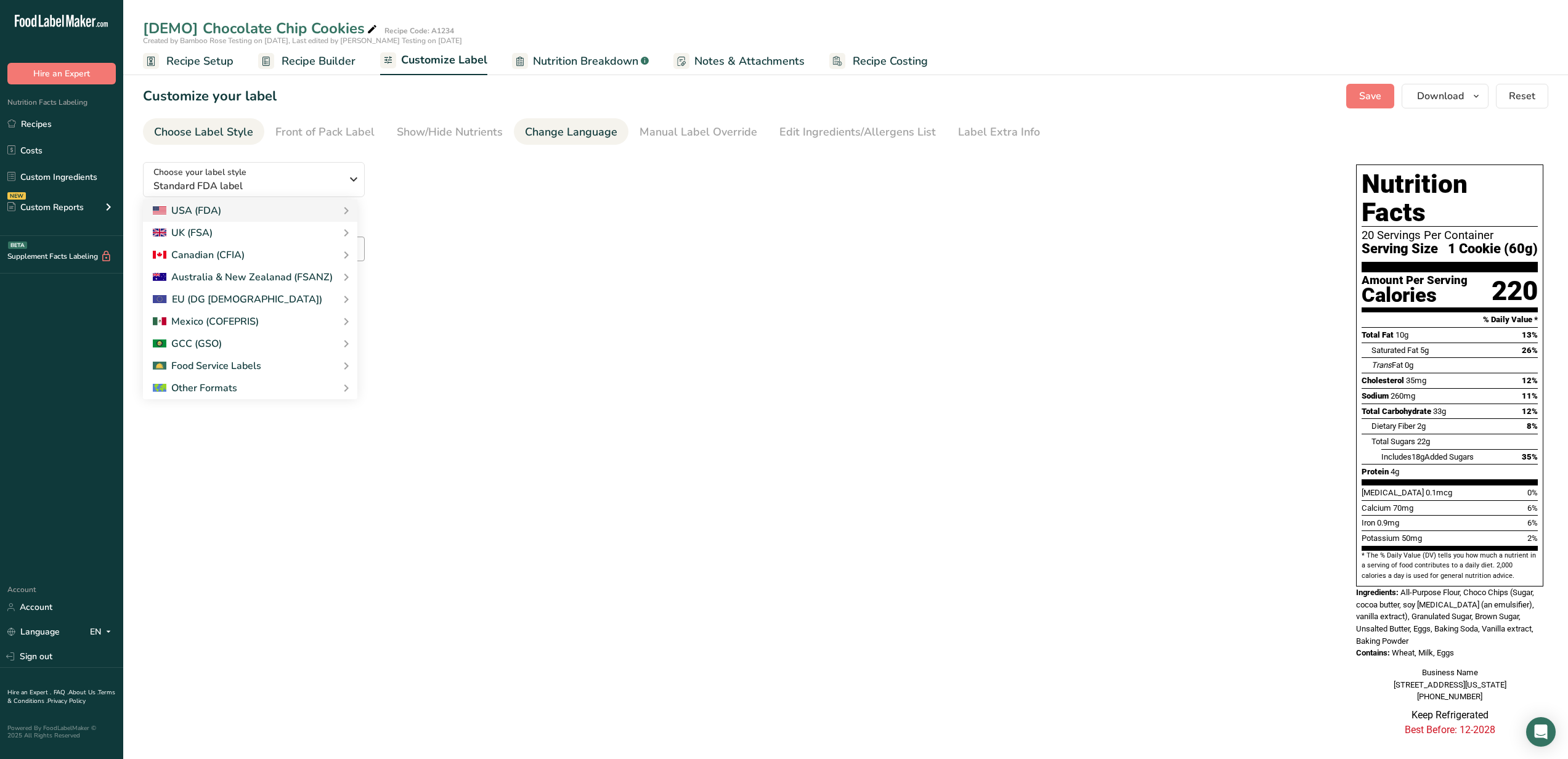
click at [575, 126] on div "Change Language" at bounding box center [571, 132] width 93 height 16
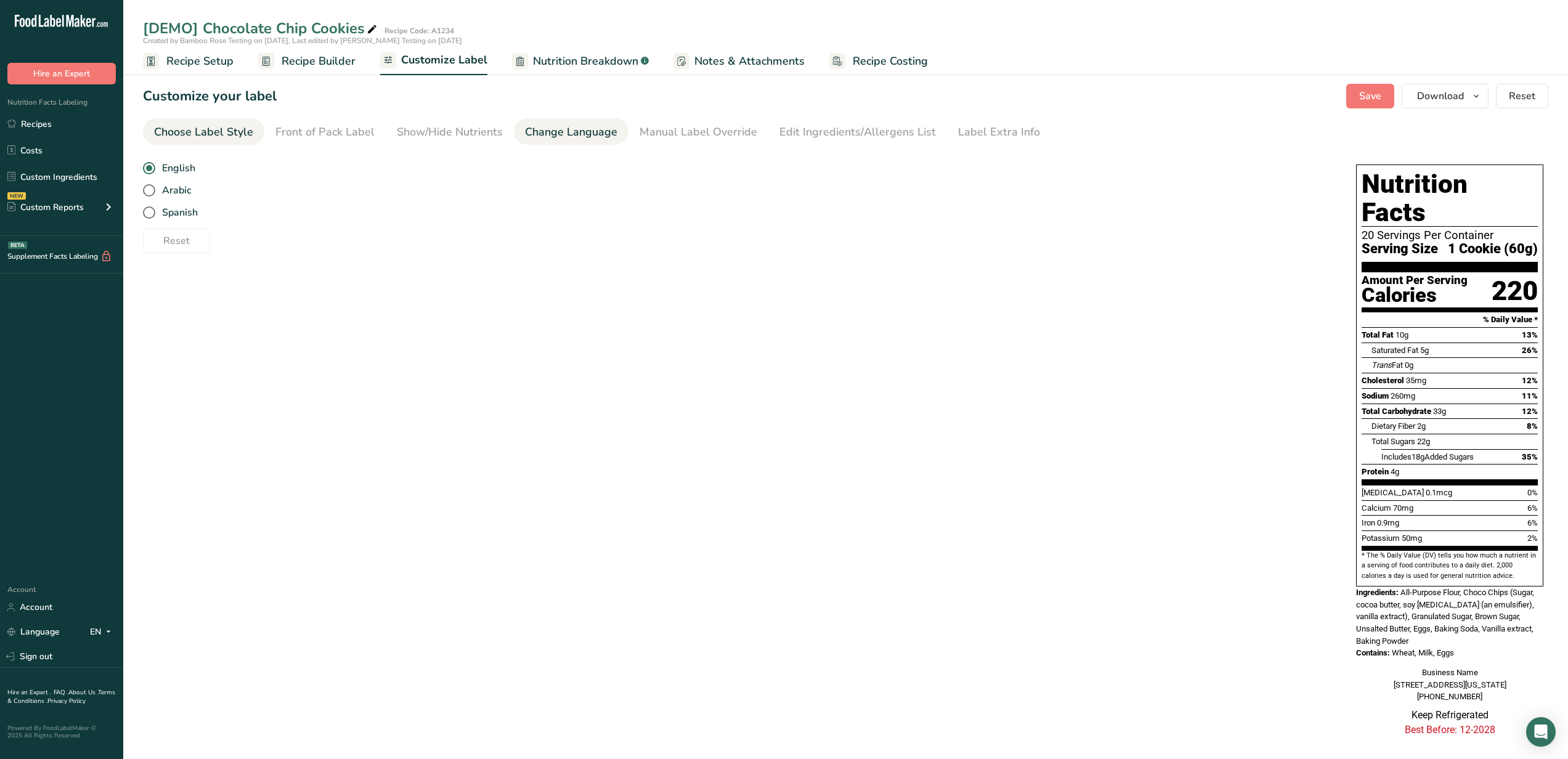
click at [227, 125] on div "Choose Label Style" at bounding box center [204, 132] width 100 height 16
click at [295, 173] on div "Choose your label style Standard FDA label" at bounding box center [247, 179] width 188 height 28
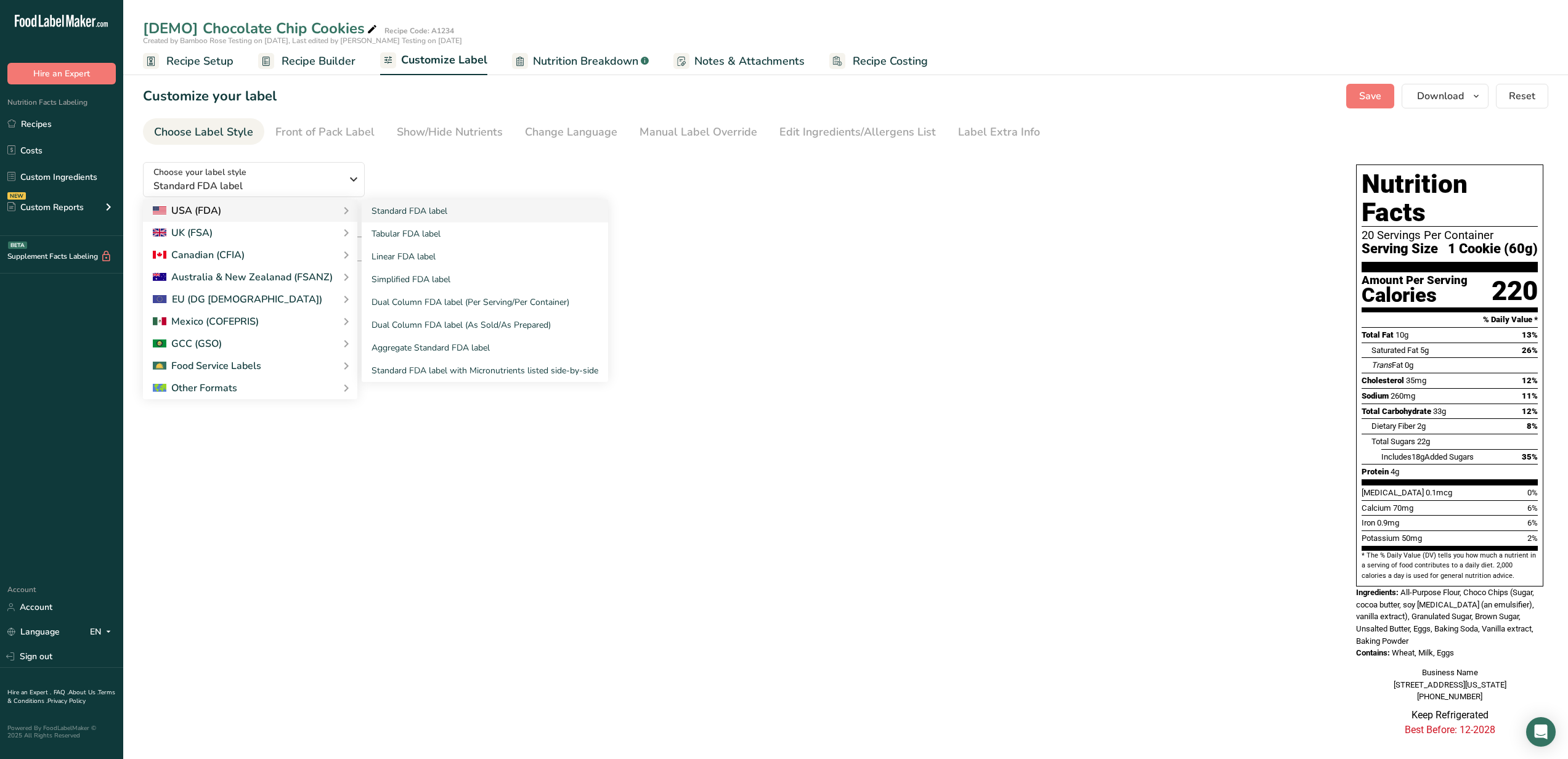
click at [347, 204] on div "Standard FDA label Tabular FDA label Linear FDA label Simplified FDA label Dual…" at bounding box center [477, 290] width 262 height 183
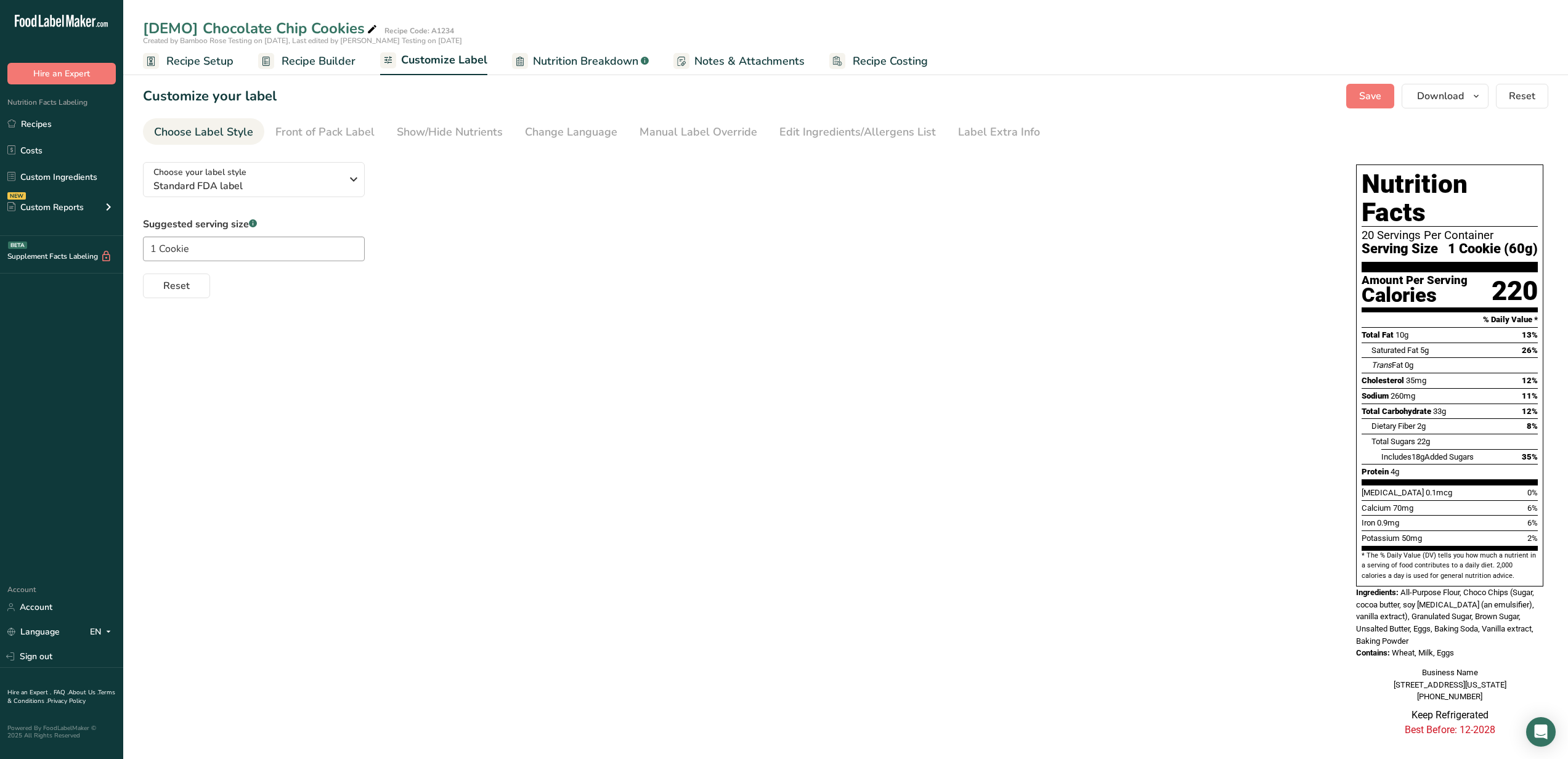
click at [347, 204] on div "Choose your label style Standard FDA label USA (FDA) Standard FDA label Tabular…" at bounding box center [737, 225] width 1189 height 146
click at [360, 186] on icon "button" at bounding box center [353, 179] width 15 height 23
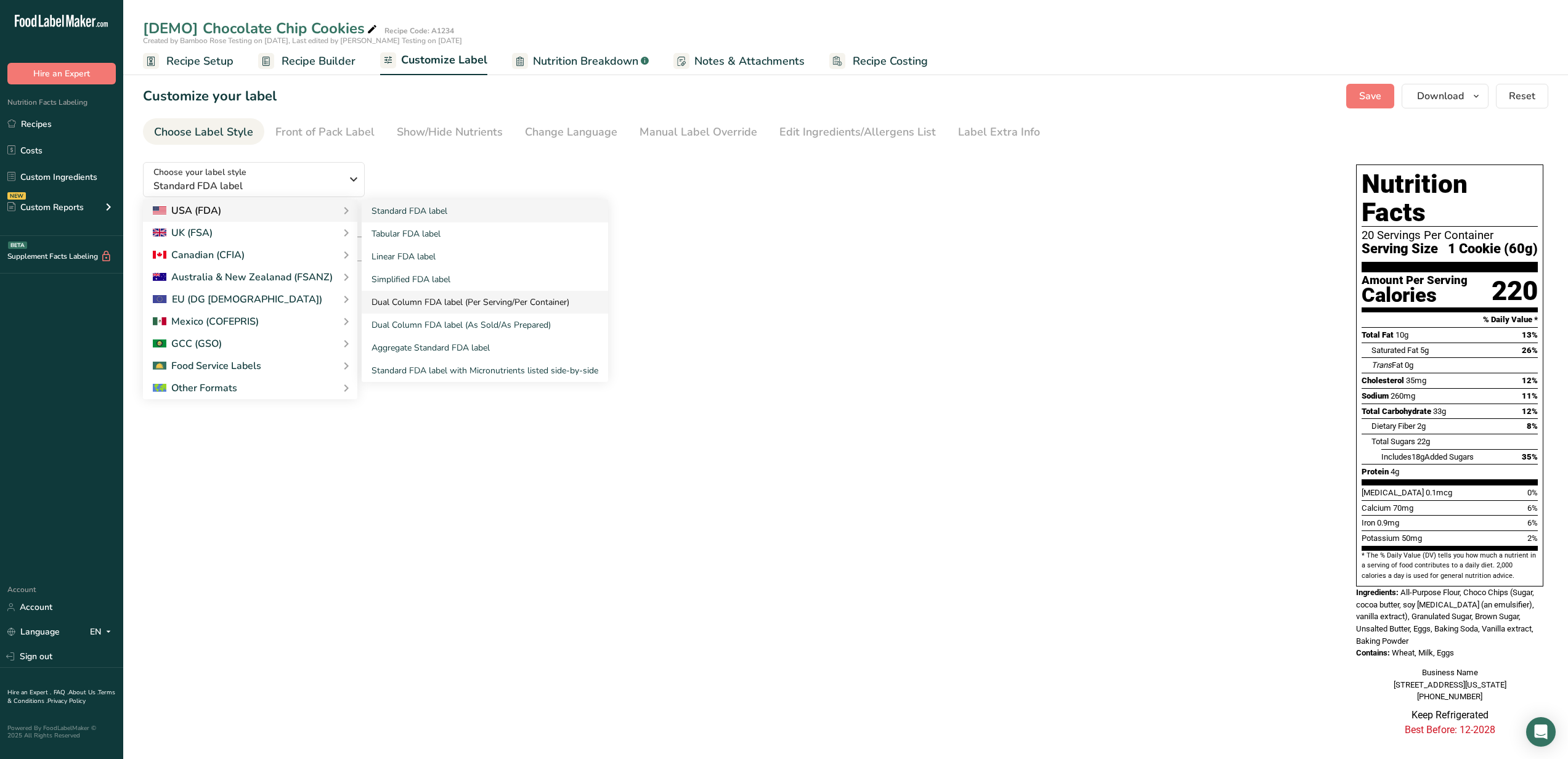
click at [456, 305] on link "Dual Column FDA label (Per Serving/Per Container)" at bounding box center [485, 302] width 247 height 23
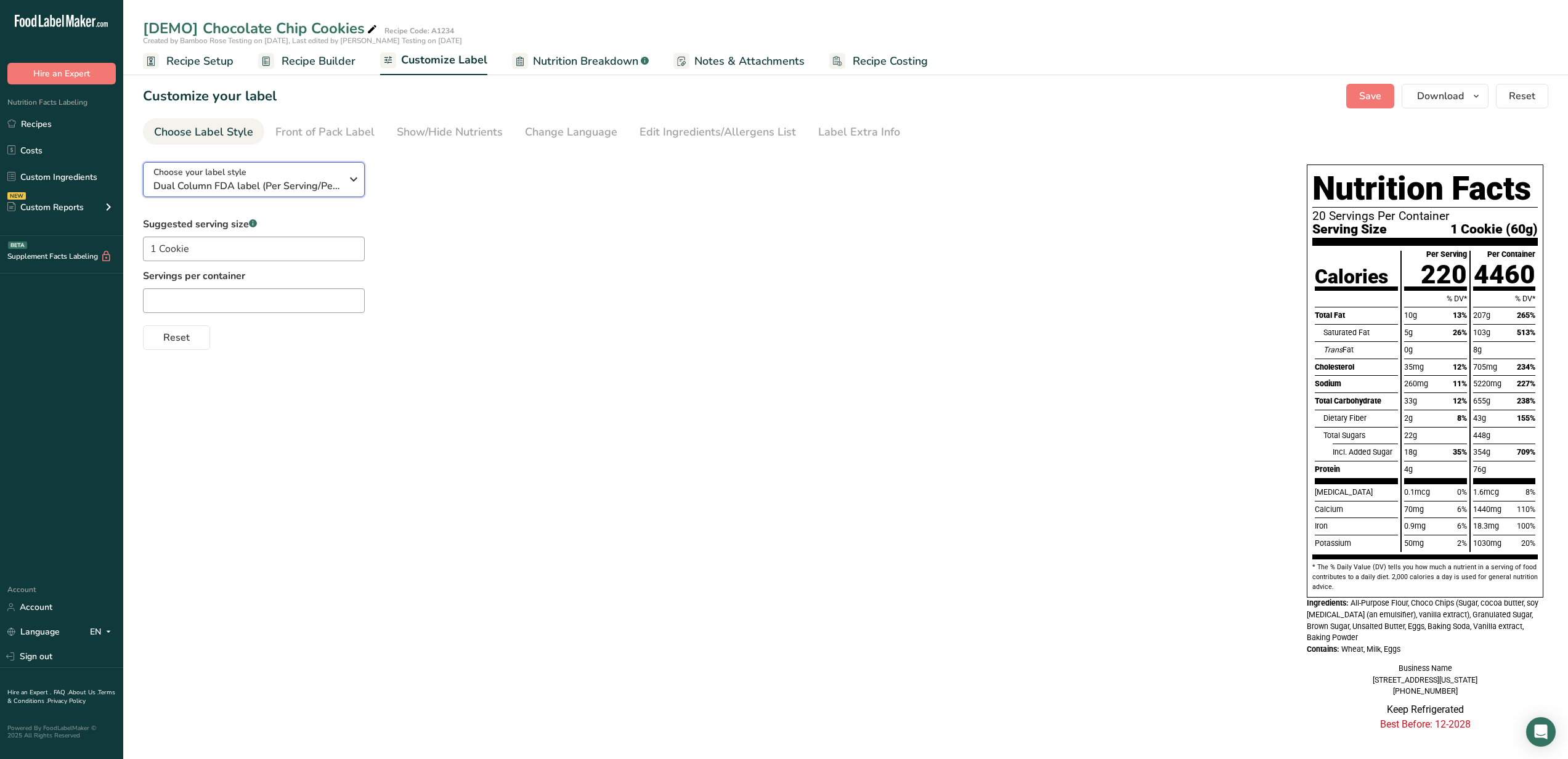
click at [342, 193] on button "Choose your label style Dual Column FDA label (Per Serving/Per Container)" at bounding box center [254, 179] width 222 height 36
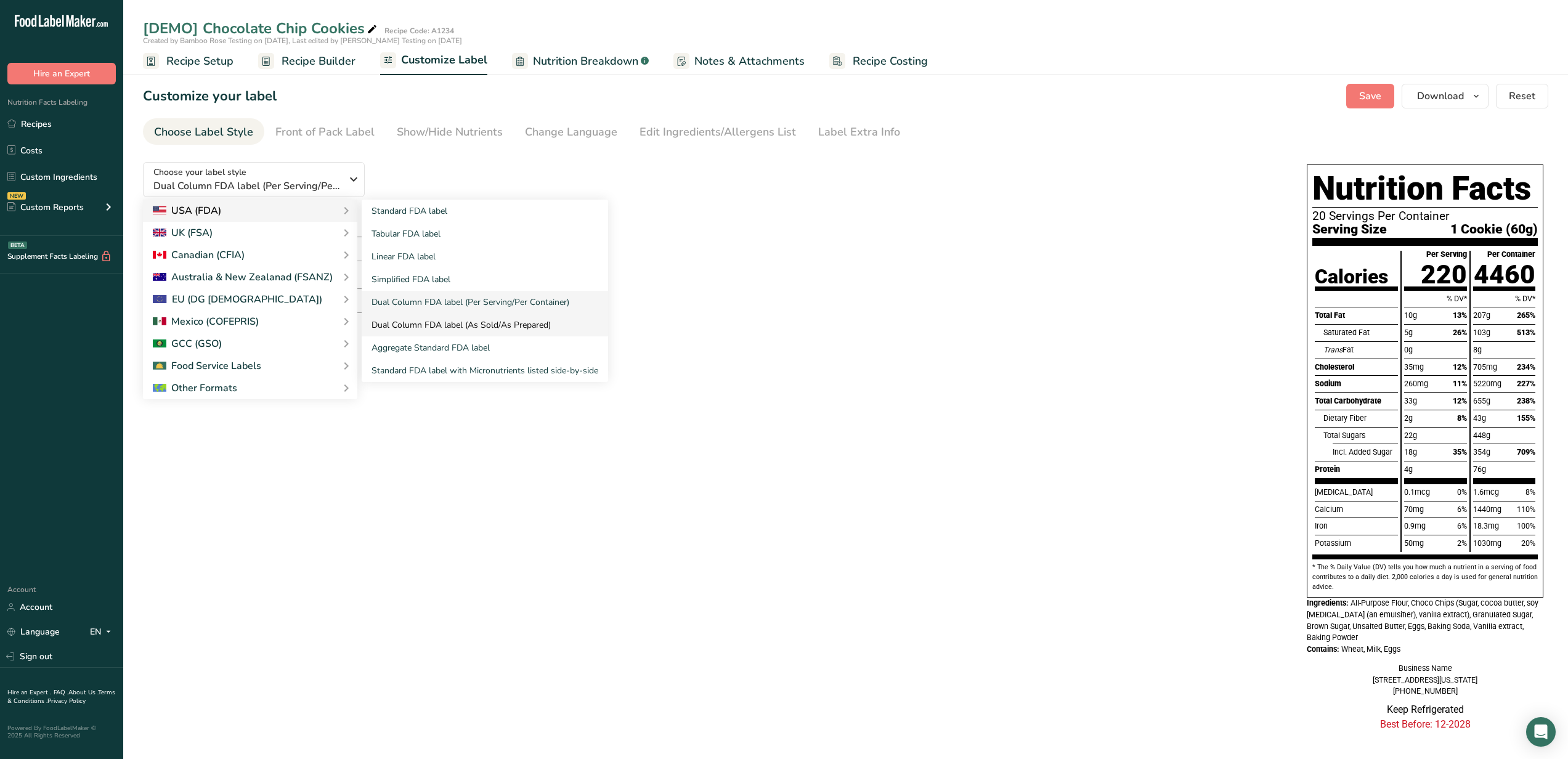
click at [441, 316] on link "Dual Column FDA label (As Sold/As Prepared)" at bounding box center [485, 325] width 247 height 23
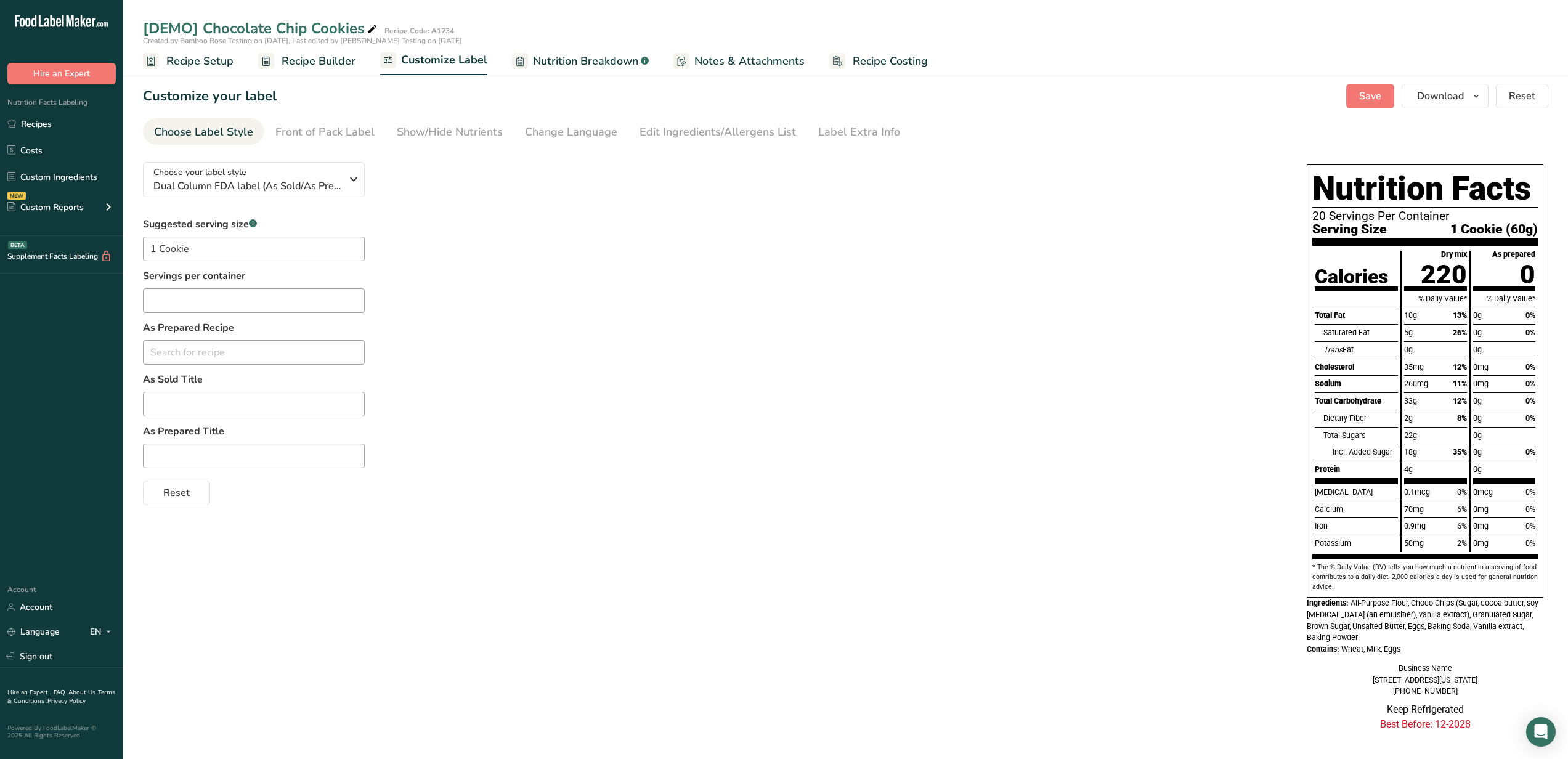
click at [1521, 266] on span "0" at bounding box center [1528, 274] width 16 height 30
click at [1521, 268] on span "0" at bounding box center [1528, 274] width 16 height 30
click at [1509, 268] on div "As prepared 0" at bounding box center [1505, 270] width 62 height 39
click at [290, 405] on input "text" at bounding box center [254, 404] width 222 height 24
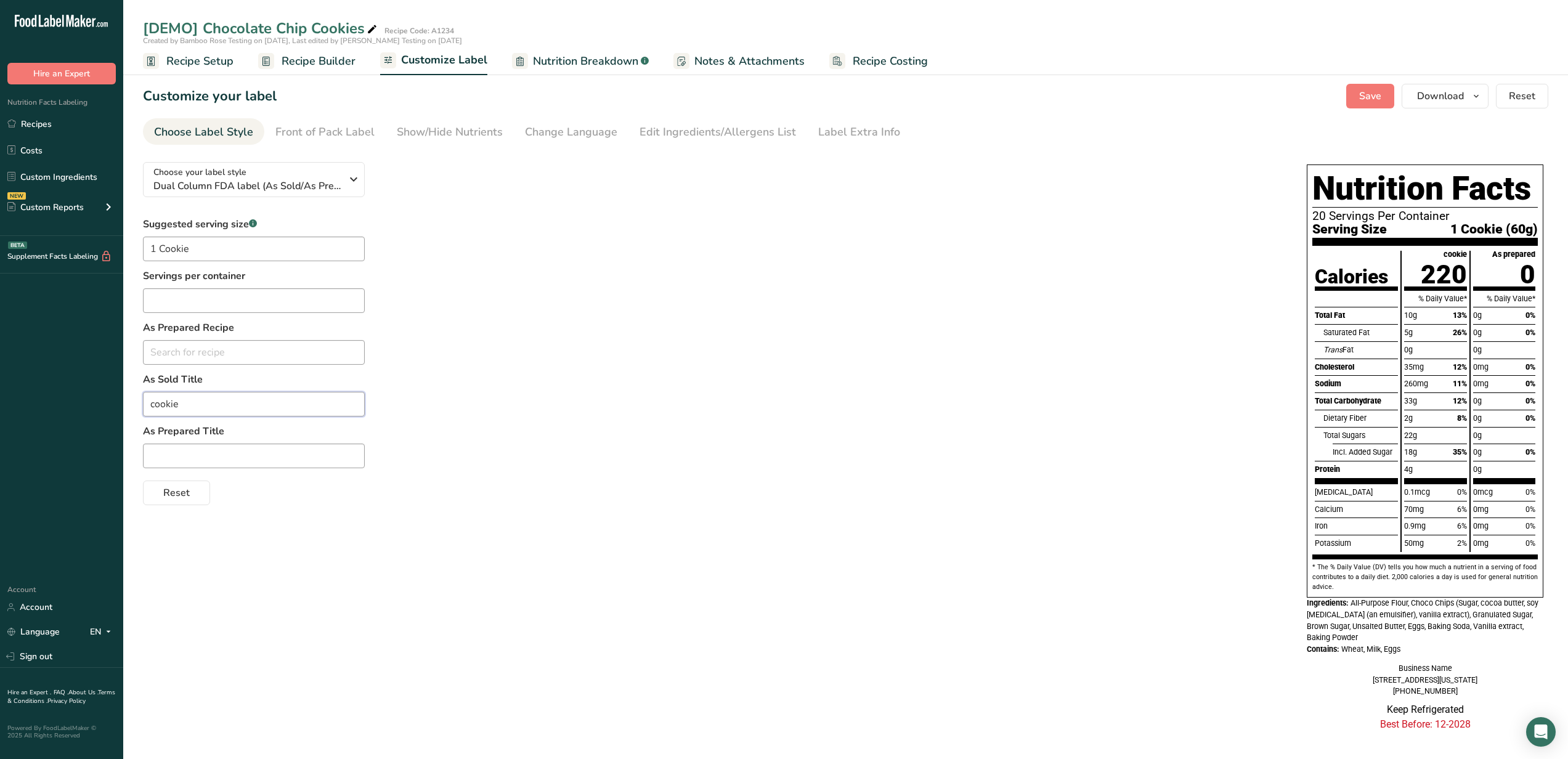
type input "cookie"
click at [248, 456] on input "text" at bounding box center [254, 456] width 222 height 24
click at [1100, 355] on div "Suggested serving size .a-a{fill:#347362;}.b-a{fill:#fff;} 1 Cookie Servings pe…" at bounding box center [712, 360] width 1139 height 289
drag, startPoint x: 287, startPoint y: 462, endPoint x: 227, endPoint y: 460, distance: 60.0
click at [227, 460] on input "cookie with milk sdffdsifu" at bounding box center [254, 456] width 222 height 24
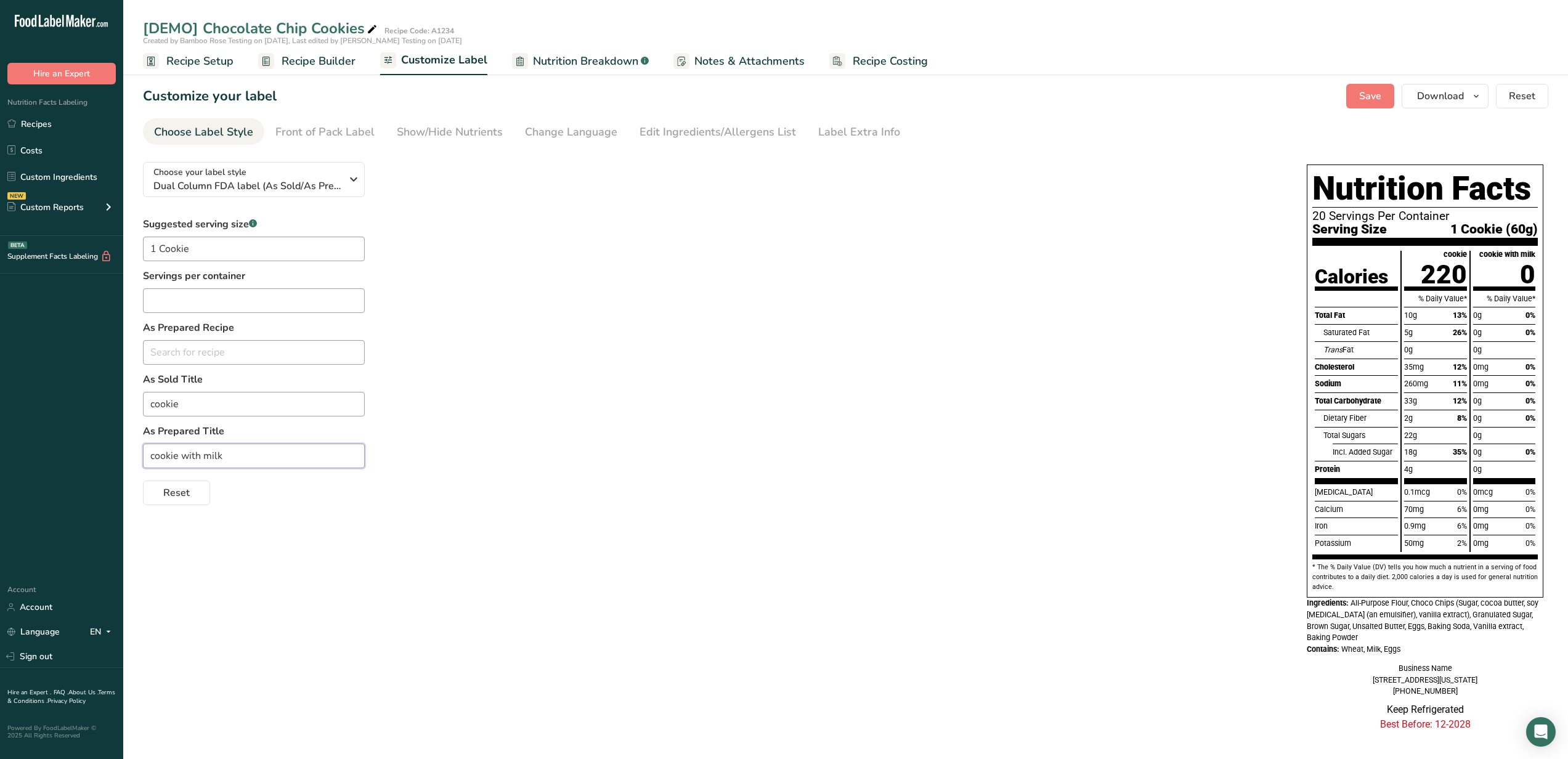
click at [185, 455] on input "cookie with milk" at bounding box center [254, 456] width 222 height 24
drag, startPoint x: 183, startPoint y: 456, endPoint x: 93, endPoint y: 450, distance: 90.2
click at [93, 450] on div ".a-20{fill:#fff;} Hire an Expert Nutrition Facts Labeling Recipes Costs Custom …" at bounding box center [784, 383] width 1568 height 767
click at [172, 456] on input "with milk" at bounding box center [254, 456] width 222 height 24
drag, startPoint x: 170, startPoint y: 456, endPoint x: 116, endPoint y: 457, distance: 54.0
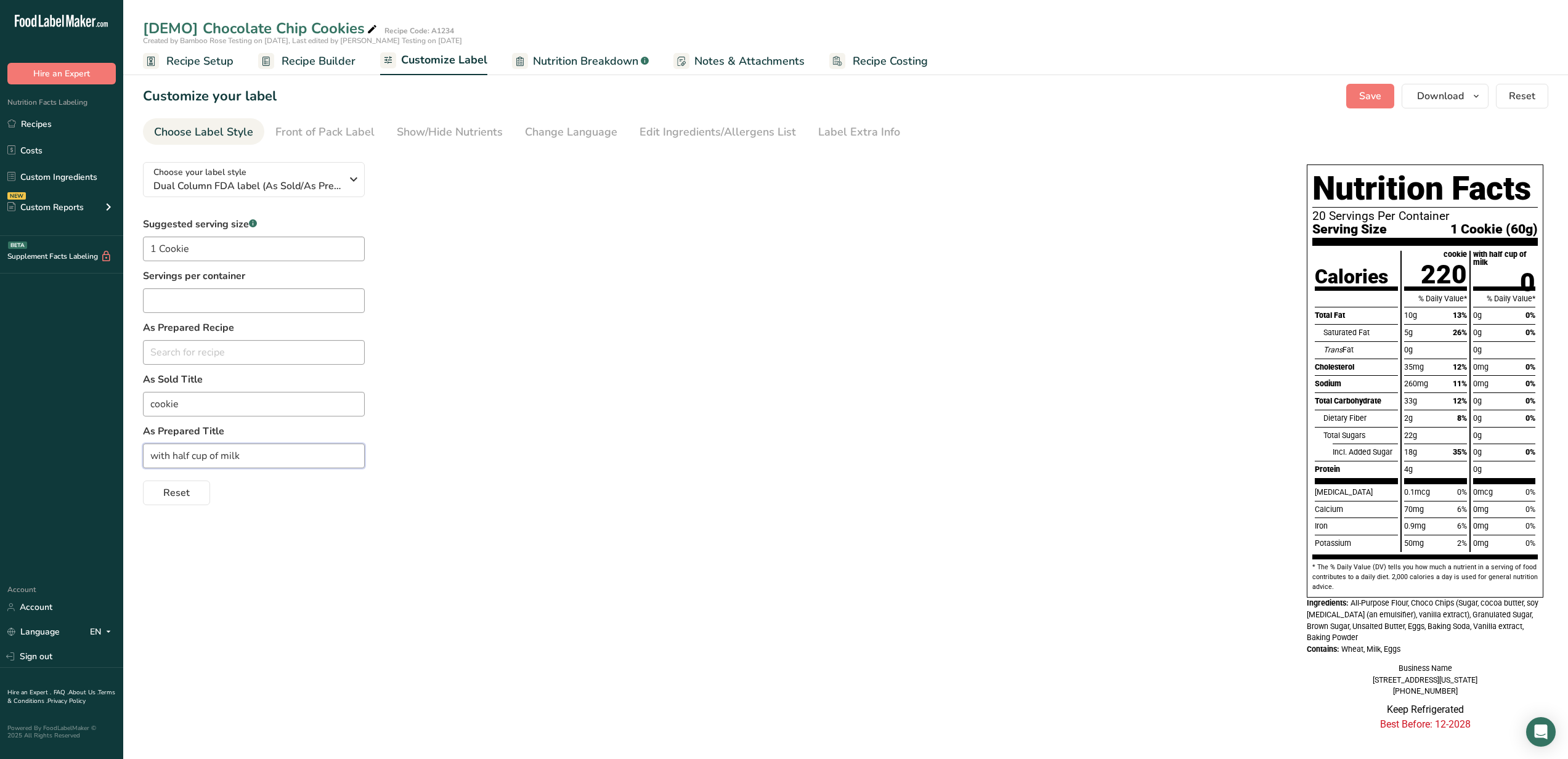
click at [116, 457] on div ".a-20{fill:#fff;} Hire an Expert Nutrition Facts Labeling Recipes Costs Custom …" at bounding box center [784, 383] width 1568 height 767
drag, startPoint x: 199, startPoint y: 457, endPoint x: 146, endPoint y: 454, distance: 53.1
click at [146, 454] on input "half cup of milk" at bounding box center [254, 456] width 222 height 24
type input "with milk"
click at [565, 418] on div "Suggested serving size .a-a{fill:#347362;}.b-a{fill:#fff;} 1 Cookie Servings pe…" at bounding box center [712, 360] width 1139 height 289
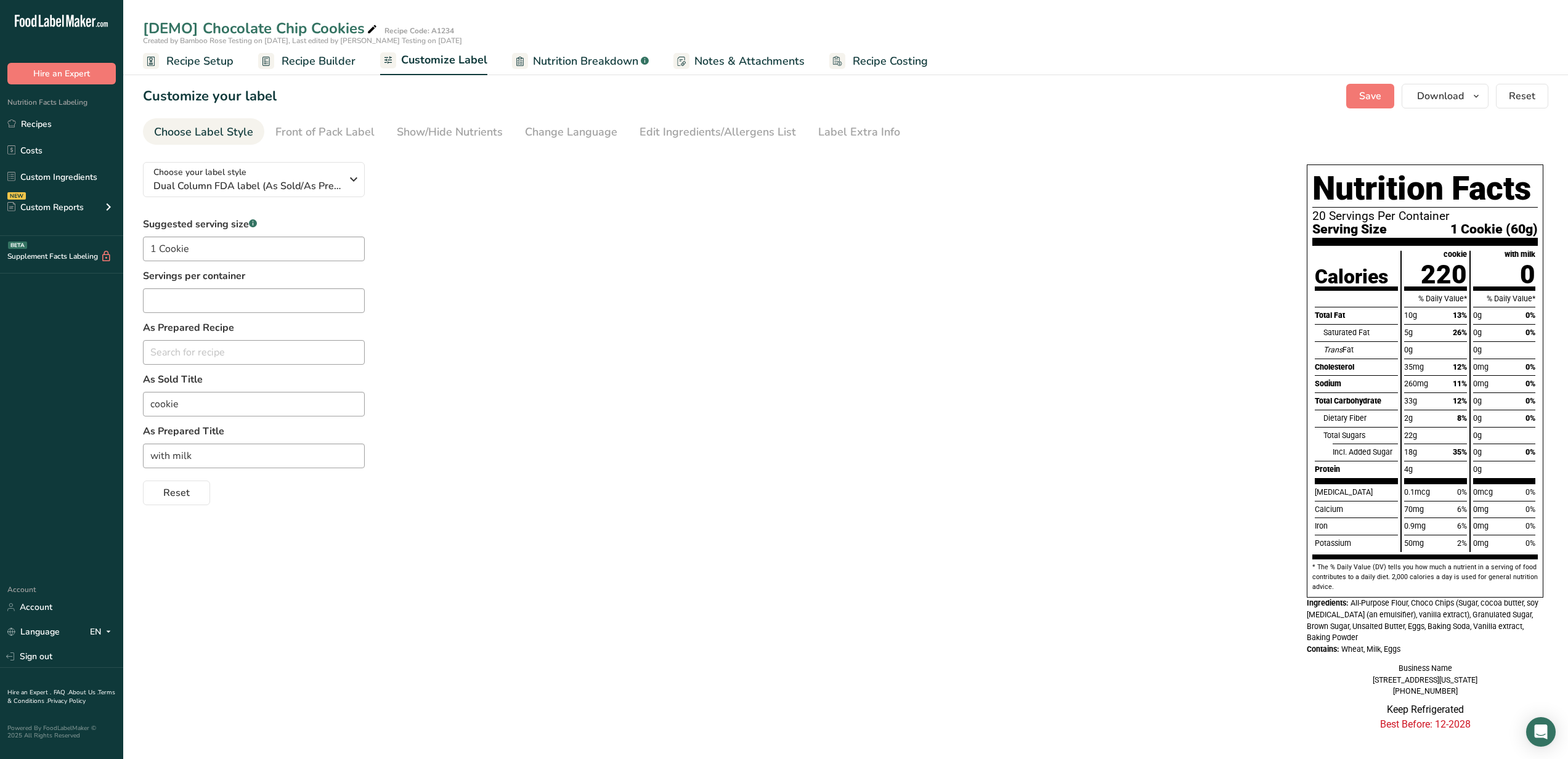
click at [291, 479] on div "Reset" at bounding box center [712, 490] width 1139 height 29
drag, startPoint x: 411, startPoint y: 462, endPoint x: 139, endPoint y: 378, distance: 284.7
click at [139, 378] on section "Customize your label Save Download Choose what to show on your downloaded label…" at bounding box center [846, 415] width 1445 height 703
click at [973, 237] on div "Suggested serving size .a-a{fill:#347362;}.b-a{fill:#fff;} 1 Cookie Servings pe…" at bounding box center [712, 360] width 1139 height 289
click at [1484, 100] on span "button" at bounding box center [1476, 95] width 15 height 15
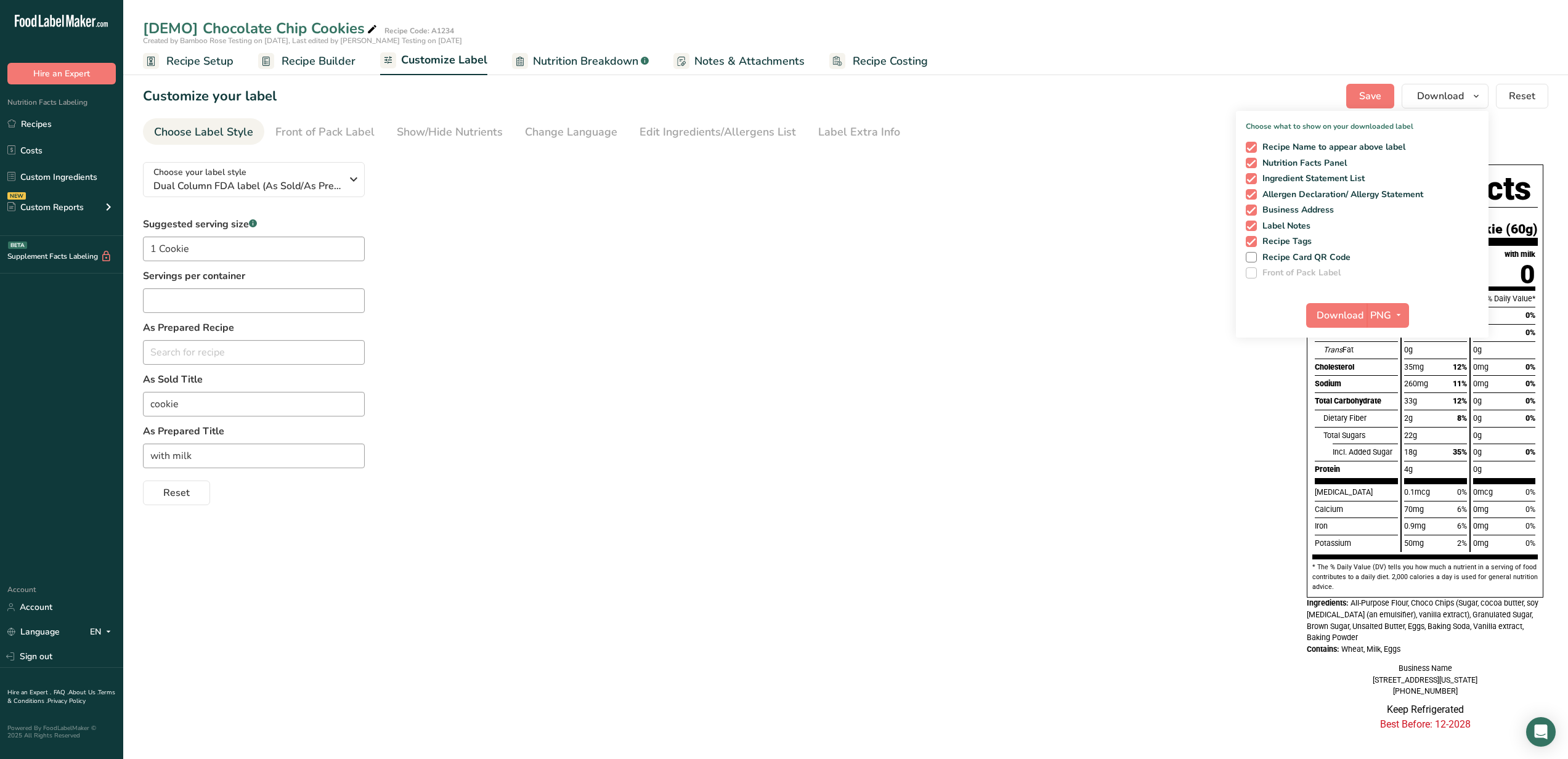
click at [1234, 90] on div "Customize your label Save Download Choose what to show on your downloaded label…" at bounding box center [846, 96] width 1406 height 24
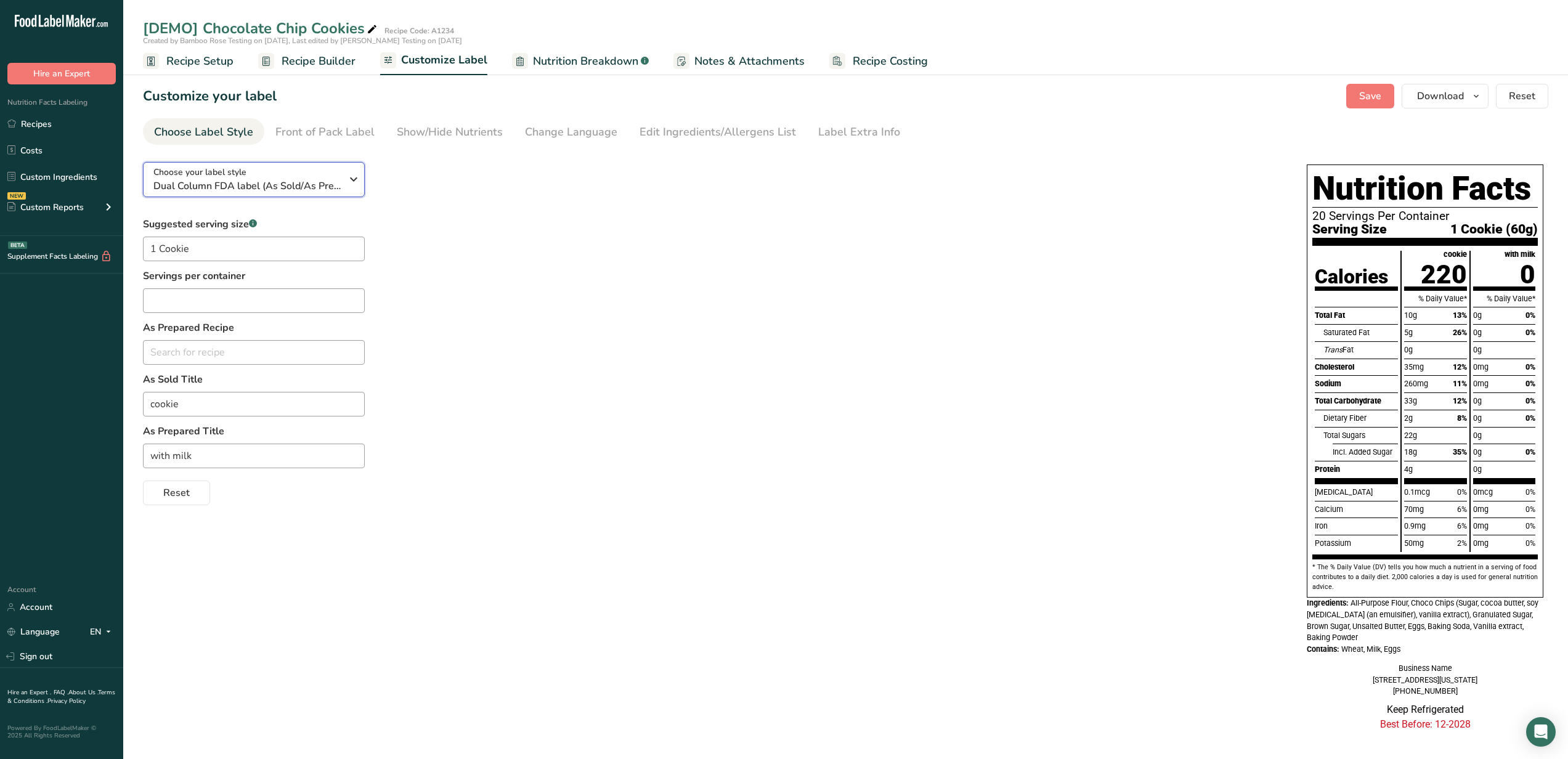
click at [314, 191] on span "Dual Column FDA label (As Sold/As Prepared)" at bounding box center [247, 185] width 188 height 15
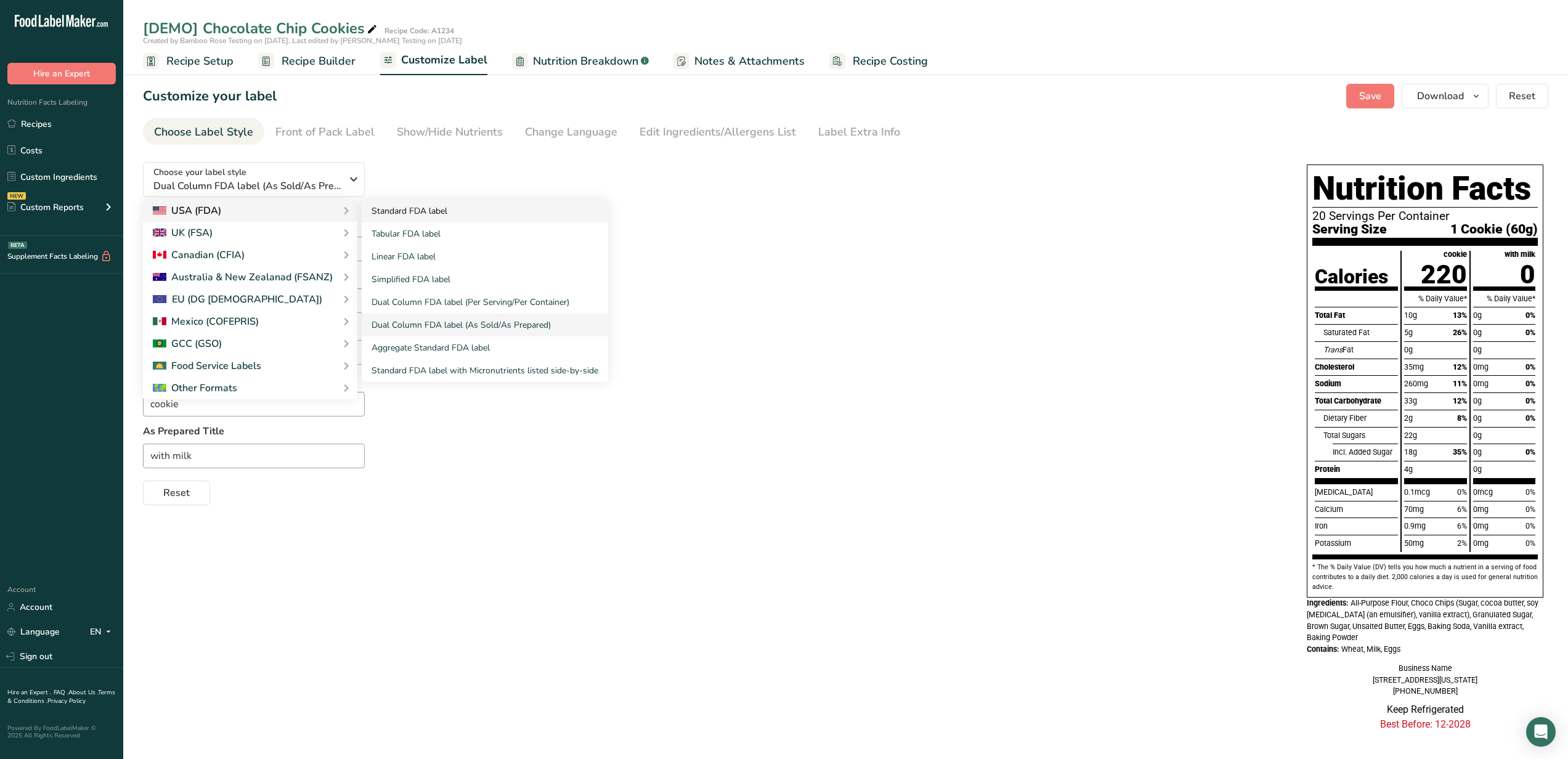
click at [387, 212] on link "Standard FDA label" at bounding box center [485, 211] width 247 height 23
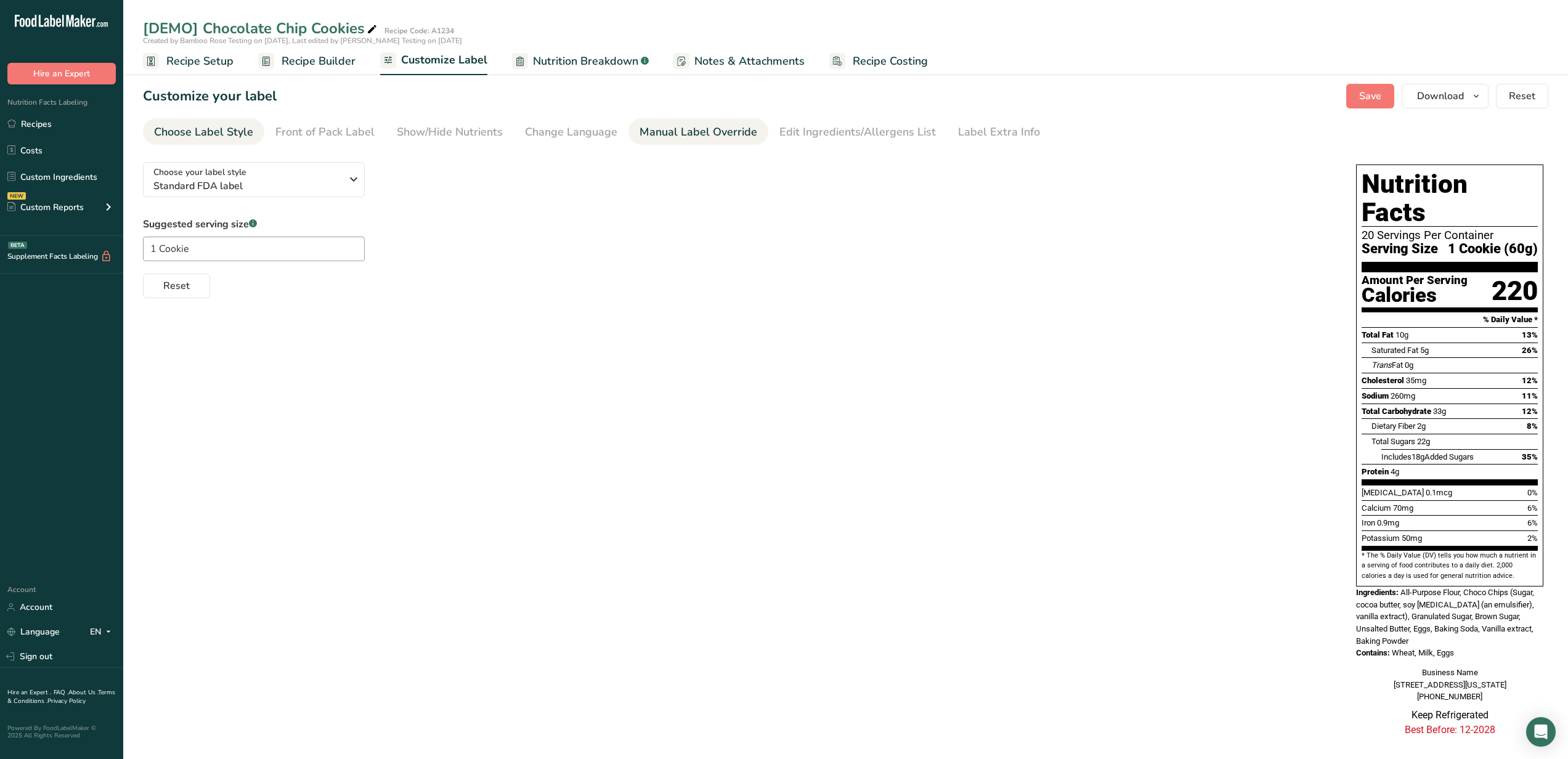
click at [689, 124] on div "Manual Label Override" at bounding box center [698, 132] width 118 height 16
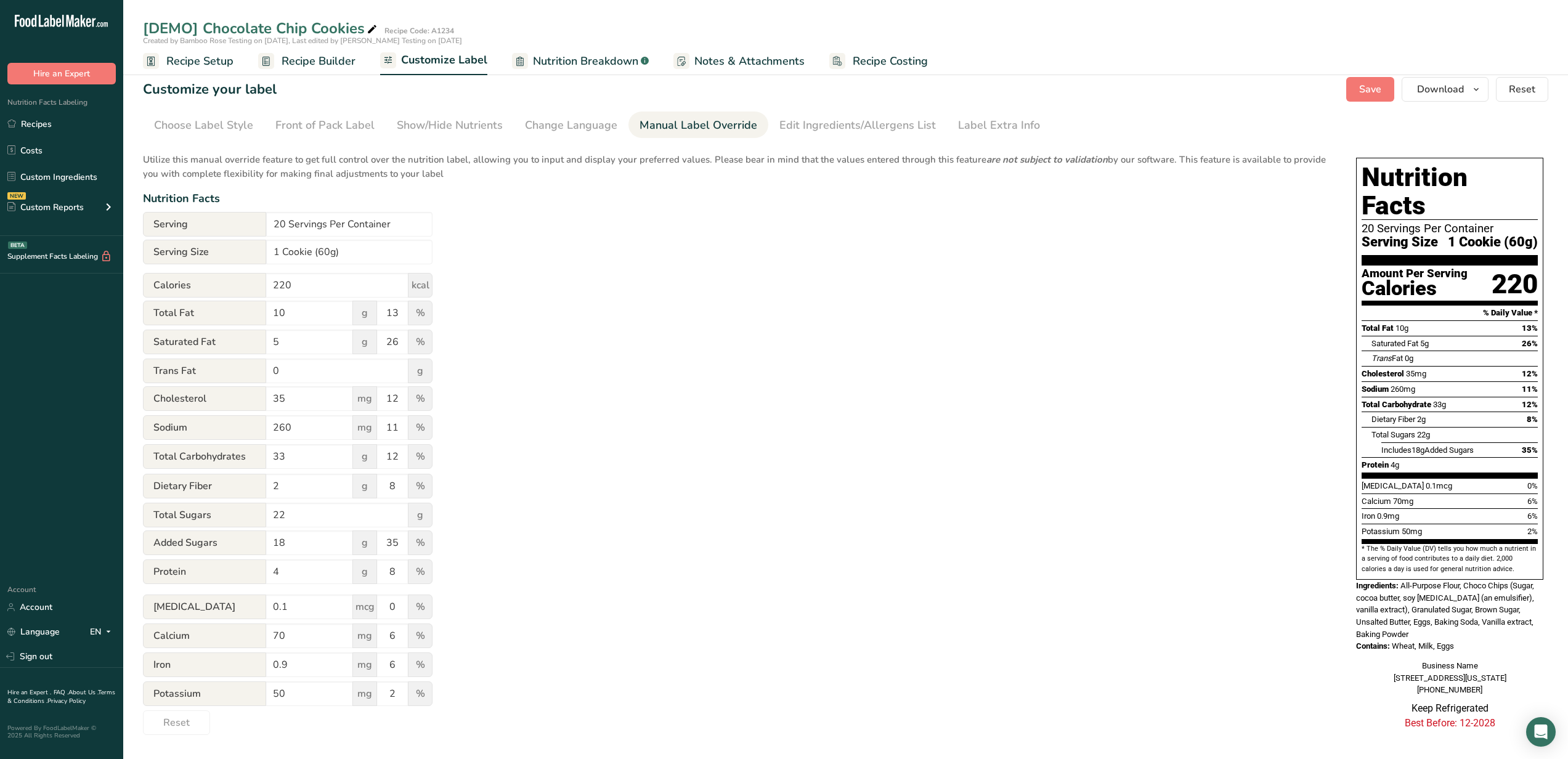
scroll to position [10, 0]
click at [846, 127] on div "Edit Ingredients/Allergens List" at bounding box center [858, 122] width 157 height 16
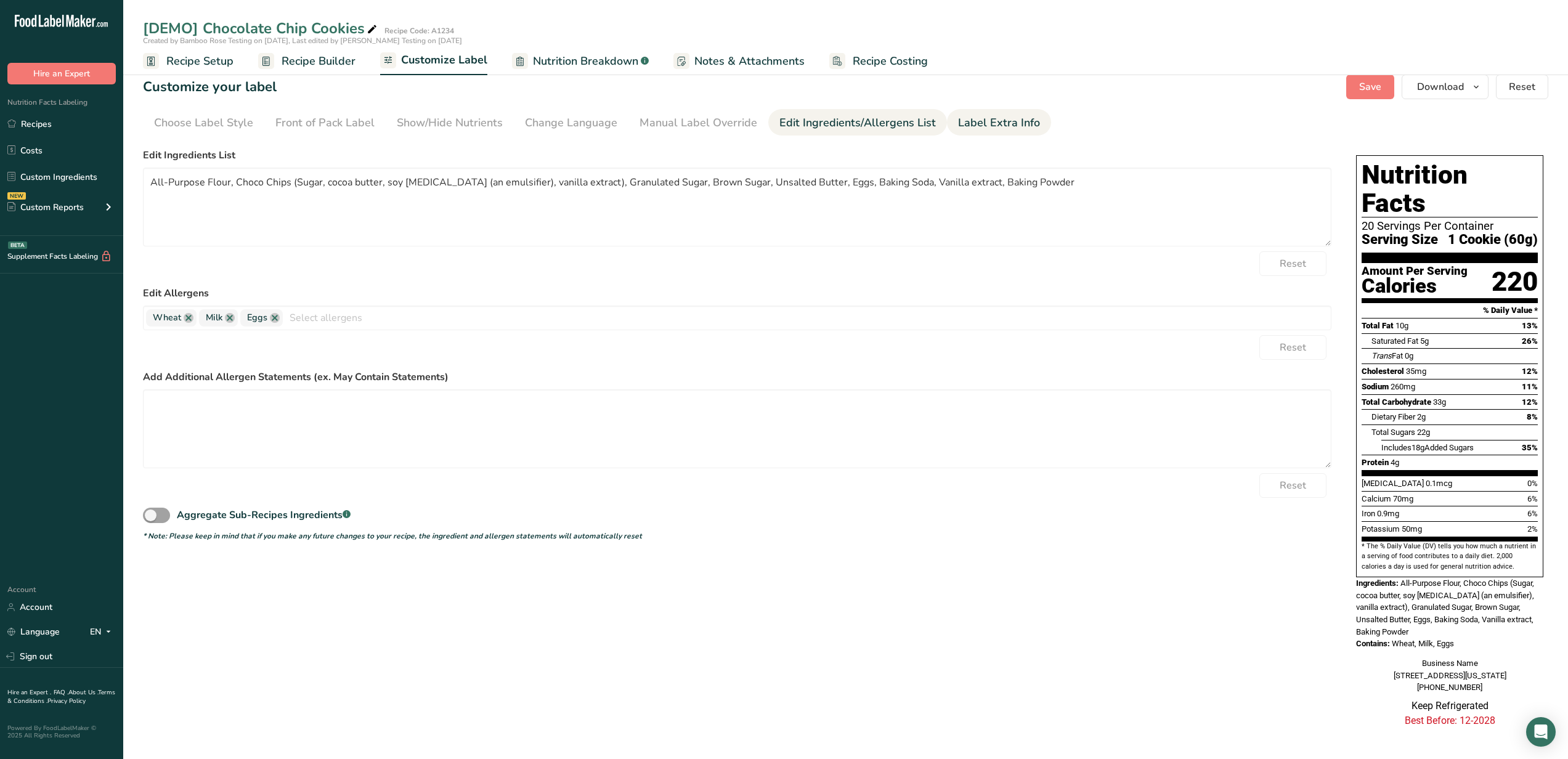
click at [974, 120] on div "Label Extra Info" at bounding box center [999, 122] width 82 height 16
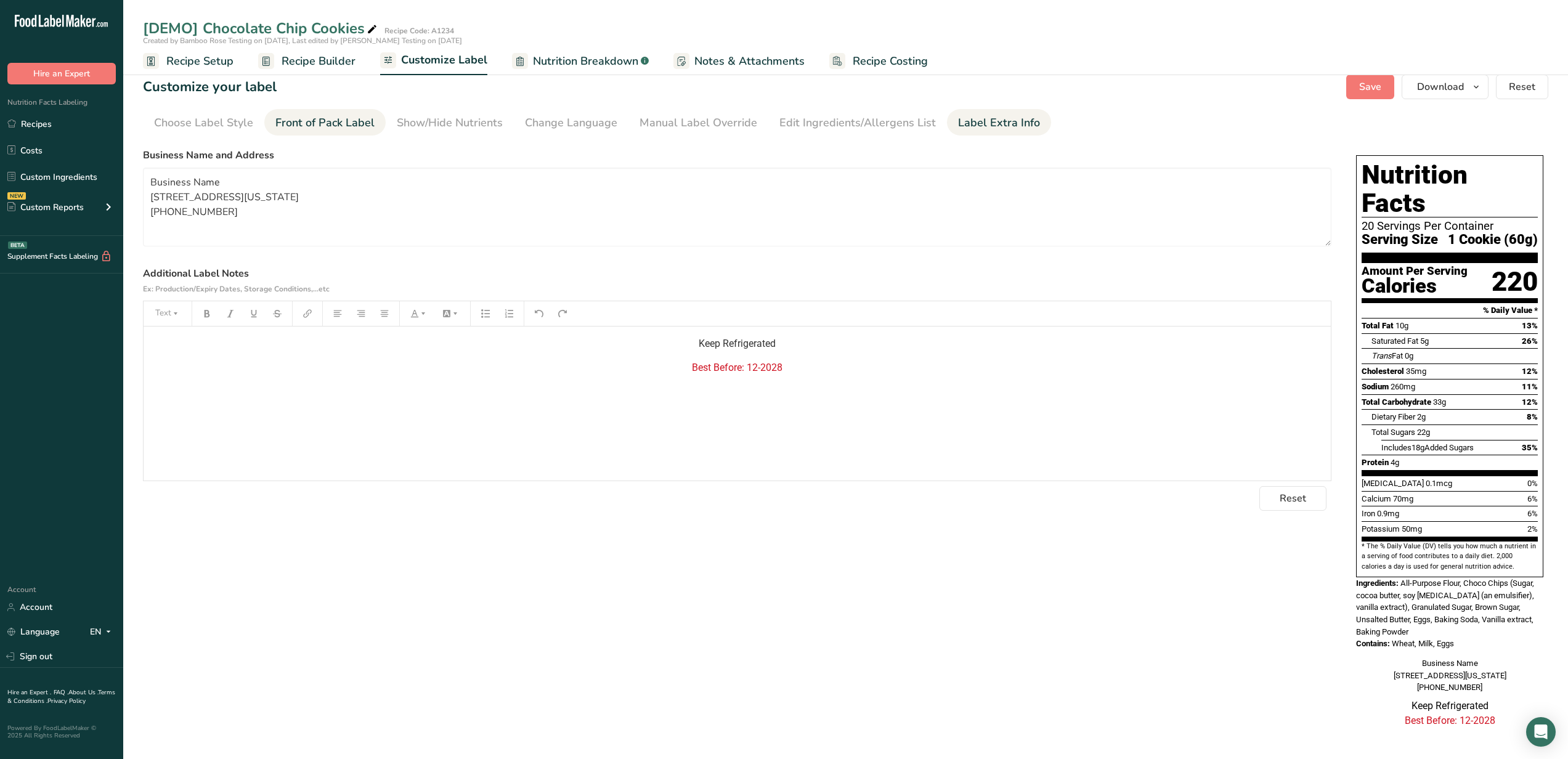
click at [360, 126] on div "Front of Pack Label" at bounding box center [325, 122] width 100 height 16
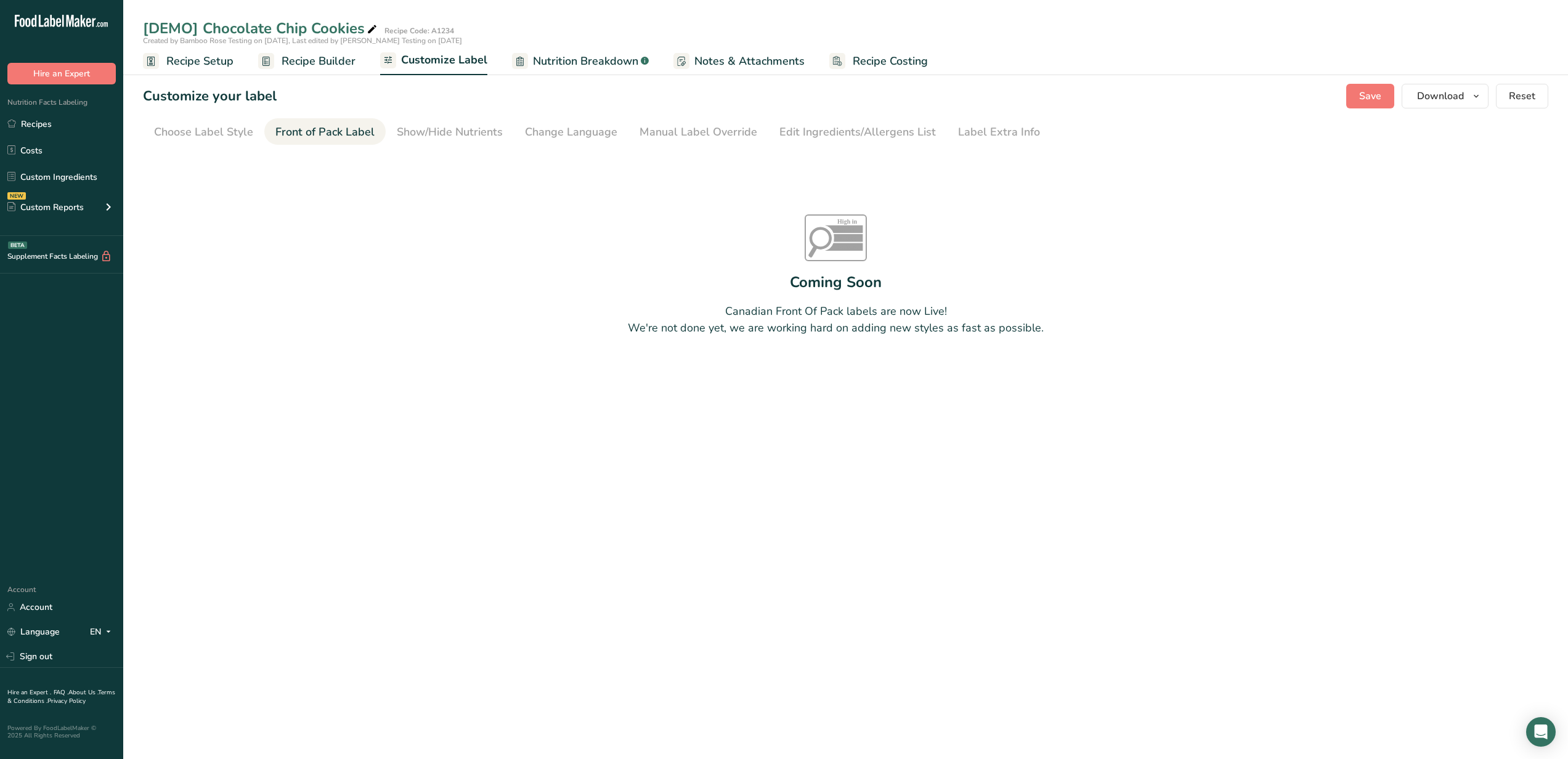
scroll to position [0, 0]
click at [208, 132] on div "Choose Label Style" at bounding box center [204, 132] width 100 height 16
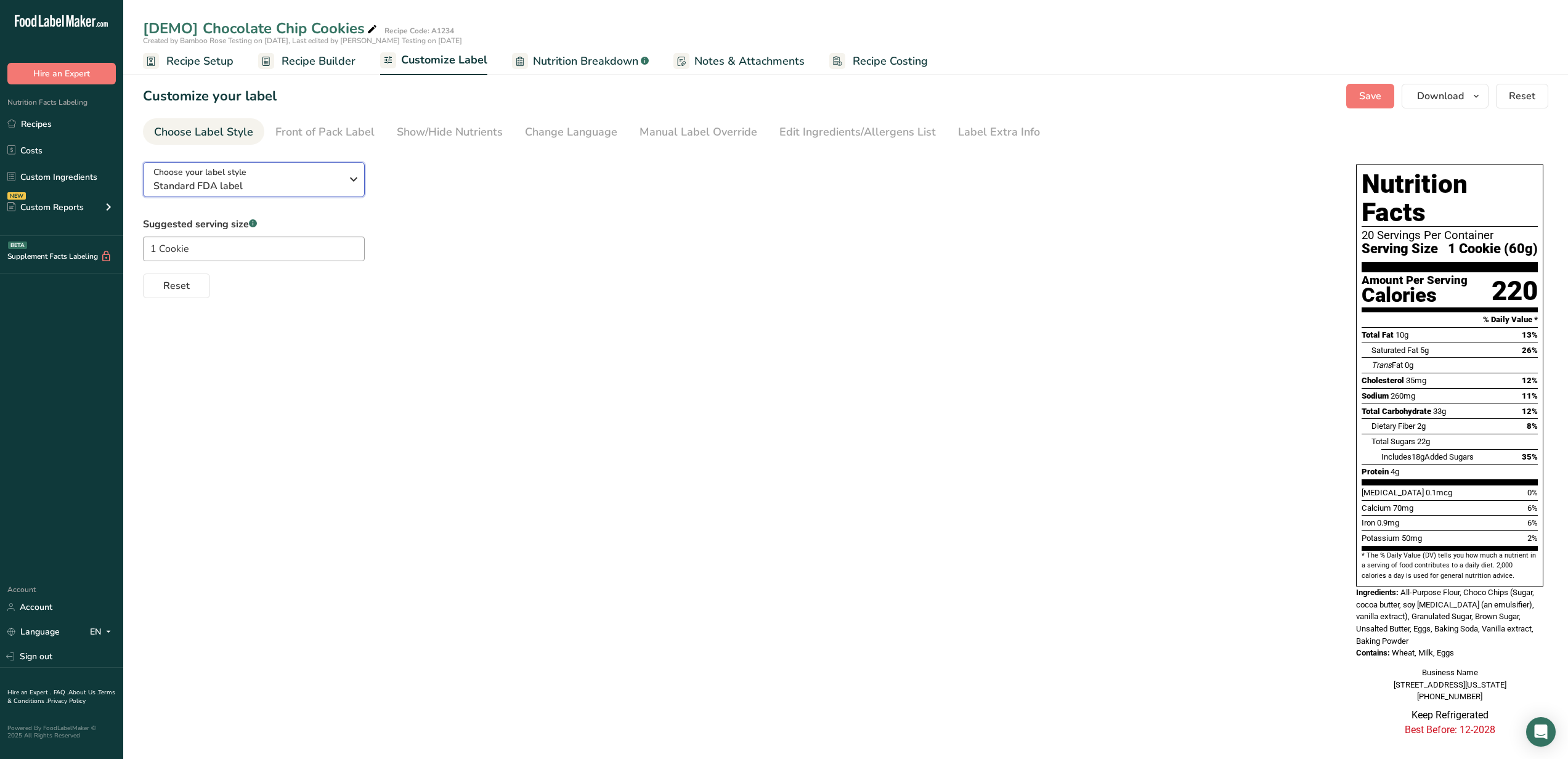
click at [251, 191] on span "Standard FDA label" at bounding box center [247, 185] width 188 height 15
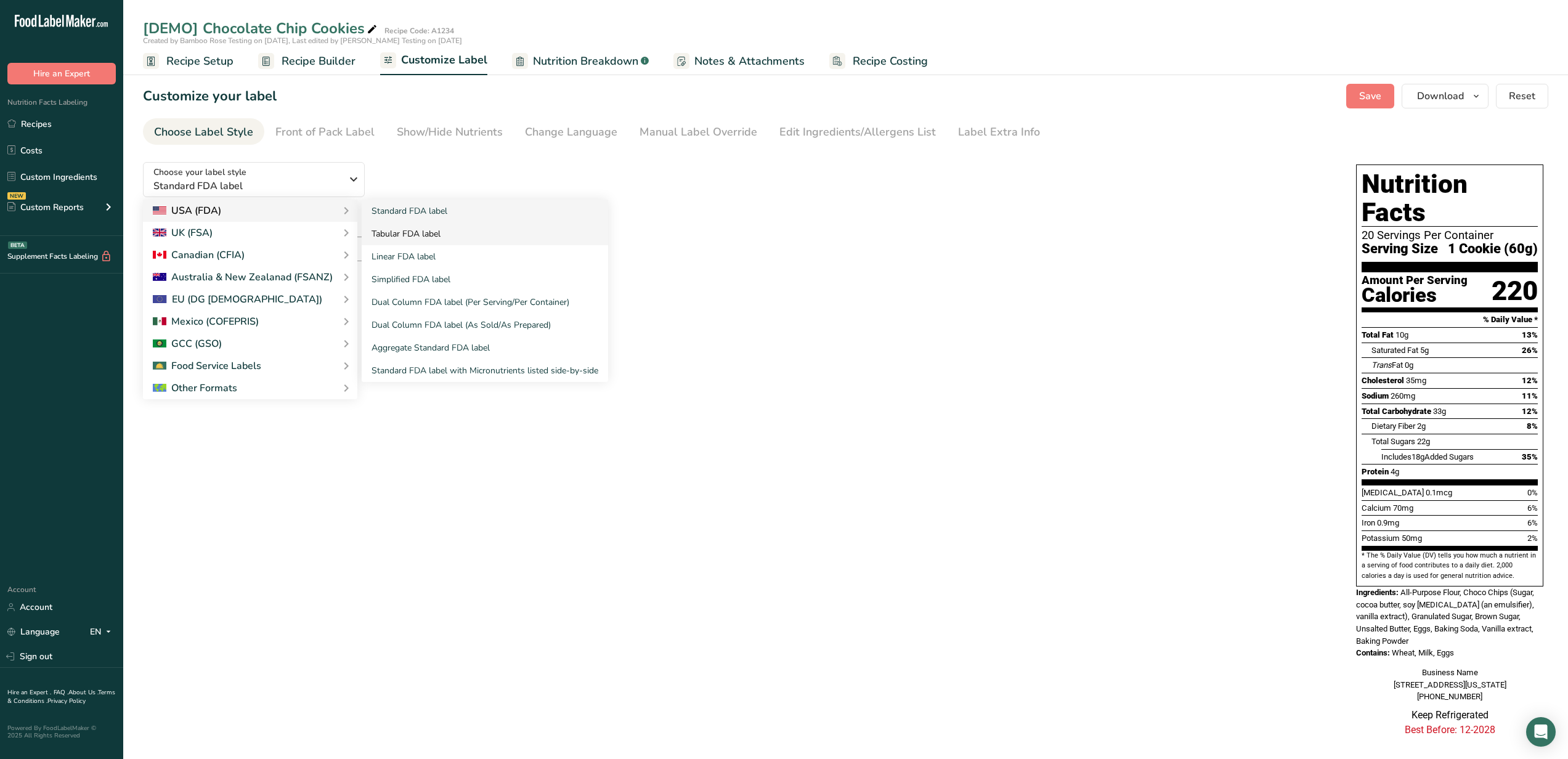
click at [397, 230] on link "Tabular FDA label" at bounding box center [485, 234] width 247 height 23
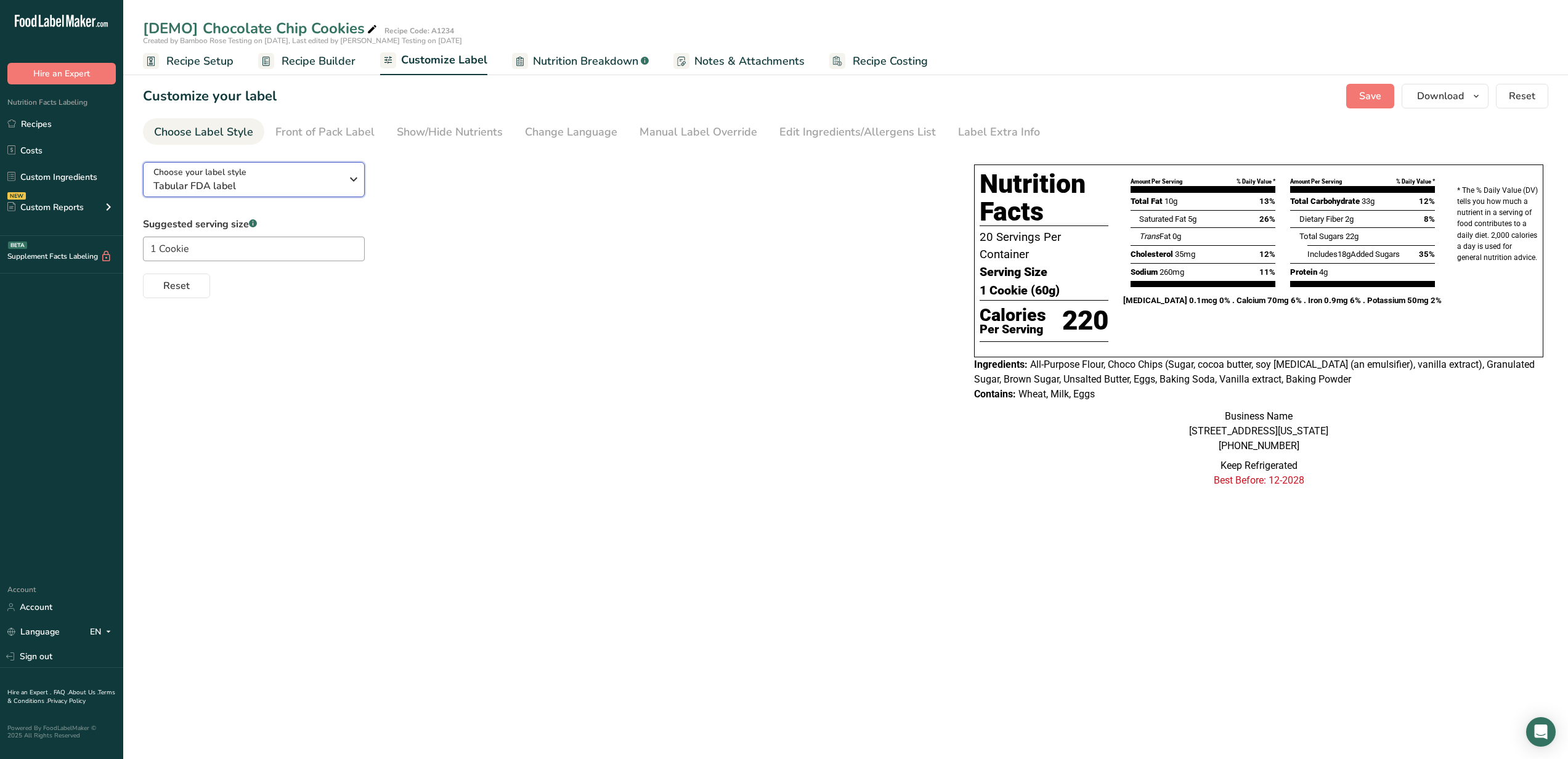
click at [249, 178] on span "Tabular FDA label" at bounding box center [247, 185] width 188 height 15
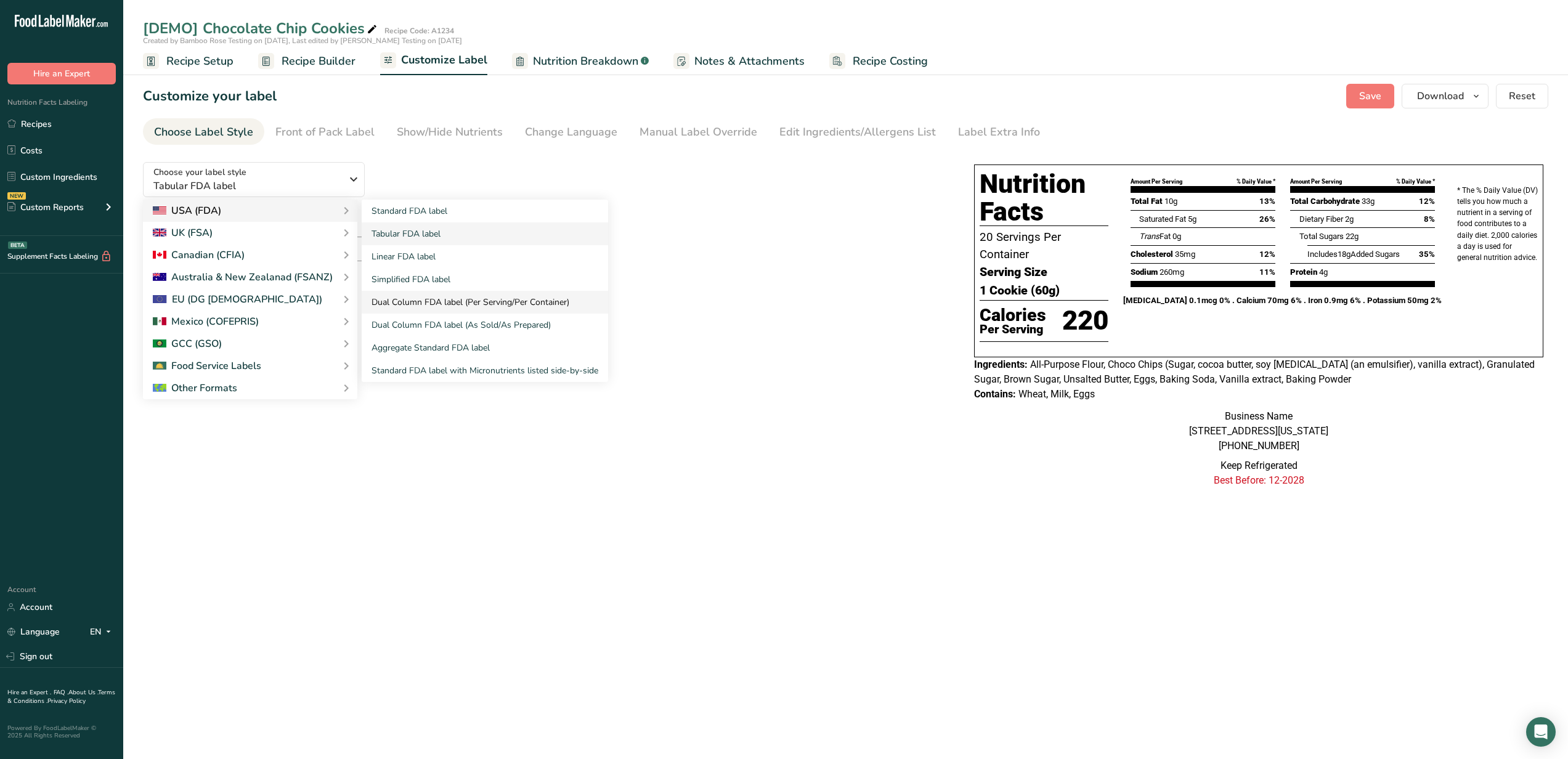
click at [411, 305] on link "Dual Column FDA label (Per Serving/Per Container)" at bounding box center [485, 302] width 247 height 23
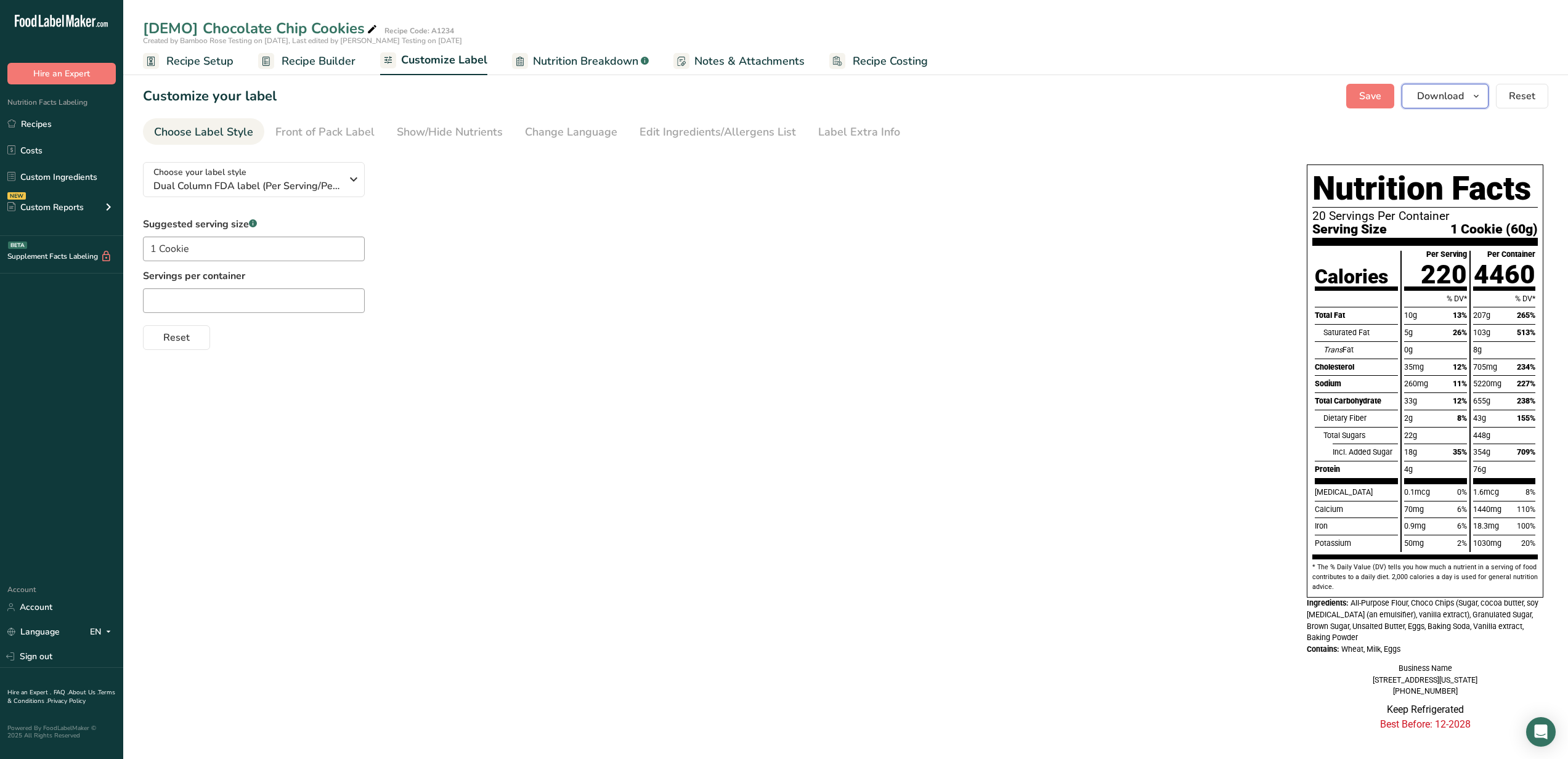
click at [1453, 93] on span "Download" at bounding box center [1441, 95] width 47 height 15
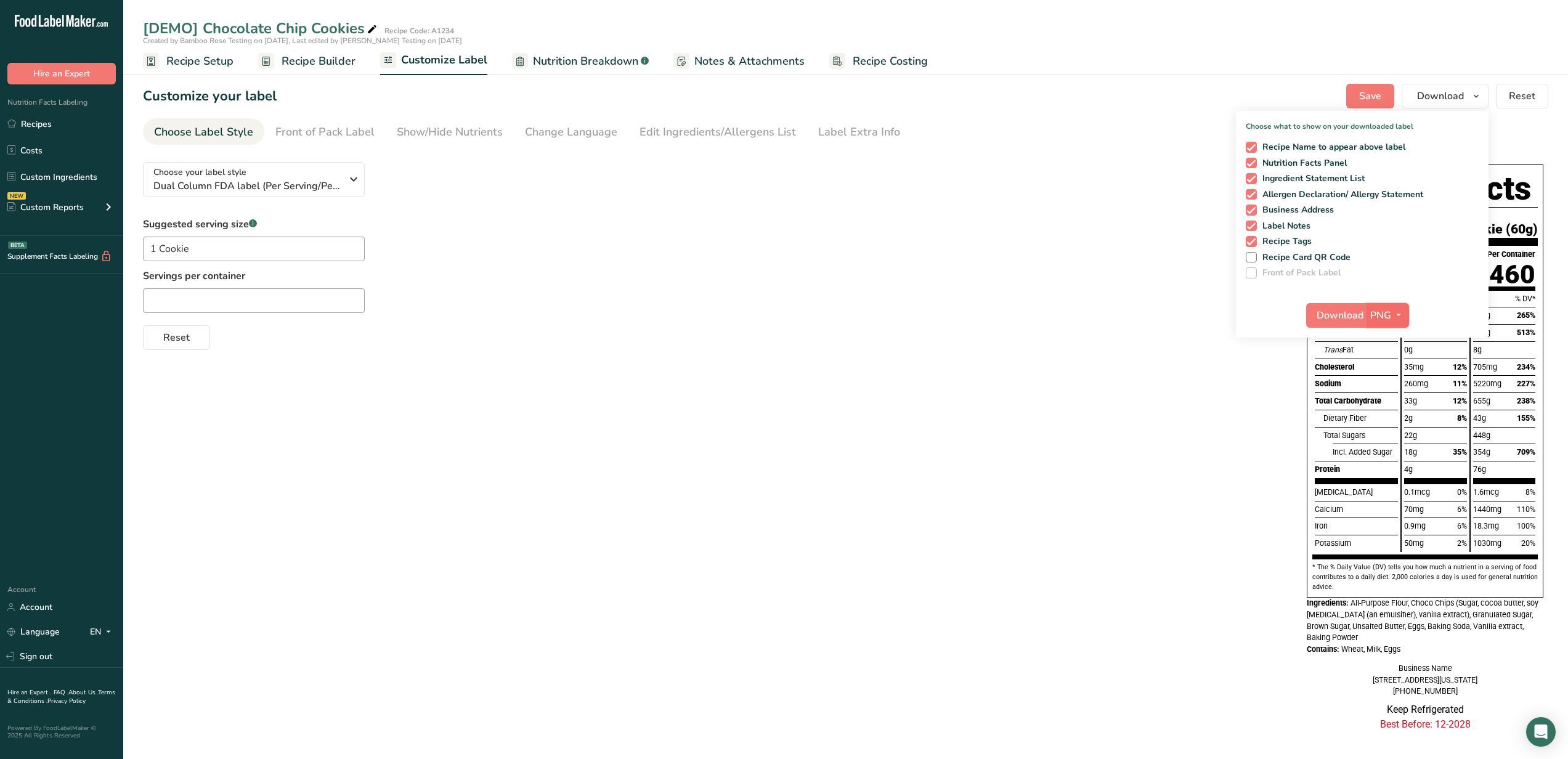
click at [1396, 321] on icon "button" at bounding box center [1398, 315] width 10 height 16
click at [1427, 274] on label "Front of Pack Label" at bounding box center [1362, 273] width 233 height 11
click at [1254, 176] on span at bounding box center [1251, 178] width 11 height 11
click at [1254, 176] on input "Ingredient Statement List" at bounding box center [1249, 178] width 8 height 8
checkbox input "false"
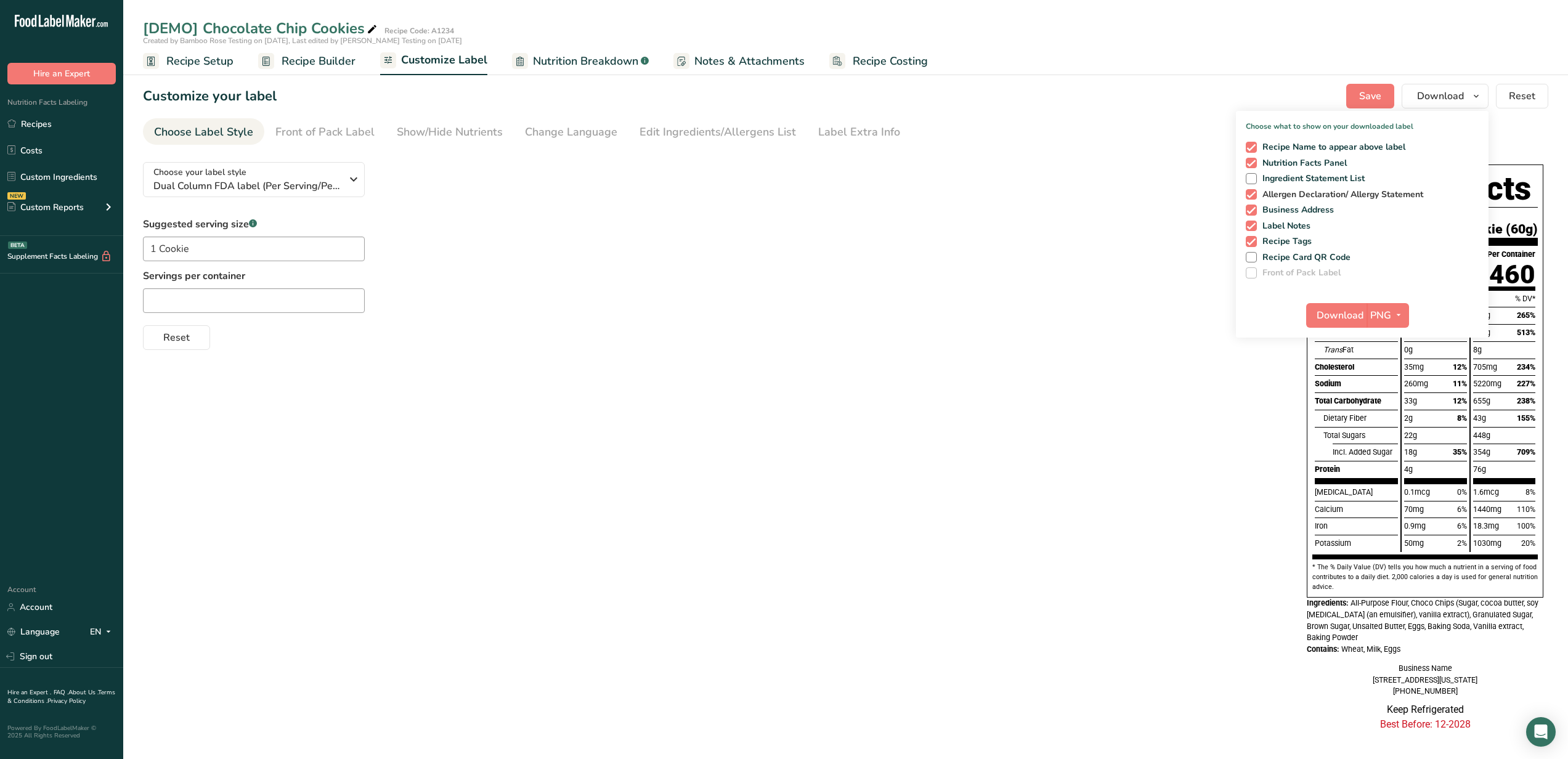
click at [1252, 191] on span at bounding box center [1251, 194] width 11 height 11
click at [1252, 191] on input "Allergen Declaration/ Allergy Statement" at bounding box center [1249, 194] width 8 height 8
checkbox input "false"
click at [1399, 321] on icon "button" at bounding box center [1398, 315] width 10 height 16
click at [1160, 180] on div "Choose your label style Dual Column FDA label (Per Serving/Per Container) USA (…" at bounding box center [712, 251] width 1139 height 198
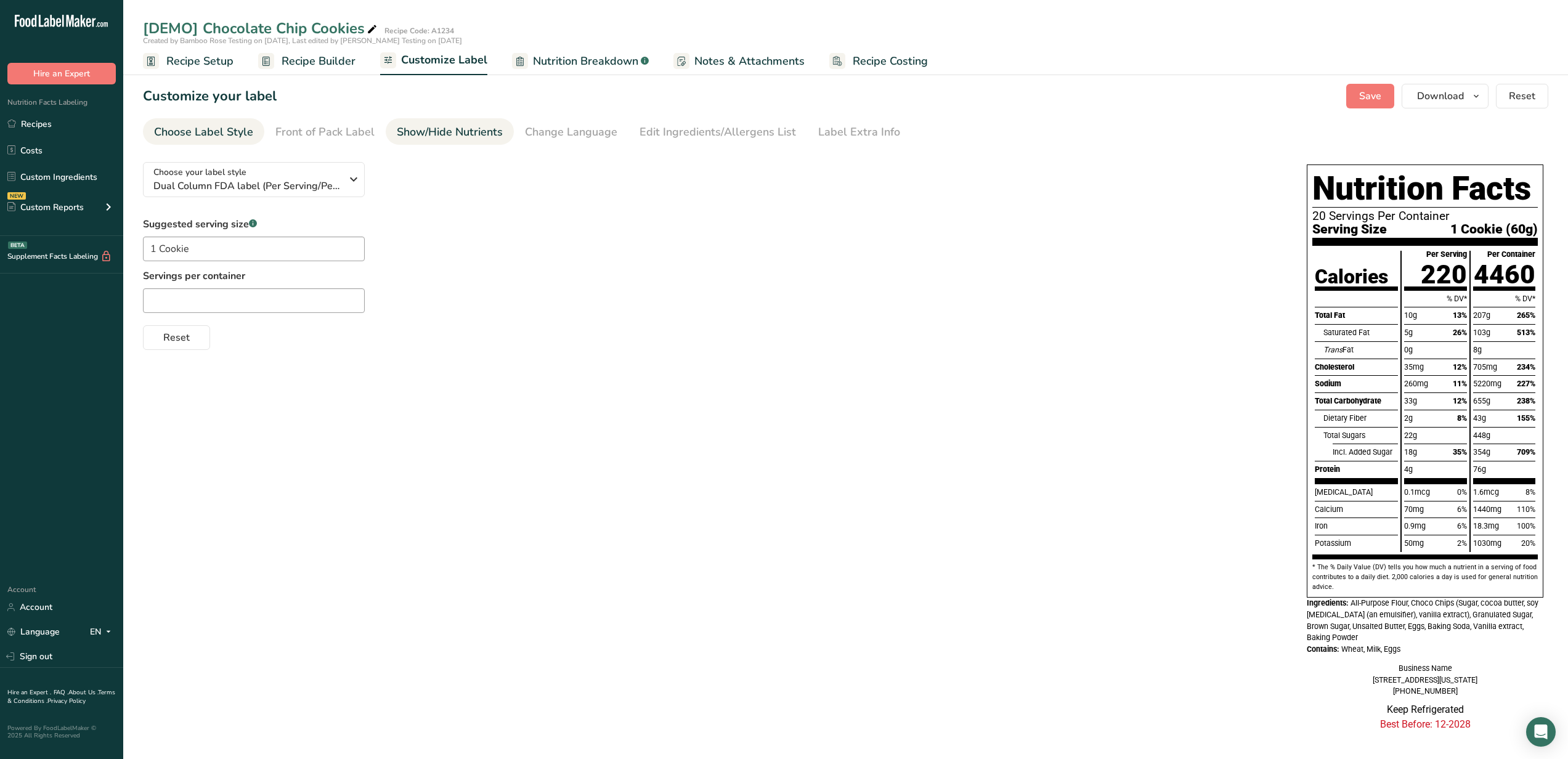
click at [456, 133] on div "Show/Hide Nutrients" at bounding box center [450, 132] width 106 height 16
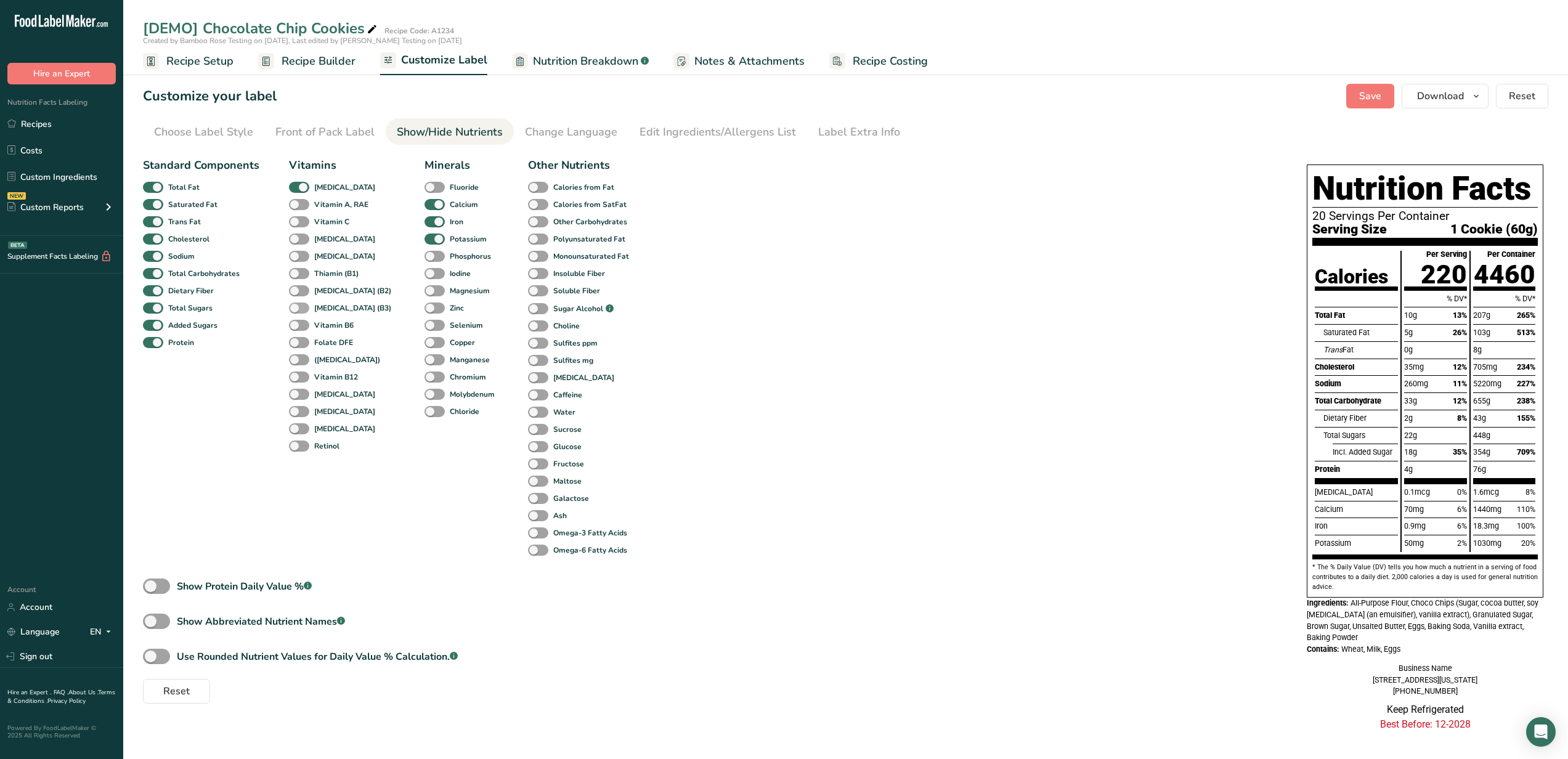
scroll to position [19, 0]
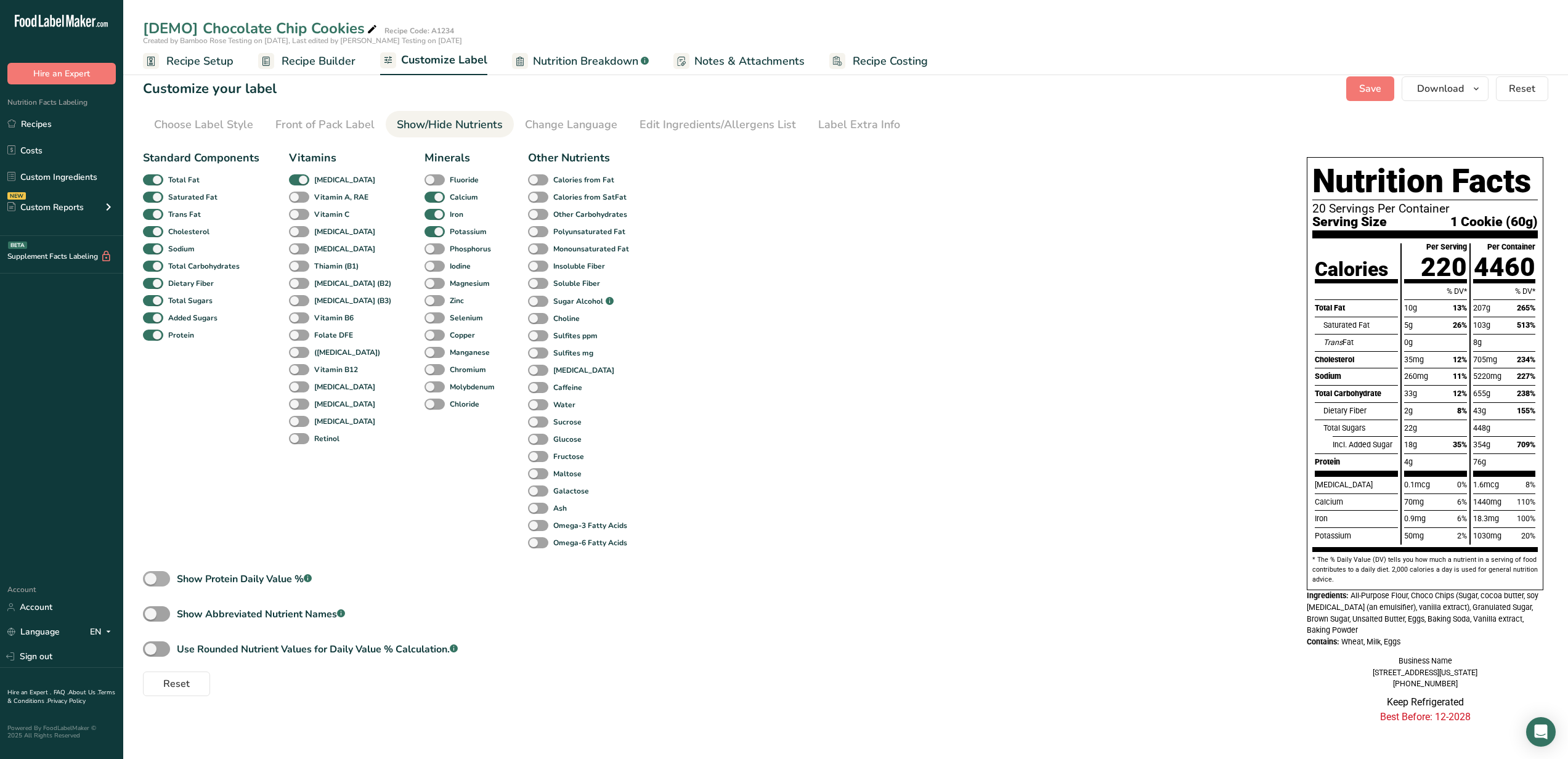
click at [151, 571] on span at bounding box center [156, 579] width 27 height 16
click at [151, 575] on input "Show Protein Daily Value % .a-a{fill:#347362;}.b-a{fill:#fff;}" at bounding box center [146, 579] width 8 height 8
checkbox input "true"
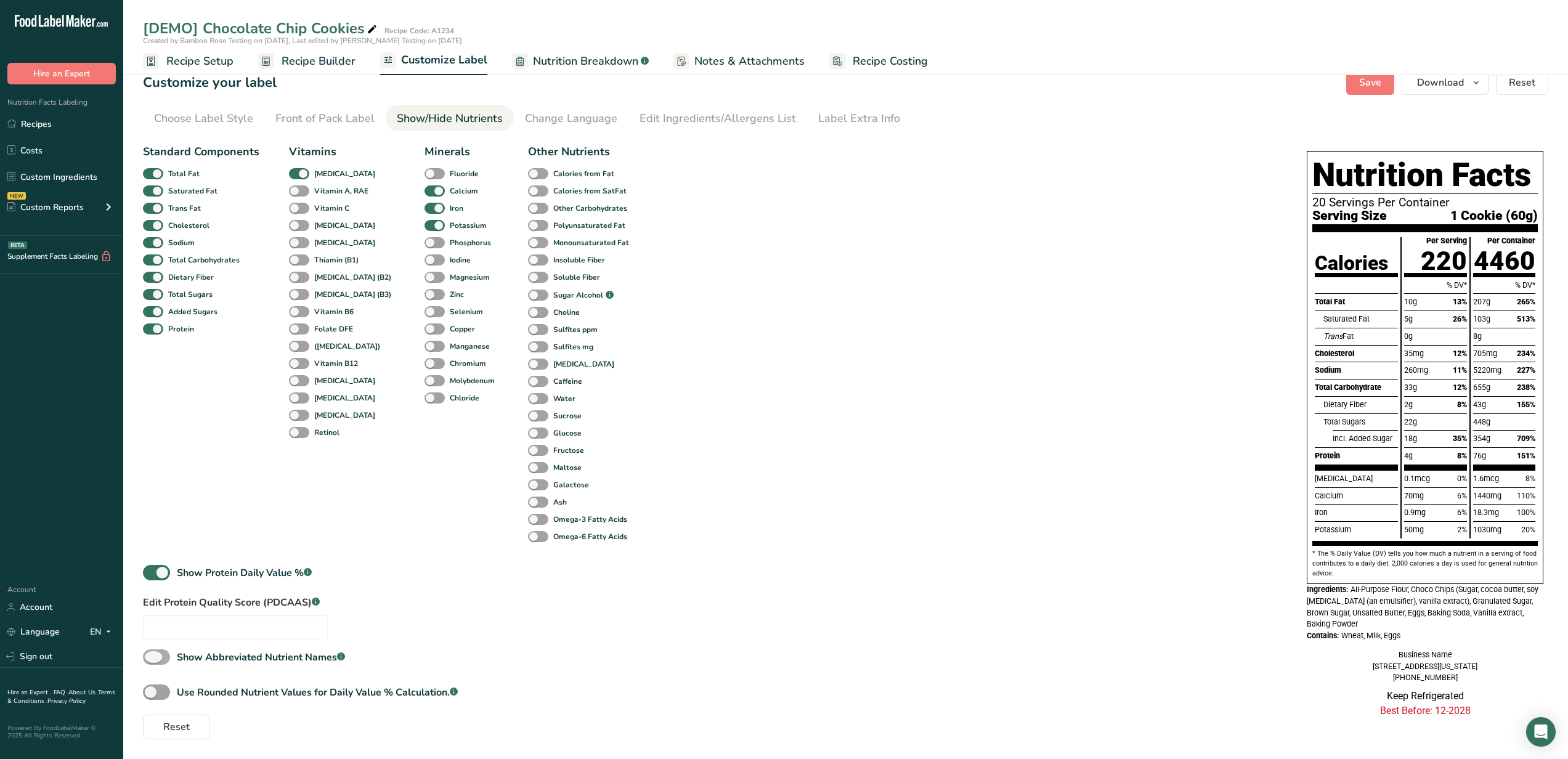
click at [166, 653] on span at bounding box center [156, 658] width 27 height 16
click at [151, 653] on input "Show Abbreviated Nutrient Names .a-a{fill:#347362;}.b-a{fill:#fff;}" at bounding box center [146, 657] width 8 height 8
checkbox input "true"
click at [165, 689] on span at bounding box center [156, 692] width 27 height 16
click at [151, 689] on input "Use Rounded Nutrient Values for Daily Value % Calculation. .a-a{fill:#347362;}.…" at bounding box center [146, 692] width 8 height 8
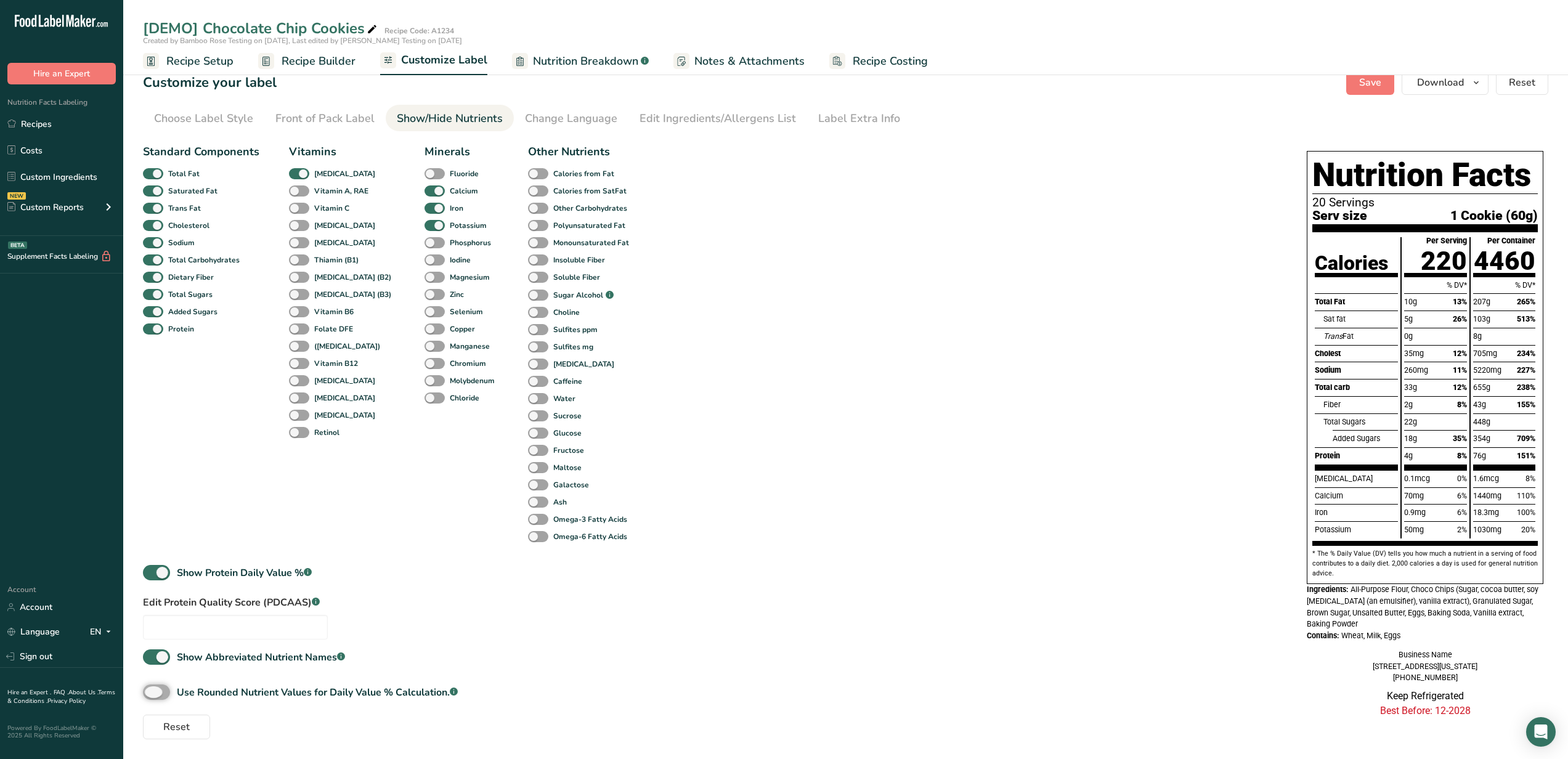
checkbox input "true"
drag, startPoint x: 304, startPoint y: 565, endPoint x: 275, endPoint y: 564, distance: 29.0
click at [275, 566] on div "Show Protein Daily Value % .a-a{fill:#347362;}.b-a{fill:#fff;}" at bounding box center [244, 573] width 135 height 15
click at [151, 569] on input "Show Protein Daily Value % .a-a{fill:#347362;}.b-a{fill:#fff;}" at bounding box center [146, 573] width 8 height 8
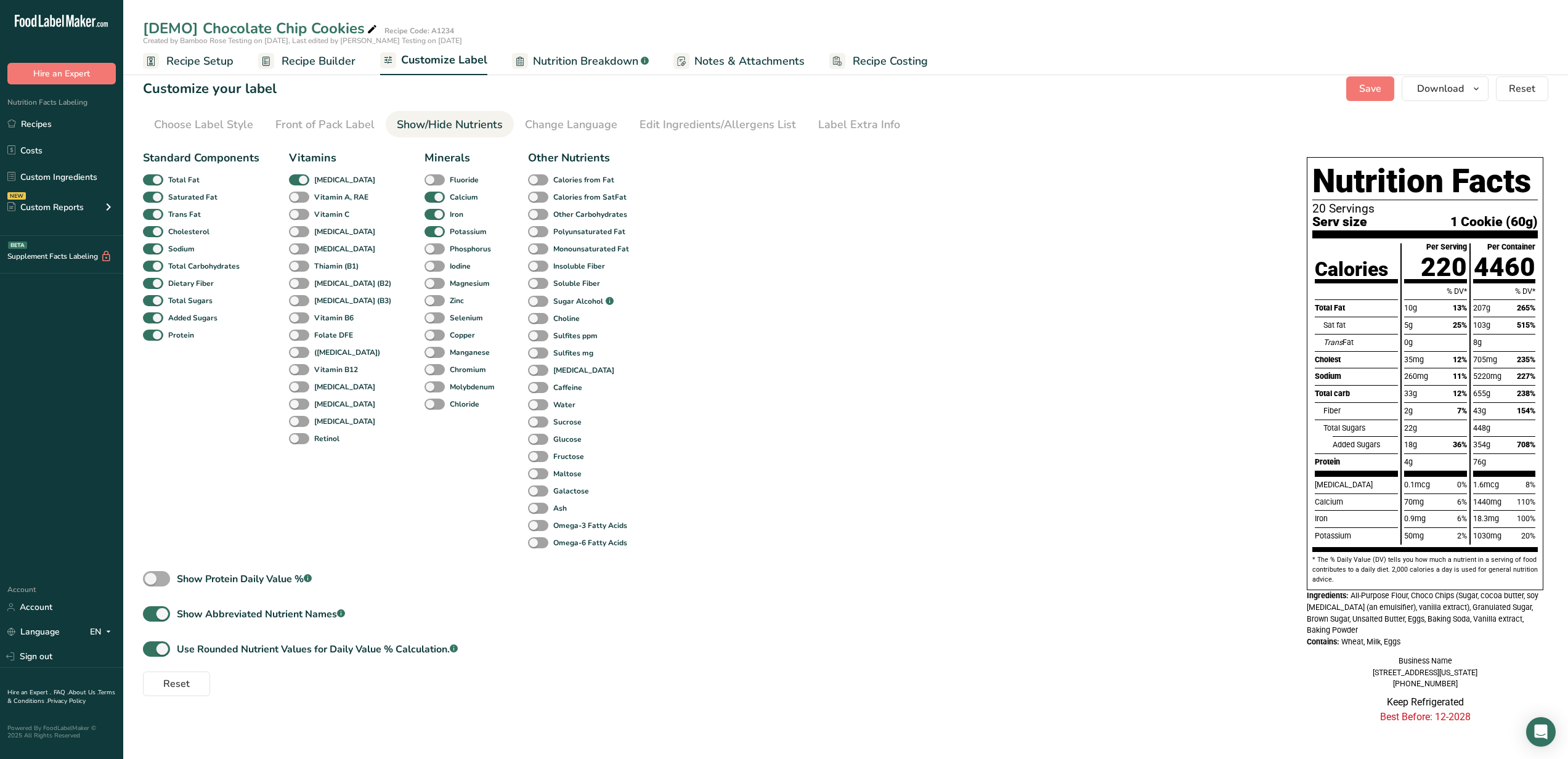
click at [180, 572] on div "Show Protein Daily Value % .a-a{fill:#347362;}.b-a{fill:#fff;}" at bounding box center [244, 579] width 135 height 15
click at [151, 575] on input "Show Protein Daily Value % .a-a{fill:#347362;}.b-a{fill:#fff;}" at bounding box center [146, 579] width 8 height 8
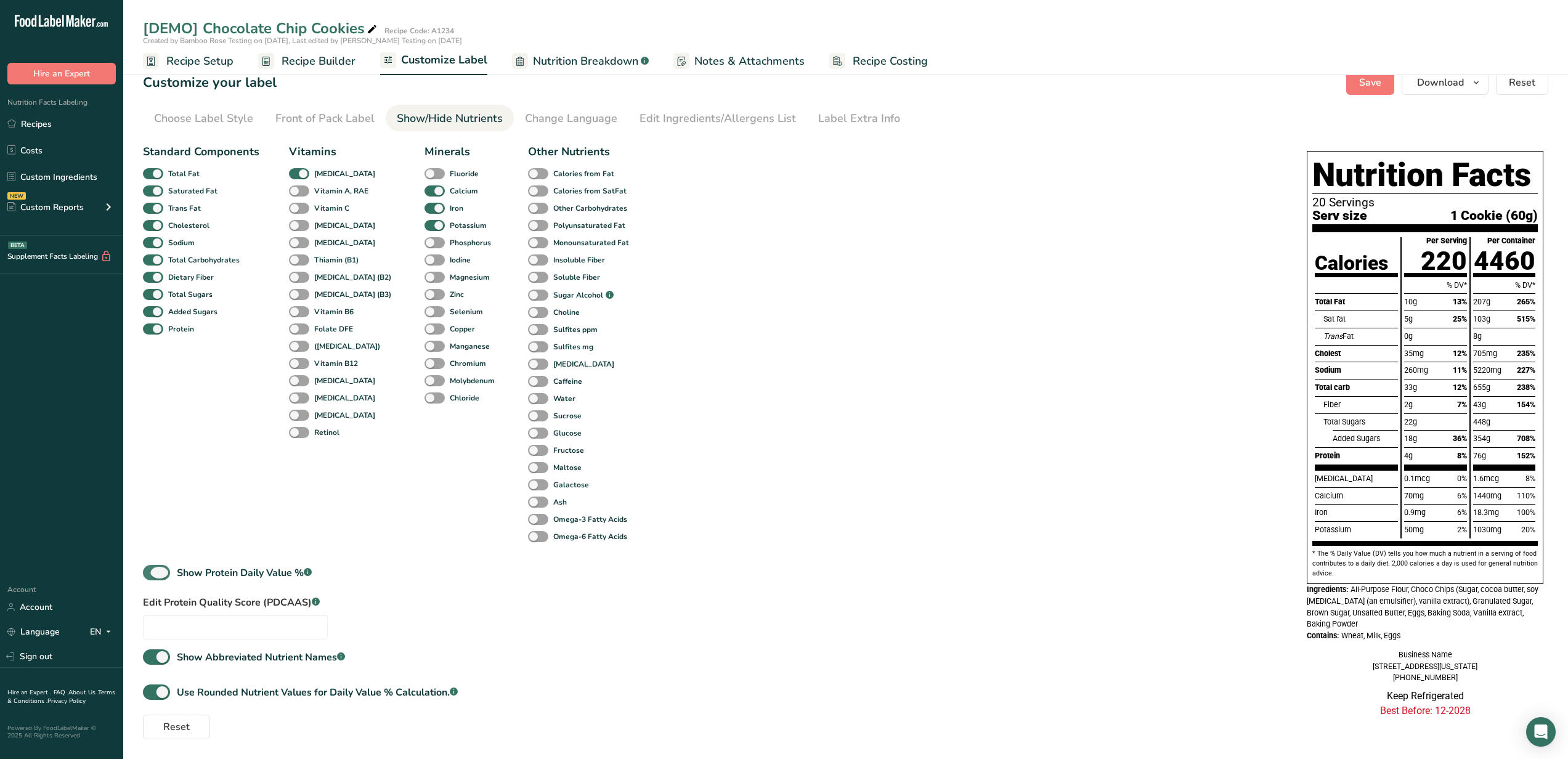
drag, startPoint x: 182, startPoint y: 565, endPoint x: 304, endPoint y: 561, distance: 122.1
click at [304, 566] on div "Show Protein Daily Value % .a-a{fill:#347362;}.b-a{fill:#fff;}" at bounding box center [244, 573] width 135 height 15
click at [151, 569] on input "Show Protein Daily Value % .a-a{fill:#347362;}.b-a{fill:#fff;}" at bounding box center [146, 573] width 8 height 8
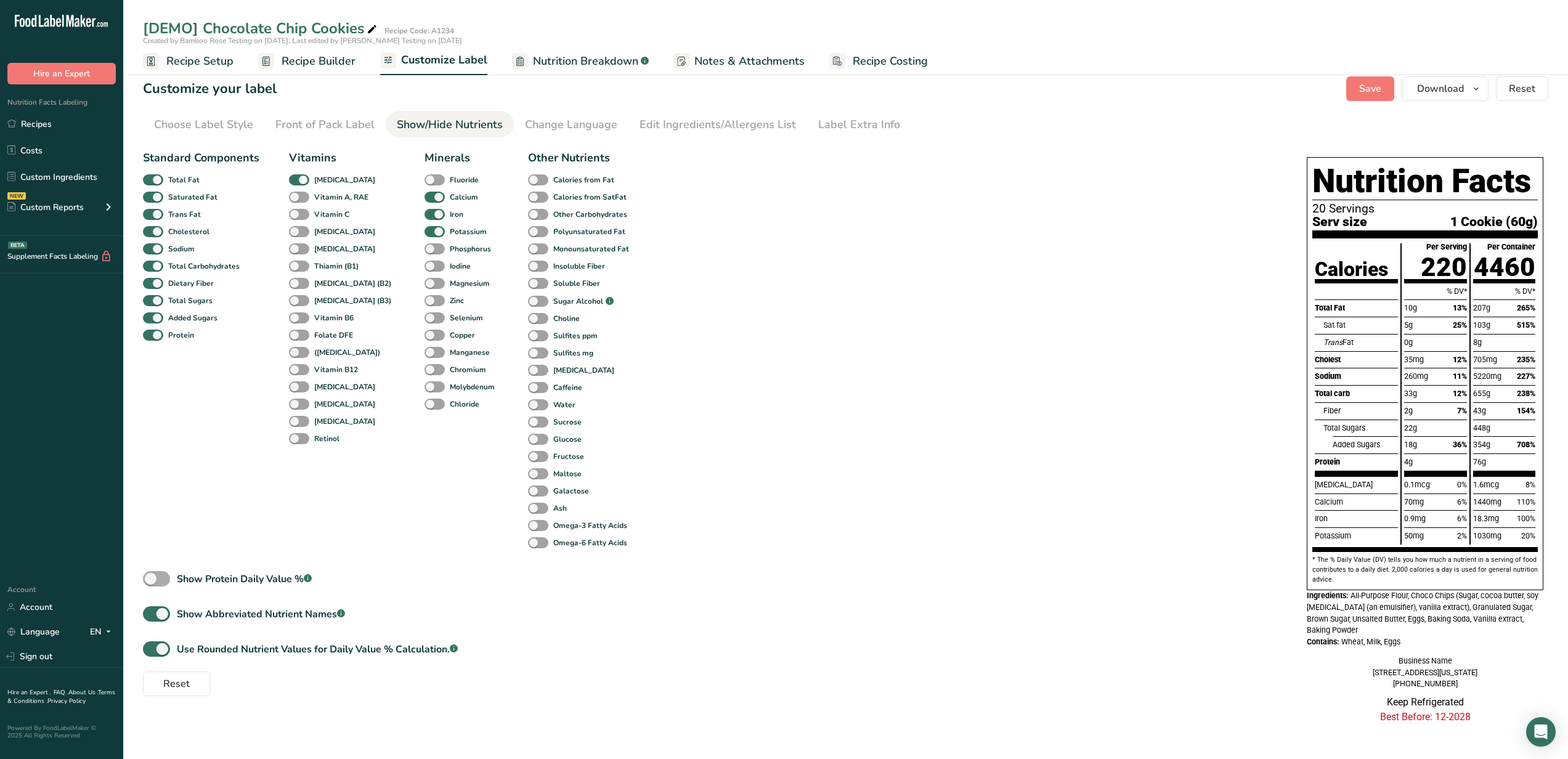
click at [288, 572] on div "Show Protein Daily Value % .a-a{fill:#347362;}.b-a{fill:#fff;}" at bounding box center [244, 579] width 135 height 15
click at [151, 575] on input "Show Protein Daily Value % .a-a{fill:#347362;}.b-a{fill:#fff;}" at bounding box center [146, 579] width 8 height 8
checkbox input "true"
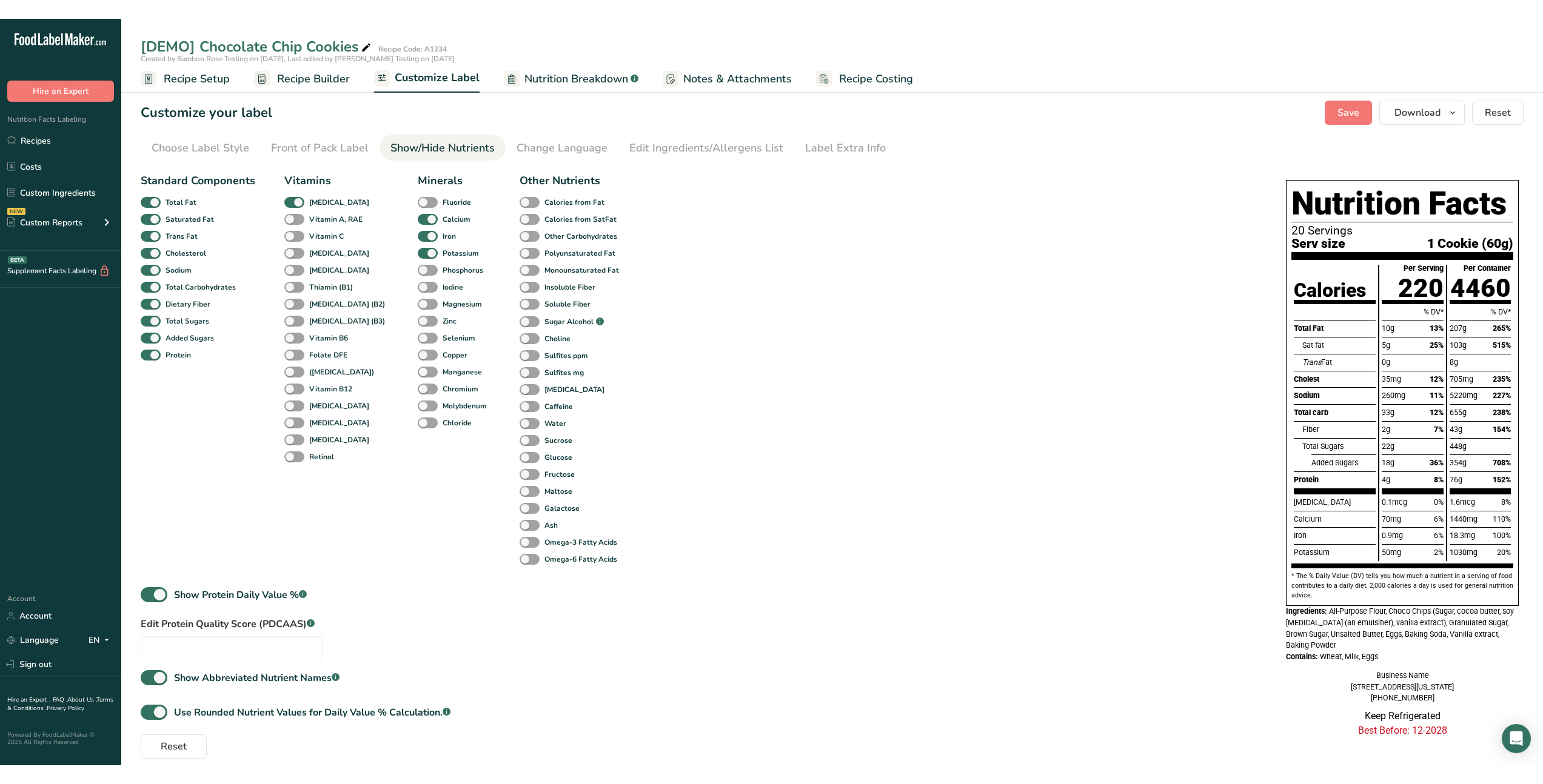
scroll to position [0, 0]
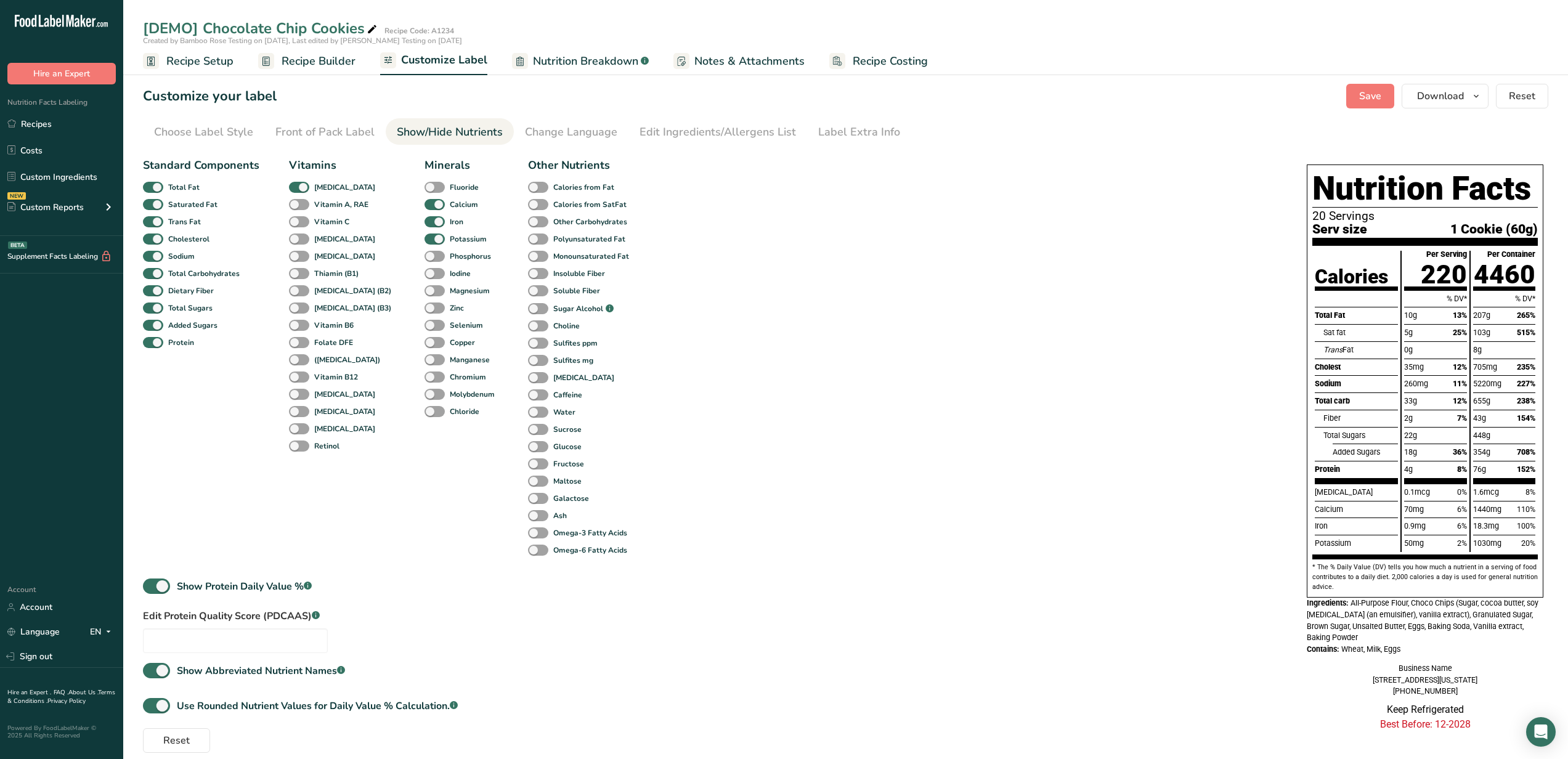
click at [332, 65] on span "Recipe Builder" at bounding box center [318, 61] width 74 height 16
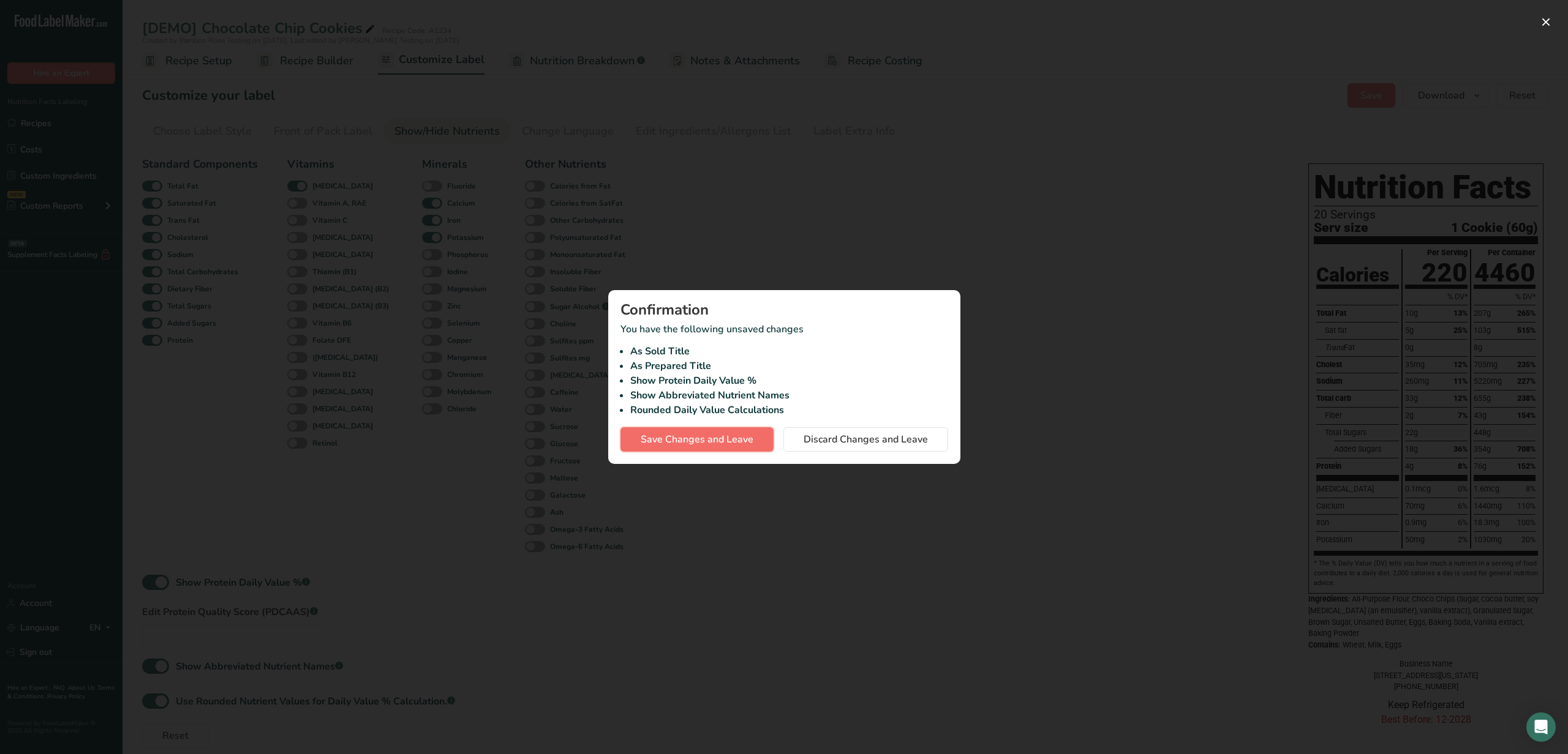
click at [711, 436] on span "Save Changes and Leave" at bounding box center [697, 439] width 113 height 15
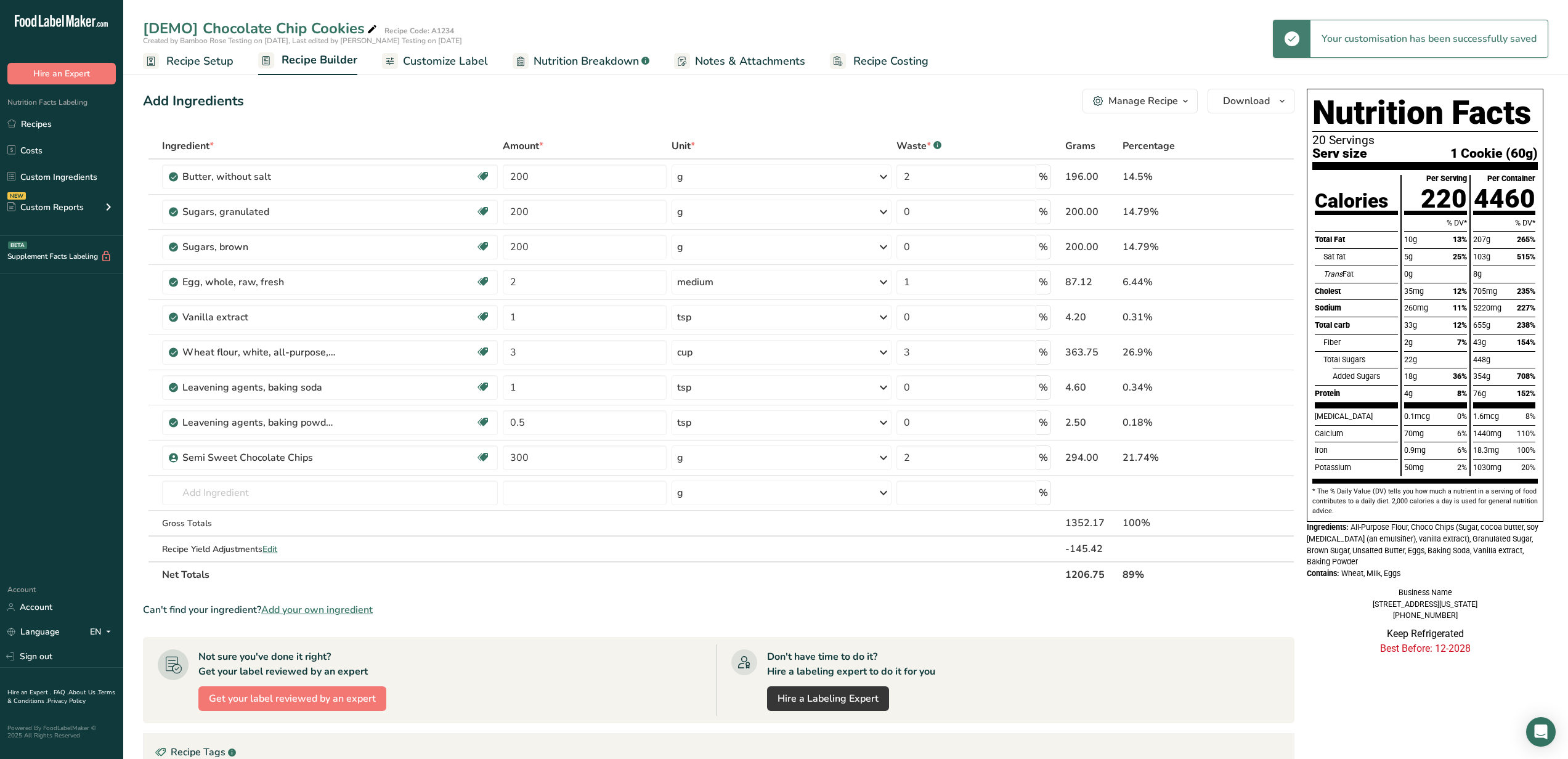
click at [437, 59] on span "Customize Label" at bounding box center [445, 61] width 85 height 16
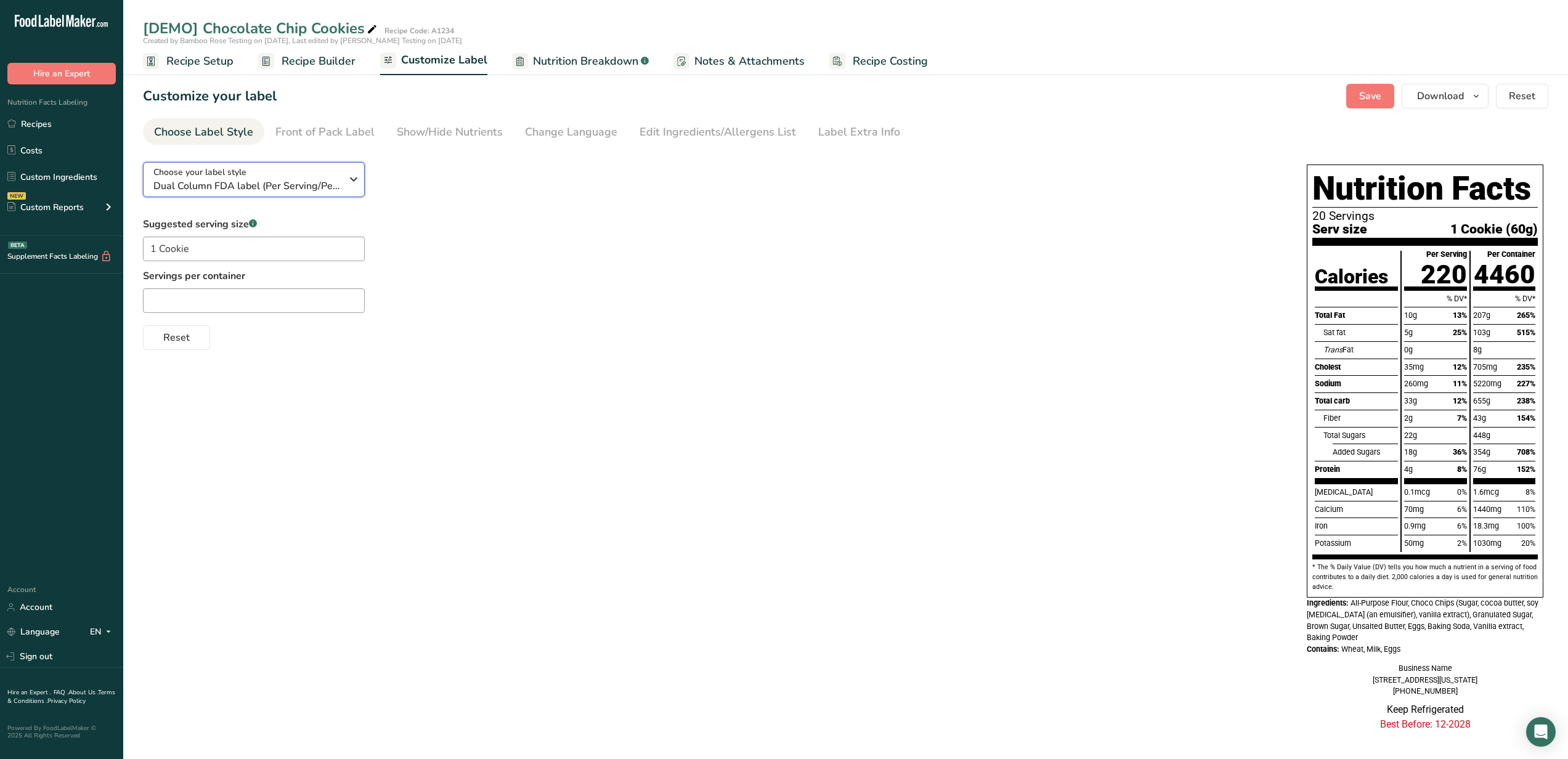
click at [275, 185] on span "Dual Column FDA label (Per Serving/Per Container)" at bounding box center [247, 185] width 188 height 15
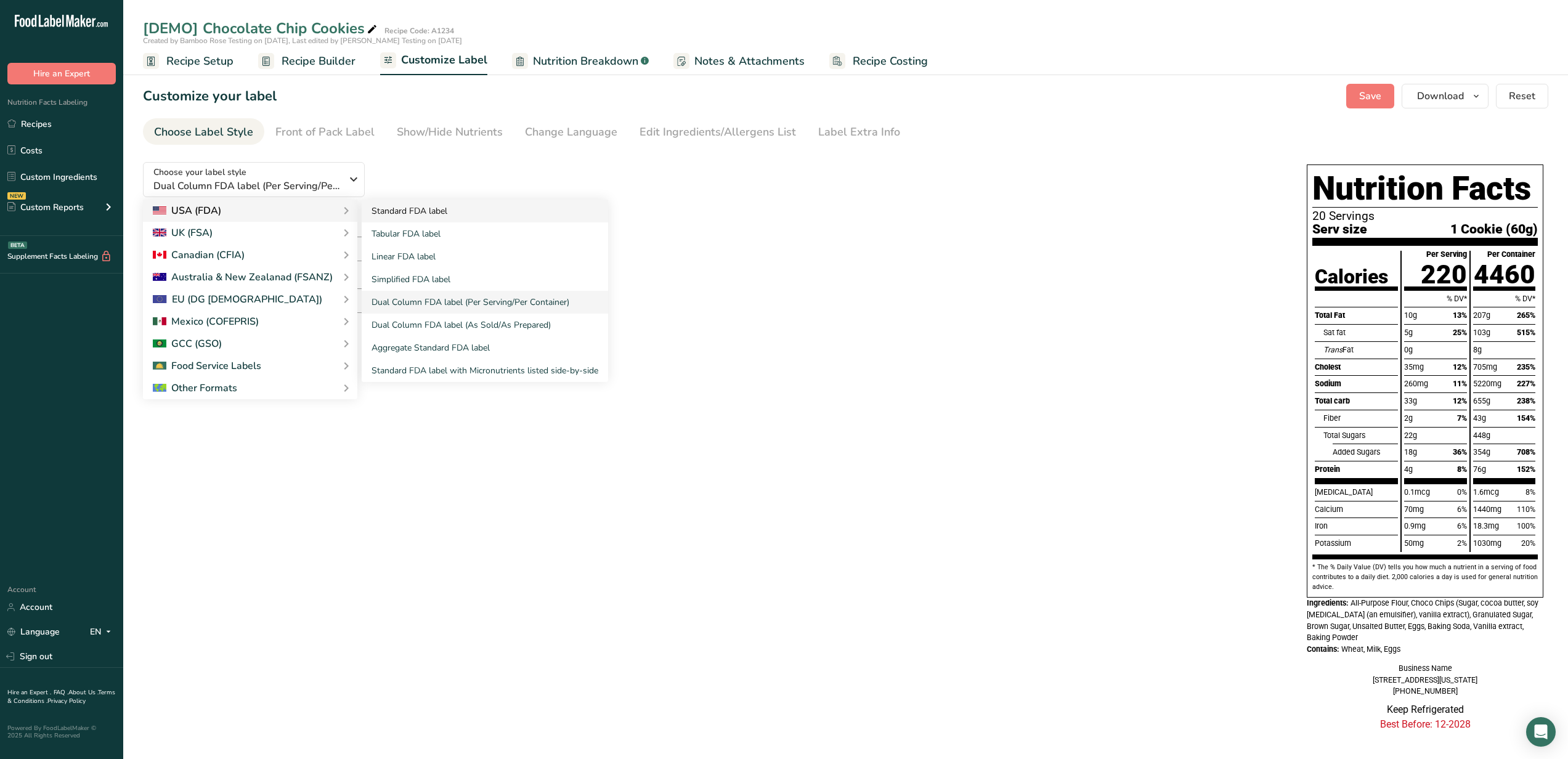
click at [431, 213] on link "Standard FDA label" at bounding box center [485, 211] width 247 height 23
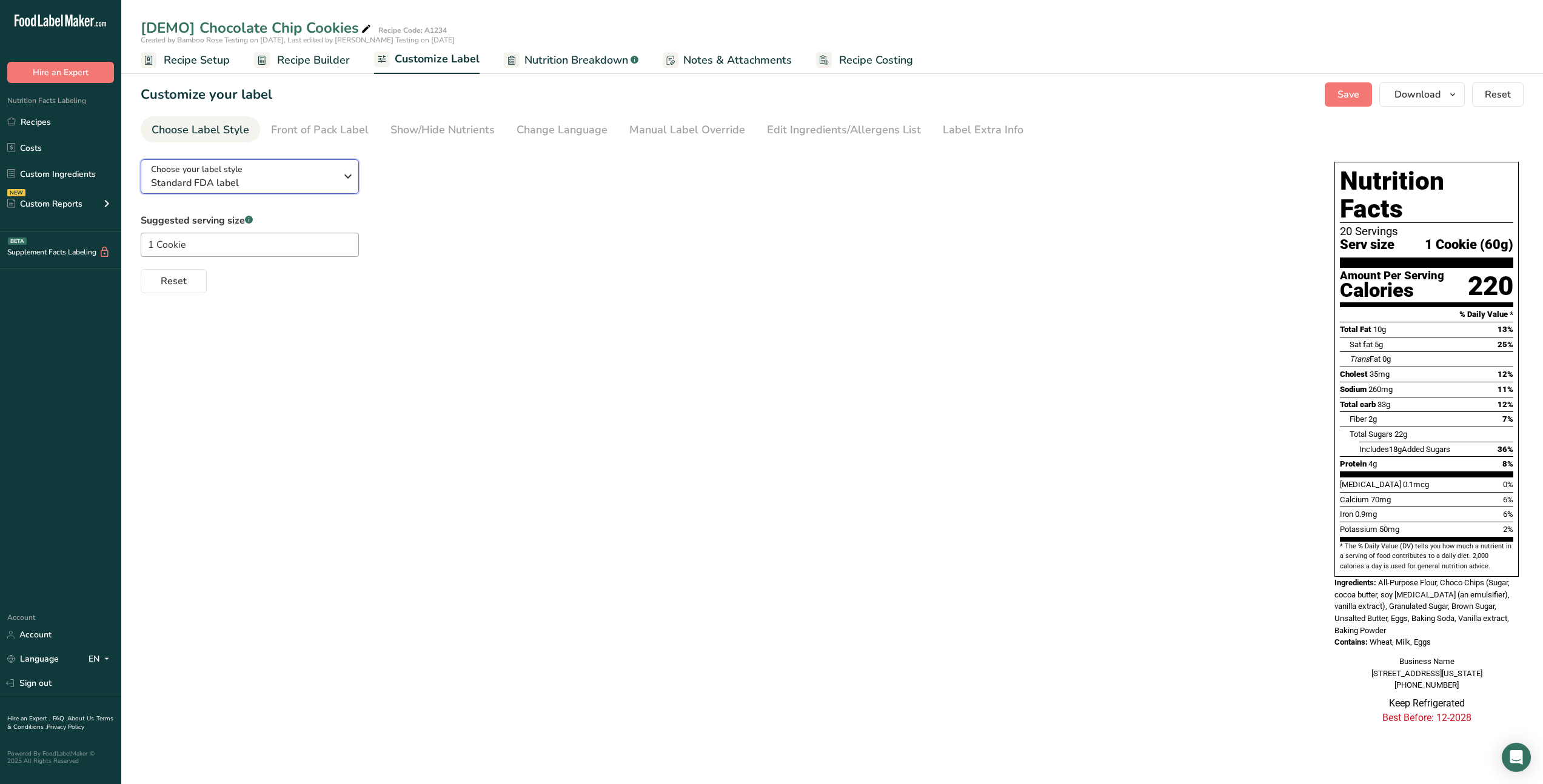
click at [348, 188] on button "Choose your label style Standard FDA label" at bounding box center [250, 176] width 218 height 35
